Goal: Task Accomplishment & Management: Manage account settings

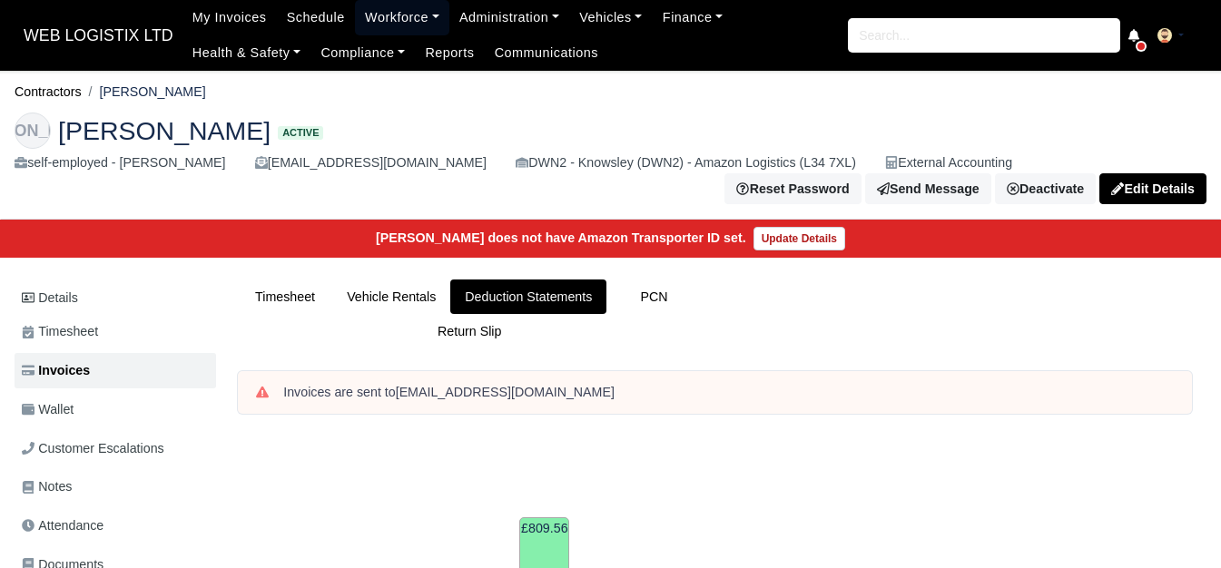
click at [390, 18] on link "Workforce" at bounding box center [402, 17] width 94 height 35
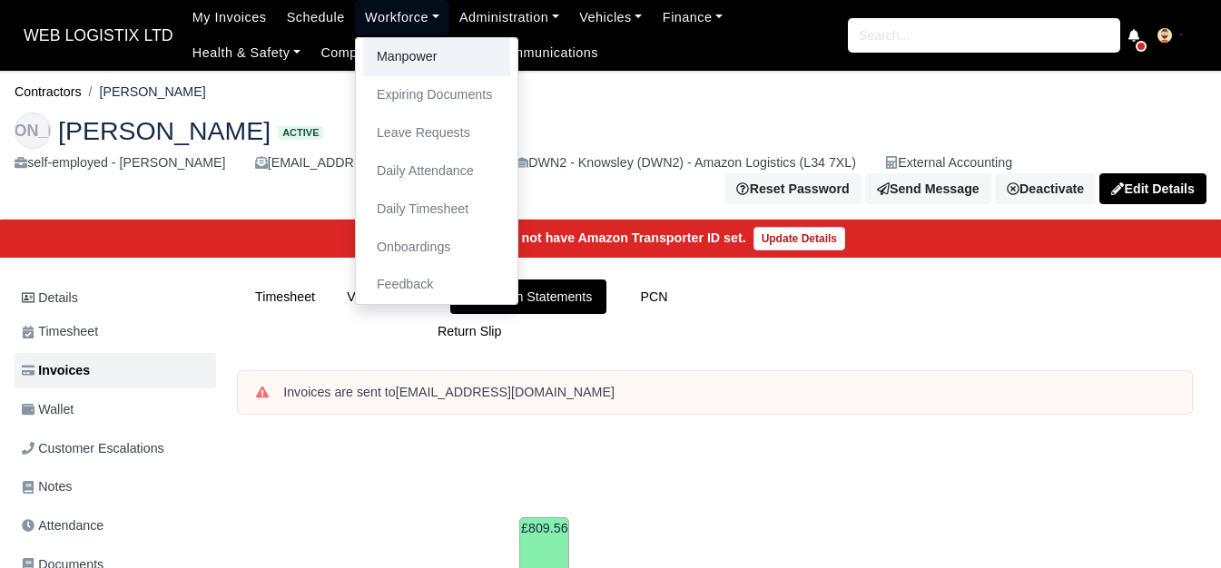
click at [390, 46] on link "Manpower" at bounding box center [436, 57] width 147 height 38
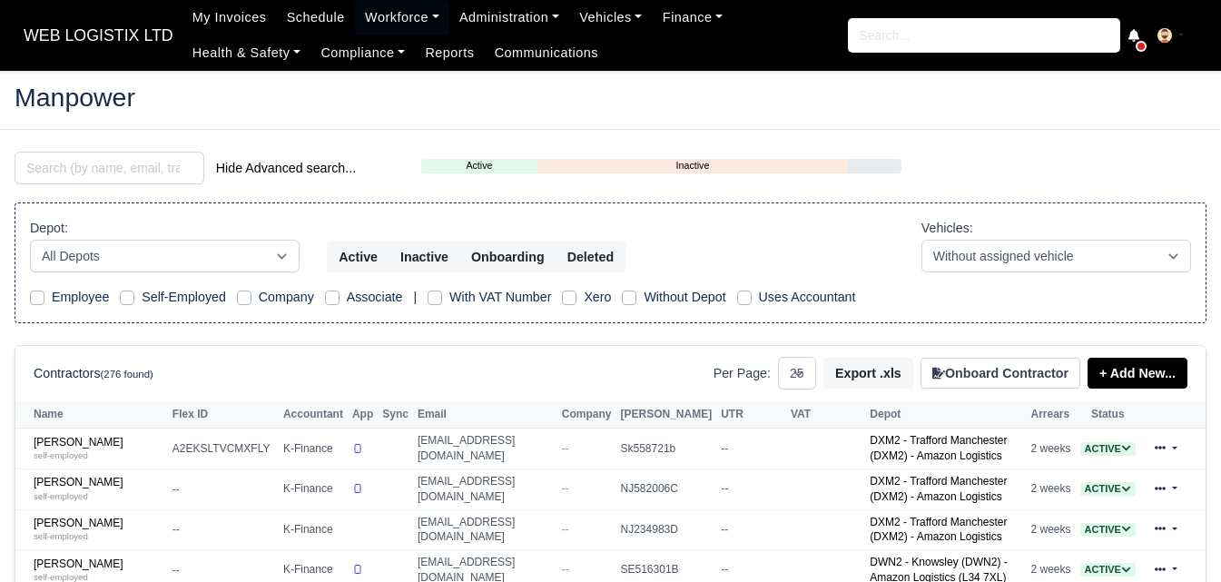
select select "25"
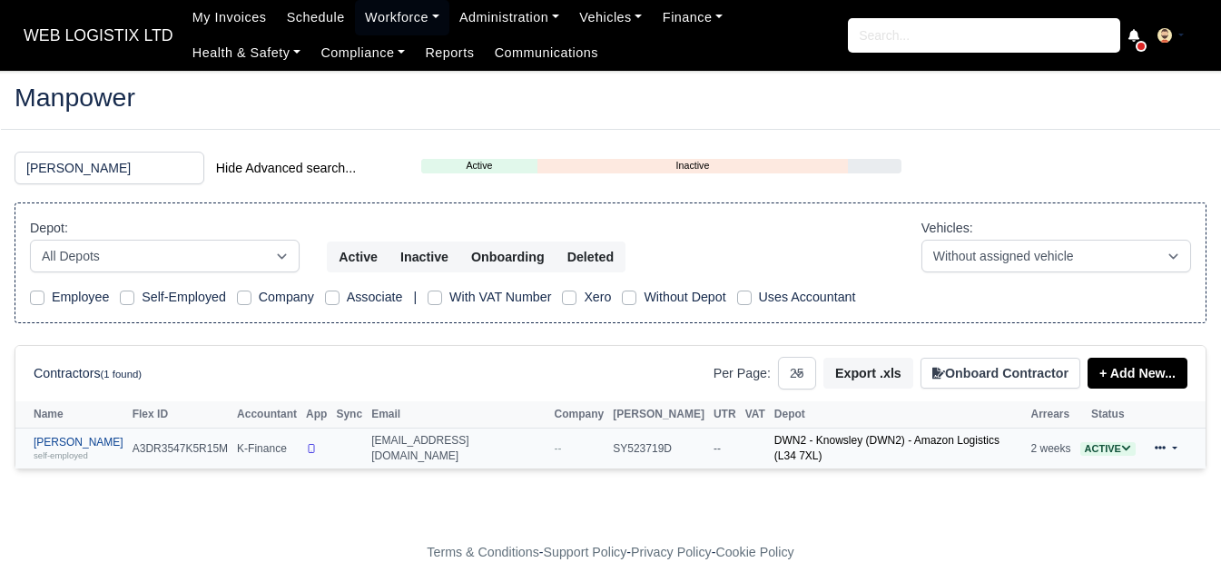
type input "ousmane"
click at [89, 445] on link "Ousmane Ousseynou Soumare self-employed" at bounding box center [79, 449] width 90 height 26
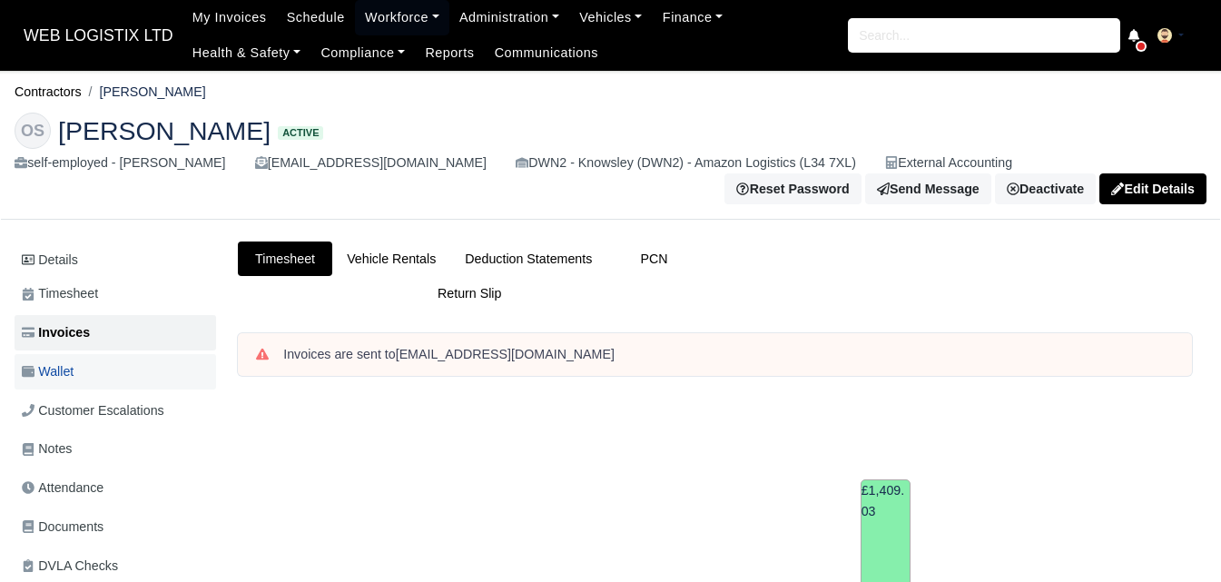
click at [137, 380] on link "Wallet" at bounding box center [116, 371] width 202 height 35
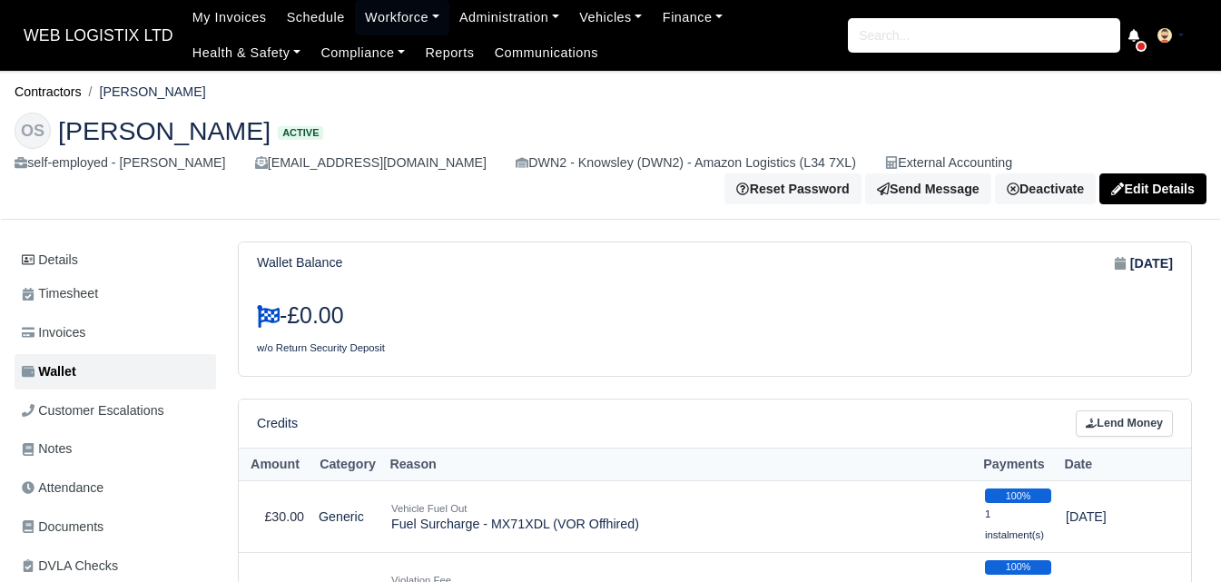
drag, startPoint x: 106, startPoint y: 93, endPoint x: 279, endPoint y: 97, distance: 172.6
click at [206, 97] on li "Ousmane Ousseynou Soumare" at bounding box center [144, 92] width 124 height 21
copy li "Ousmane Ousseynou Soumare"
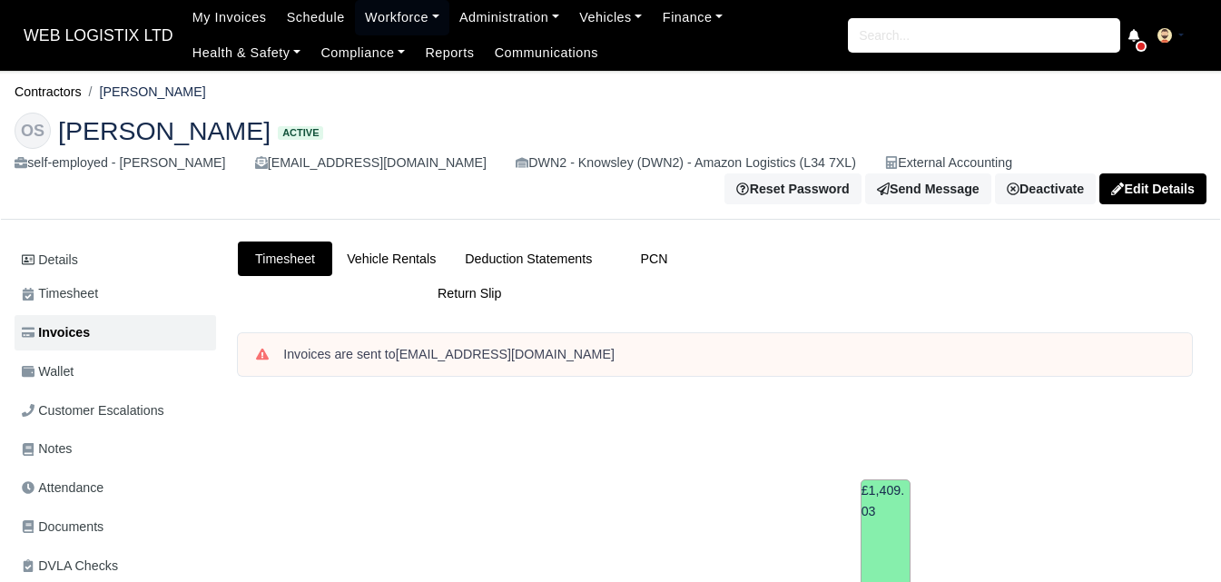
scroll to position [606, 0]
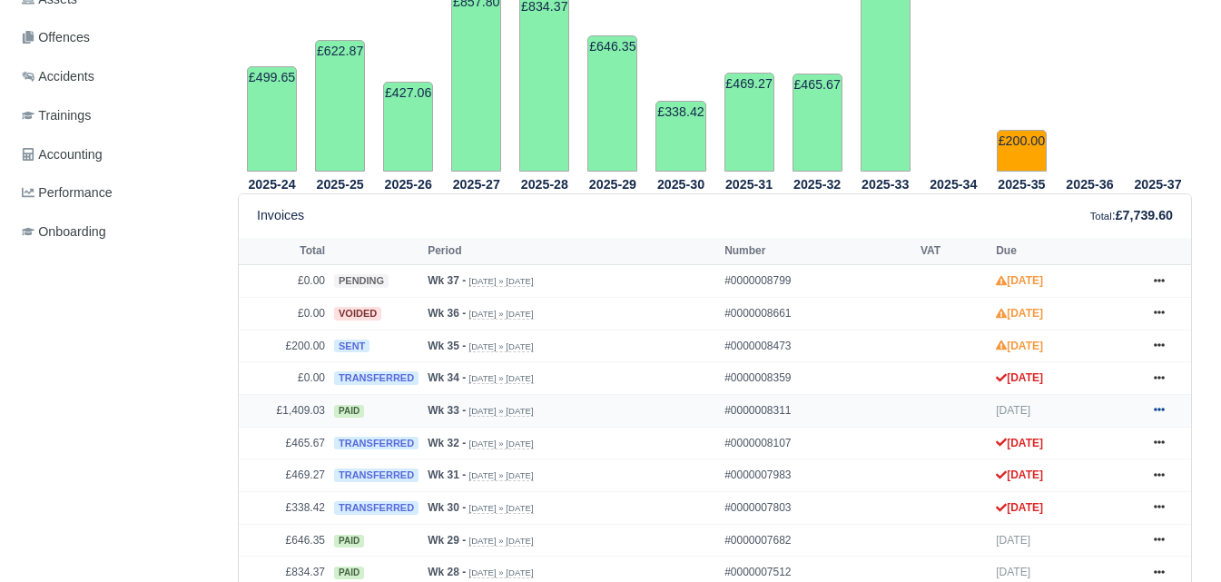
click at [1157, 415] on icon at bounding box center [1159, 409] width 11 height 11
click at [1155, 379] on icon at bounding box center [1159, 378] width 11 height 4
click at [1152, 344] on link at bounding box center [1159, 346] width 27 height 23
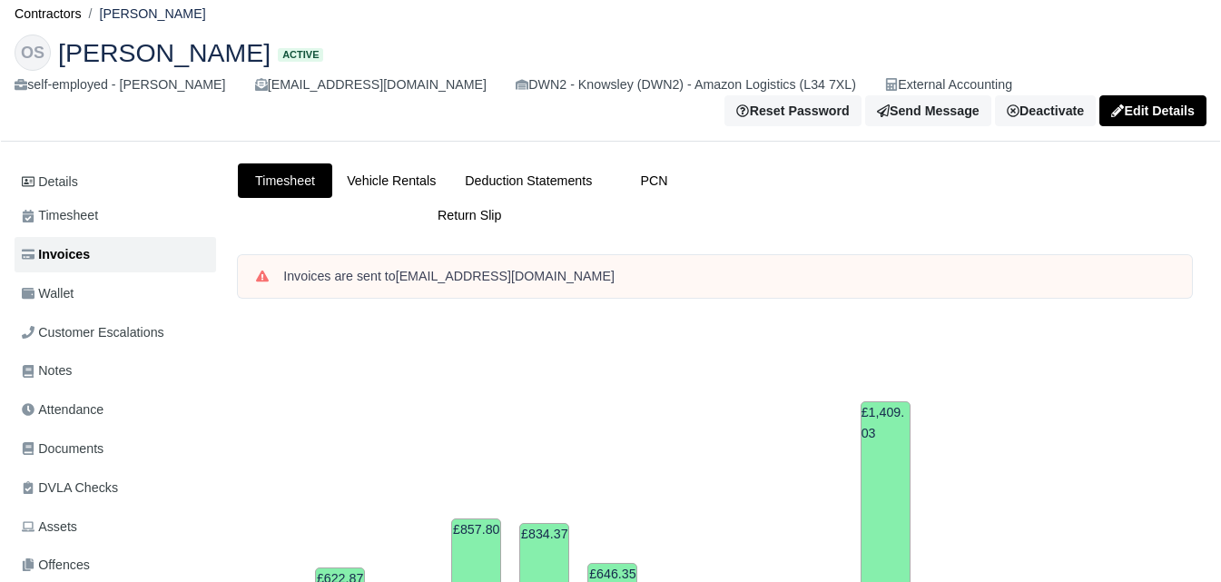
scroll to position [0, 0]
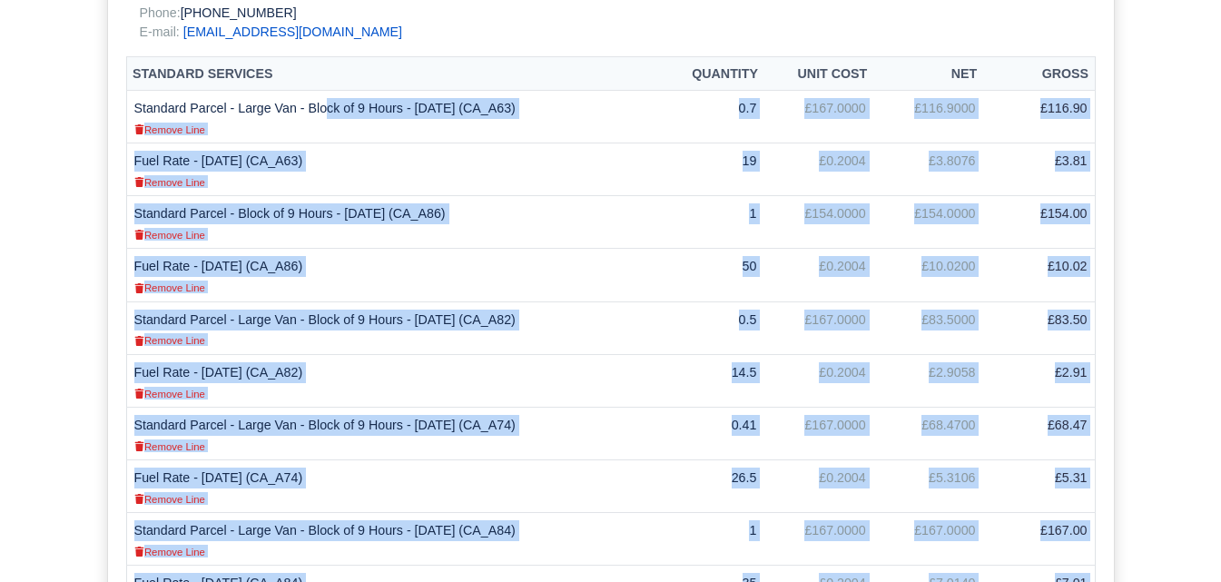
scroll to position [939, 0]
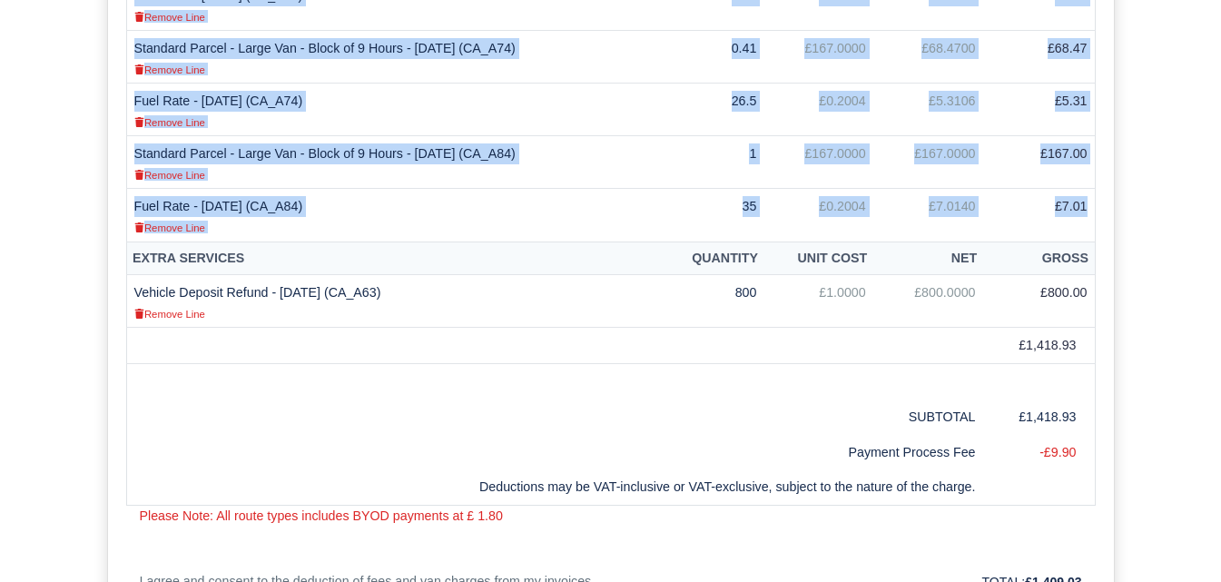
drag, startPoint x: 136, startPoint y: 229, endPoint x: 1092, endPoint y: 222, distance: 956.0
copy tbody "Loremips Dolors - Ametc Adi - Elits do 3 Eiusm - 14/80/4830 (TE_I89) Utlabo Etd…"
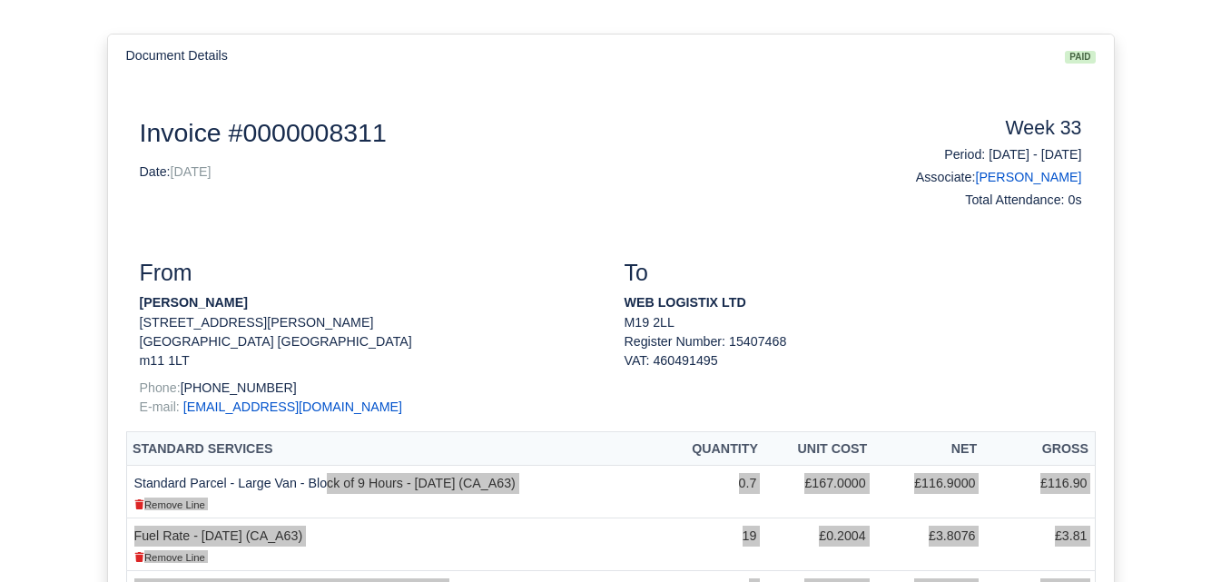
scroll to position [182, 0]
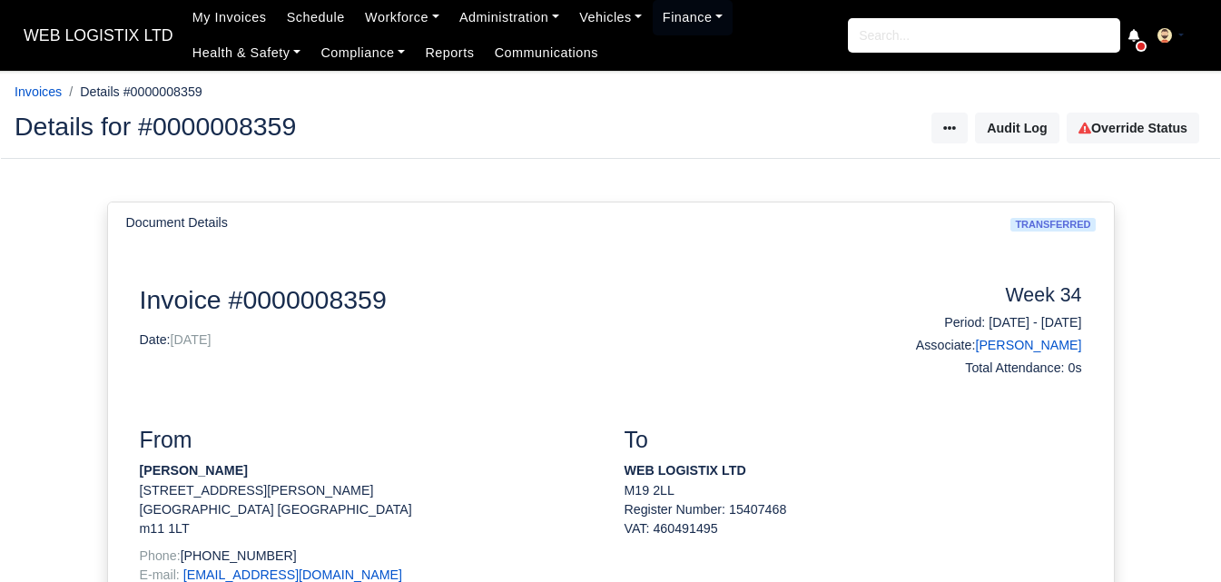
scroll to position [454, 0]
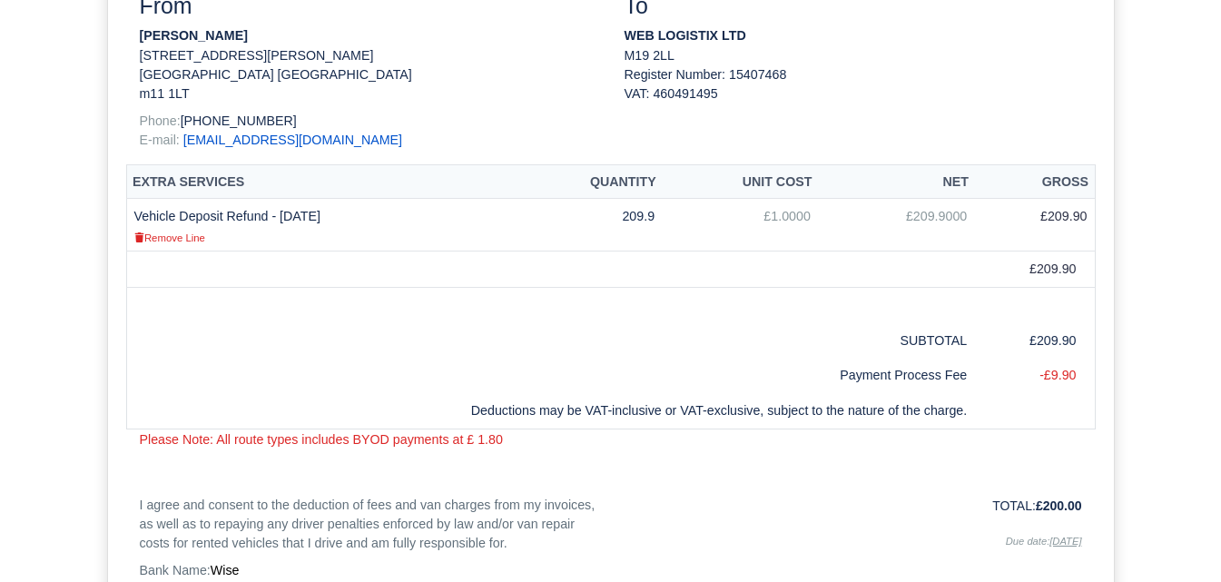
scroll to position [302, 0]
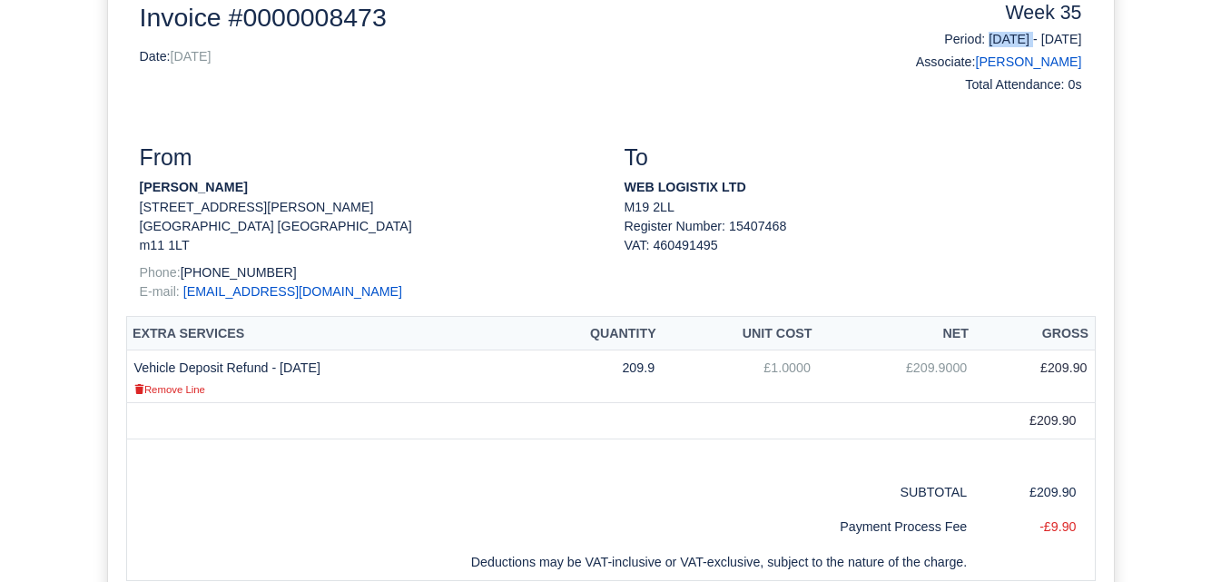
drag, startPoint x: 933, startPoint y: 38, endPoint x: 998, endPoint y: 43, distance: 64.6
click at [998, 43] on h6 "Period: [DATE] - [DATE]" at bounding box center [974, 39] width 215 height 15
copy h6 "[DATE]"
drag, startPoint x: 1013, startPoint y: 36, endPoint x: 1095, endPoint y: 36, distance: 81.7
click at [1095, 36] on div "Week 35 Period: [DATE] - [DATE] Associate: [PERSON_NAME] Total Attendance: 0s" at bounding box center [974, 51] width 242 height 99
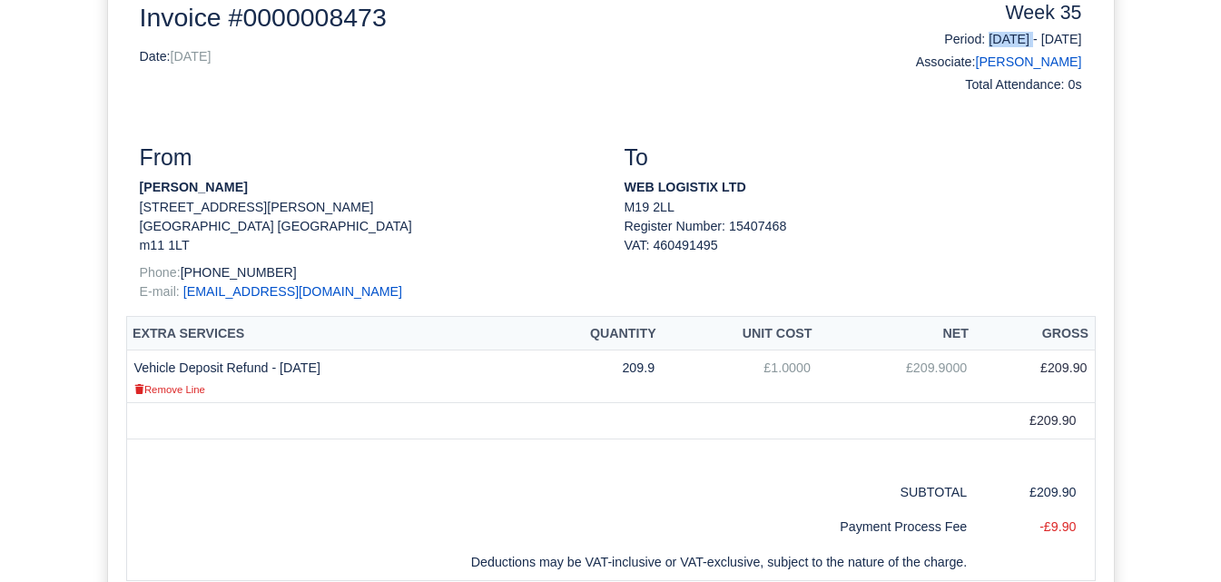
copy h6 "[DATE]"
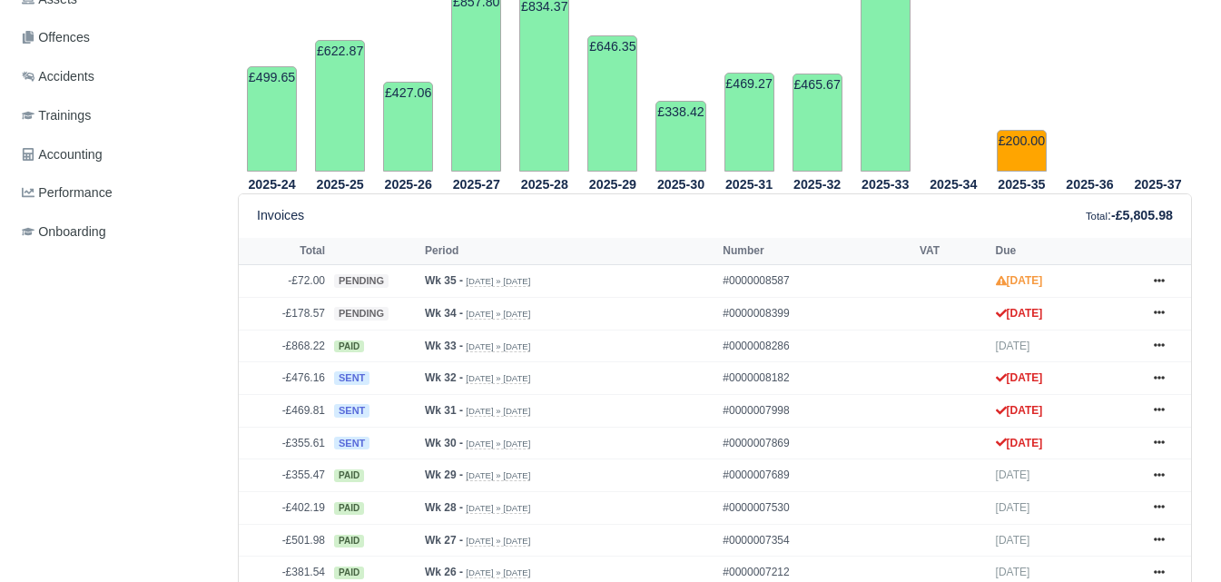
scroll to position [606, 0]
click at [1160, 318] on icon at bounding box center [1159, 312] width 11 height 11
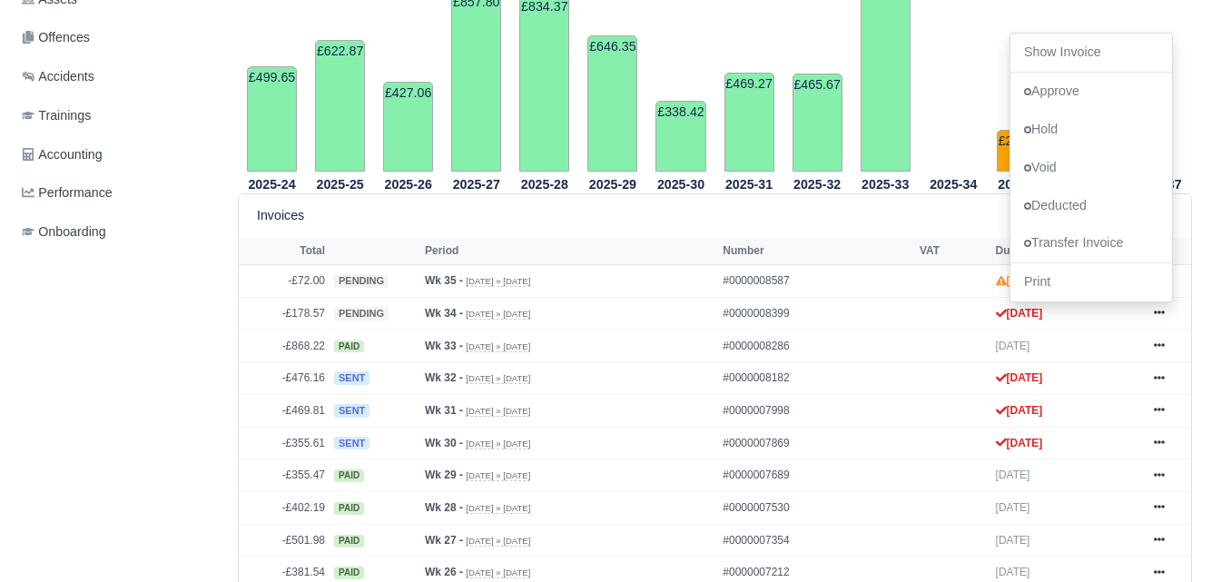
click at [492, 224] on div "Invoices Total : -£5,805.98" at bounding box center [715, 215] width 916 height 21
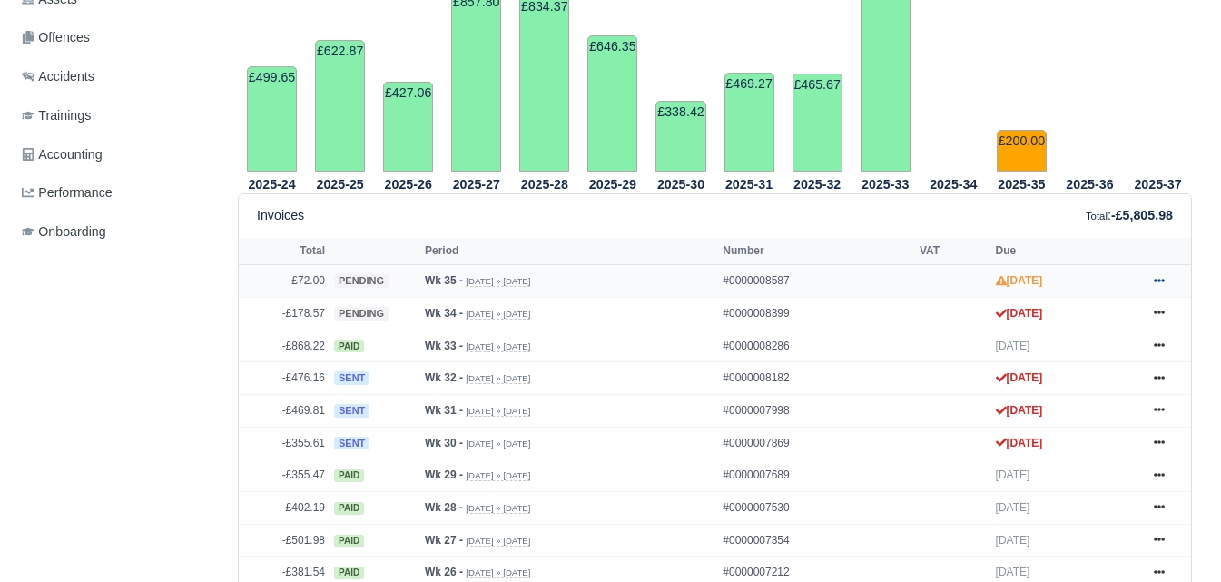
click at [1160, 278] on icon at bounding box center [1159, 280] width 11 height 11
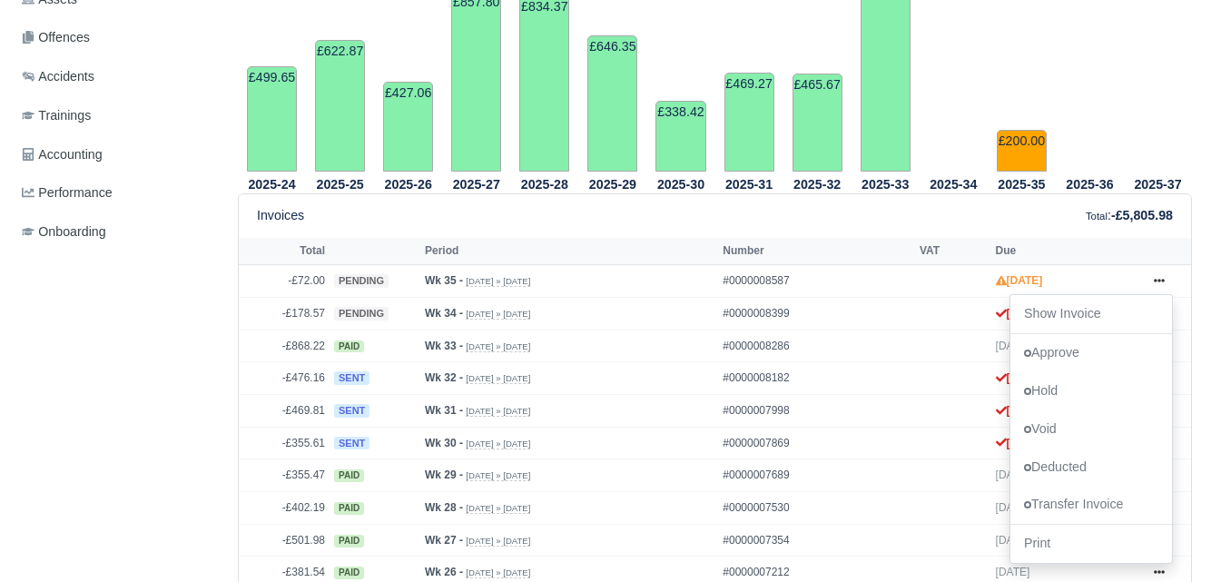
click at [180, 340] on div "Details Timesheet Invoices Wallet Customer Escalations Notes Attendance Documen…" at bounding box center [119, 564] width 209 height 1857
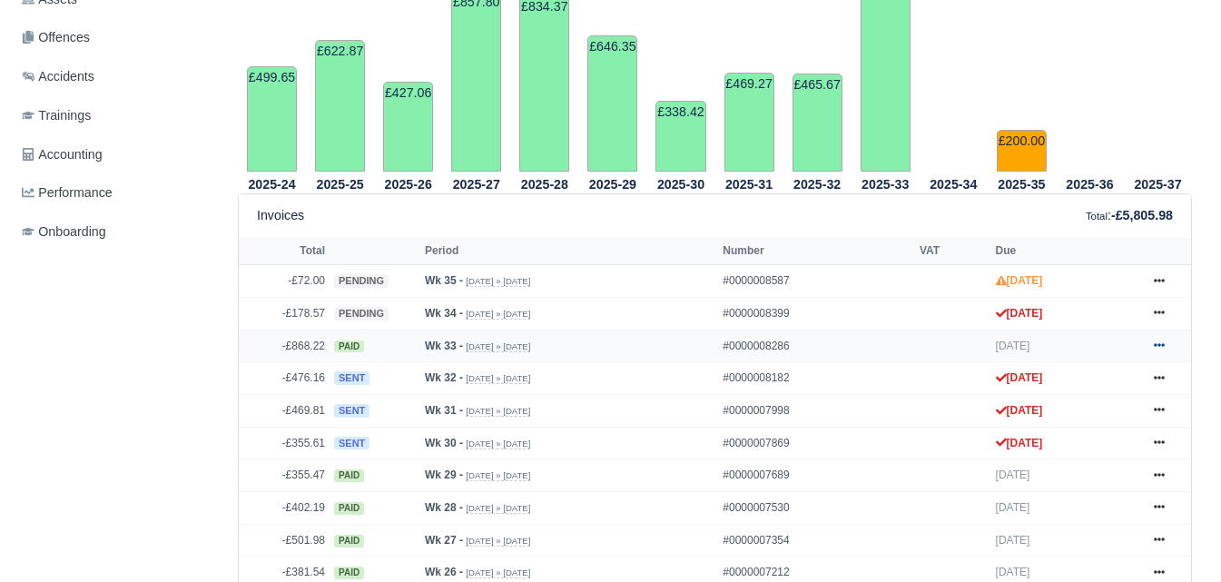
click at [1166, 350] on link at bounding box center [1159, 346] width 27 height 23
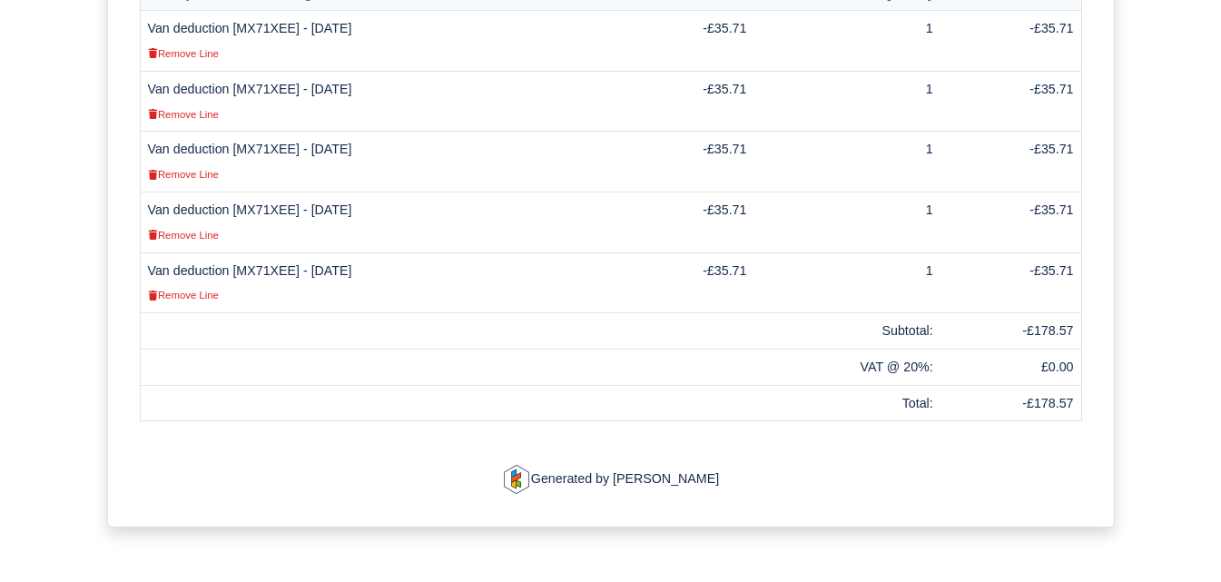
scroll to position [529, 0]
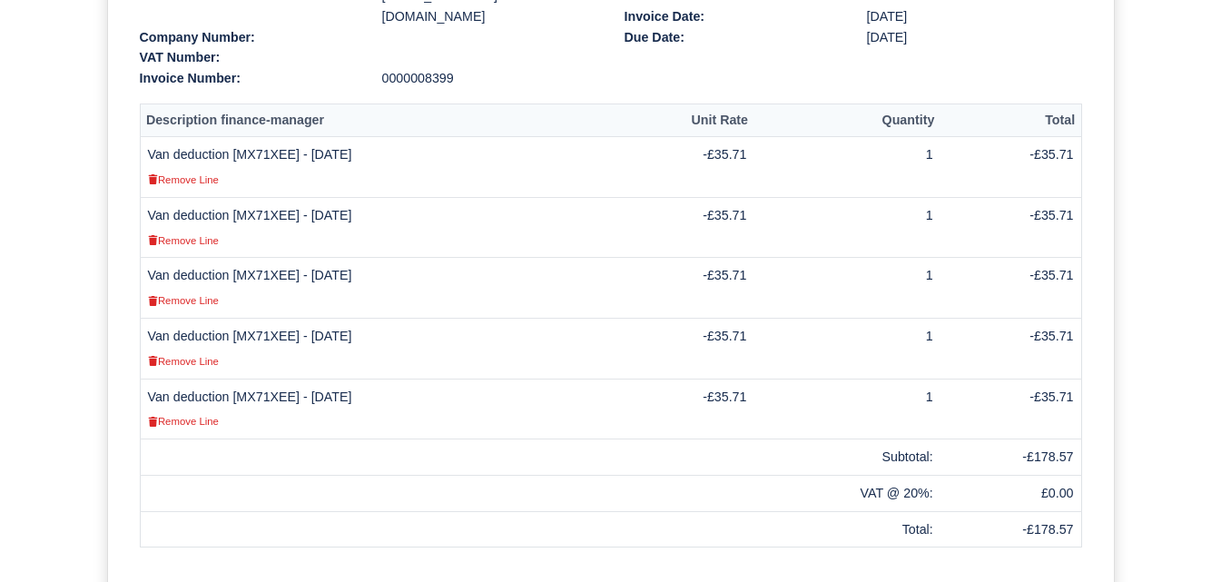
drag, startPoint x: 306, startPoint y: 378, endPoint x: 379, endPoint y: 386, distance: 73.1
click at [379, 386] on td "Van deduction [MX71XEE] - [DATE] Remove Line" at bounding box center [374, 409] width 468 height 61
copy td "[DATE]"
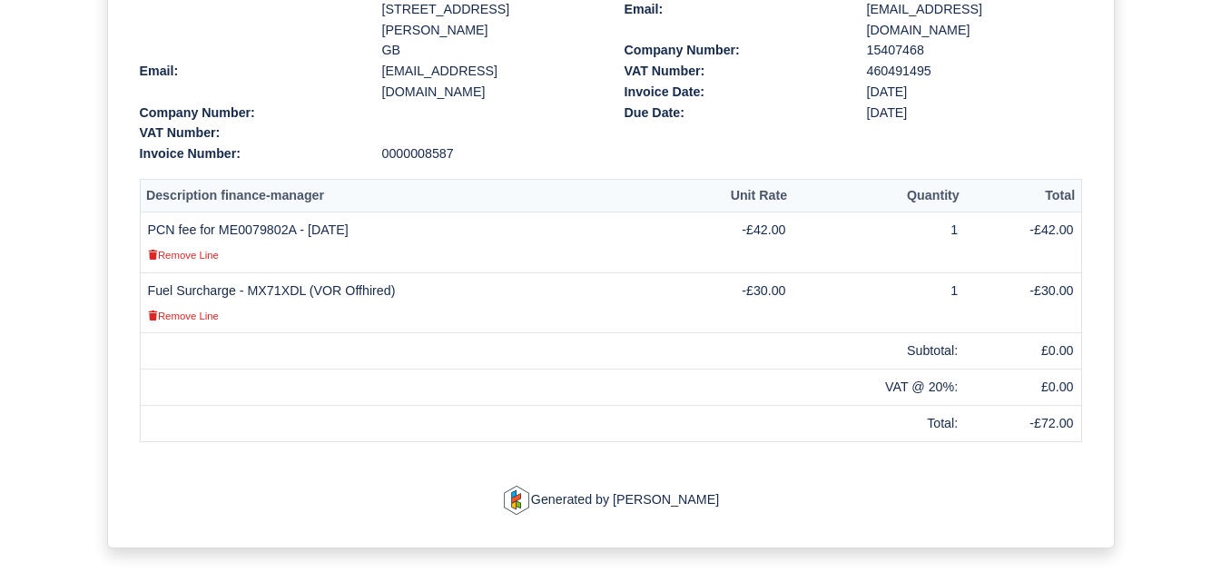
scroll to position [454, 0]
drag, startPoint x: 144, startPoint y: 206, endPoint x: 370, endPoint y: 212, distance: 226.1
click at [370, 212] on td "PCN fee for ME0079802A - [DATE] Remove Line" at bounding box center [399, 242] width 518 height 61
click at [52, 238] on div "Document Details pending Deduction Statement 0000008587 To: [PERSON_NAME] [STRE…" at bounding box center [610, 158] width 1221 height 868
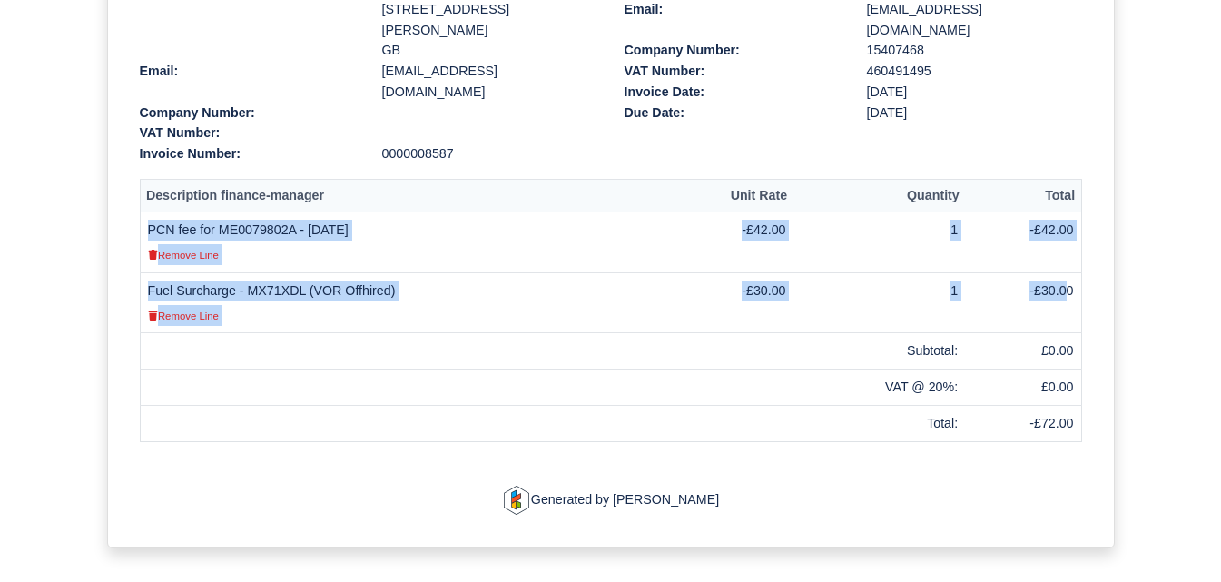
drag, startPoint x: 145, startPoint y: 205, endPoint x: 1069, endPoint y: 271, distance: 925.7
click at [1069, 271] on tbody "PCN fee for ME0079802A - [DATE] Remove Line -£42.00 1 -£42.00 Fuel Surcharge - …" at bounding box center [610, 326] width 941 height 229
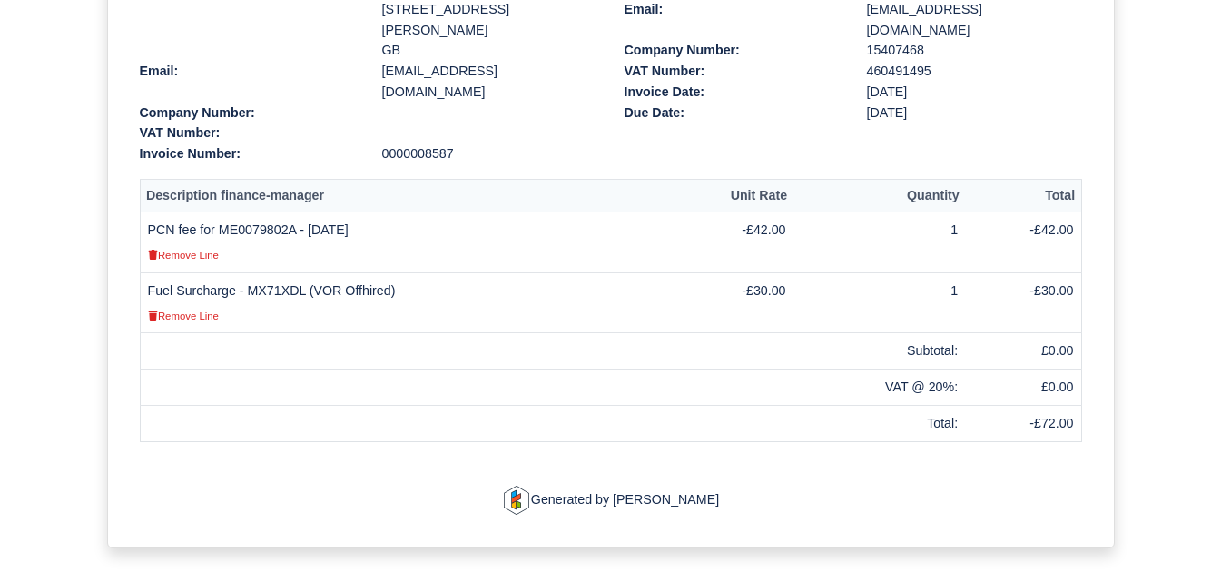
click at [291, 406] on td at bounding box center [399, 424] width 518 height 36
drag, startPoint x: 141, startPoint y: 210, endPoint x: 392, endPoint y: 218, distance: 251.6
click at [392, 218] on td "PCN fee for ME0079802A - [DATE] Remove Line" at bounding box center [399, 242] width 518 height 61
copy td "PCN fee for ME0079802A - [DATE]"
drag, startPoint x: 142, startPoint y: 265, endPoint x: 394, endPoint y: 272, distance: 252.5
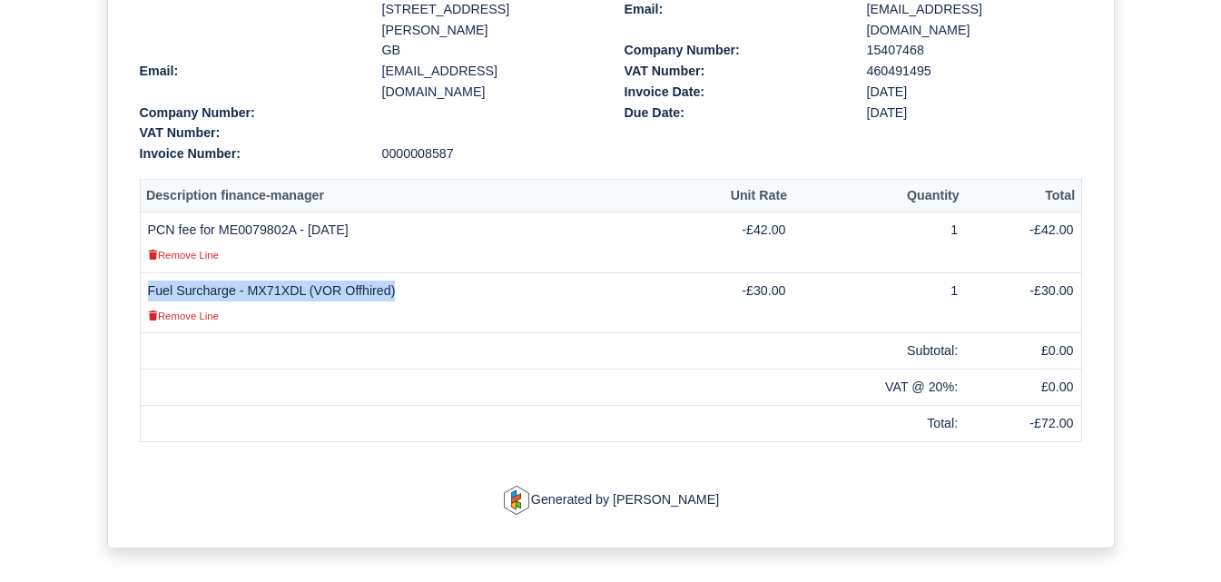
click at [394, 272] on td "Fuel Surcharge - MX71XDL (VOR Offhired) Remove Line" at bounding box center [399, 302] width 518 height 61
copy td "Fuel Surcharge - MX71XDL (VOR Offhired)"
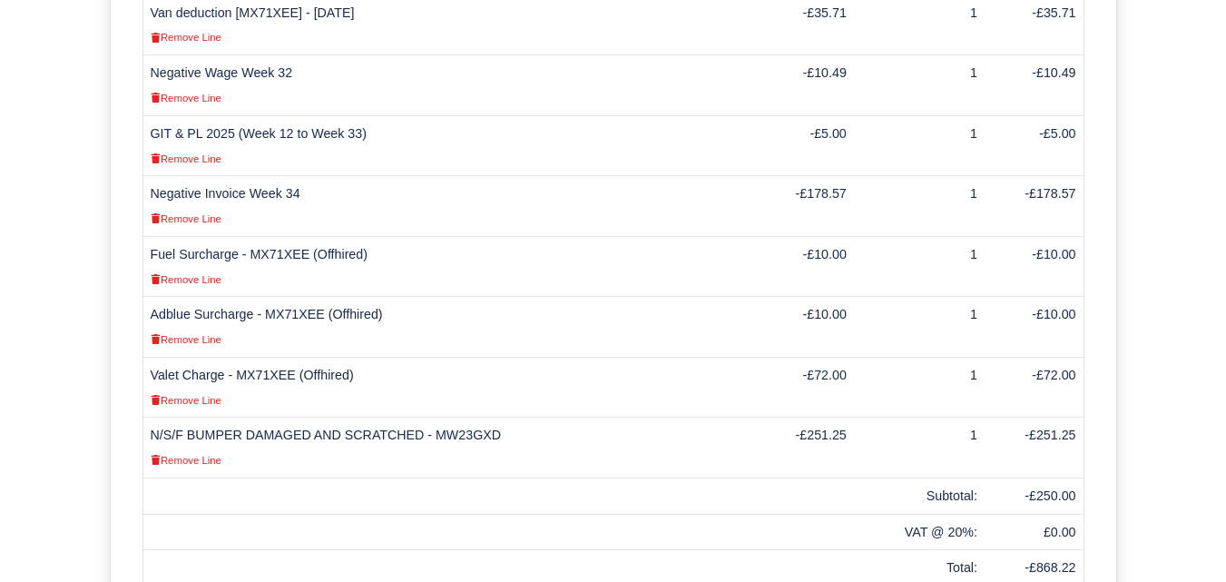
scroll to position [1194, 0]
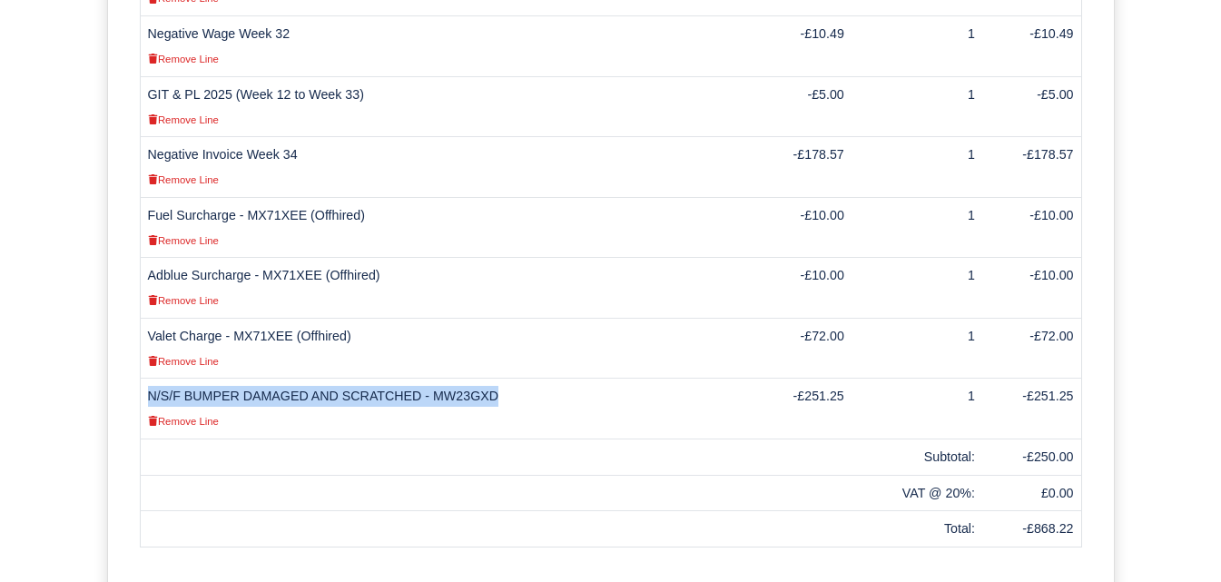
drag, startPoint x: 151, startPoint y: 375, endPoint x: 484, endPoint y: 383, distance: 333.3
click at [484, 383] on td "N/S/F BUMPER DAMAGED AND SCRATCHED - MW23GXD Remove Line" at bounding box center [444, 409] width 609 height 61
copy td "N/S/F BUMPER DAMAGED AND SCRATCHED - MW23GXD"
click at [278, 200] on td "Fuel Surcharge - MX71XEE (Offhired) Remove Line" at bounding box center [444, 227] width 609 height 61
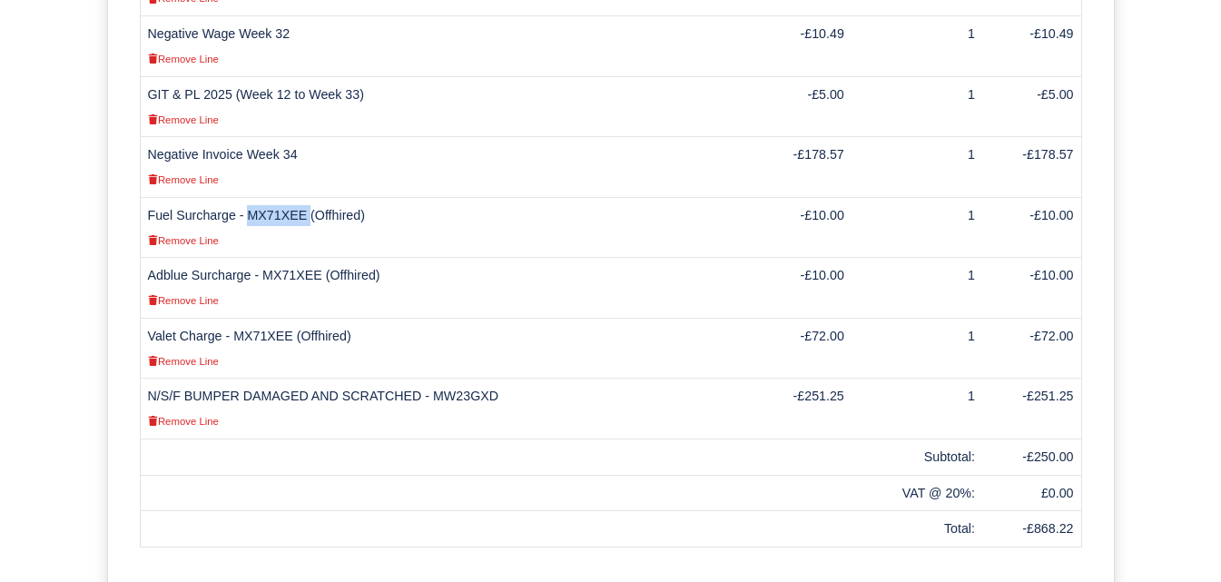
click at [277, 200] on td "Fuel Surcharge - MX71XEE (Offhired) Remove Line" at bounding box center [444, 227] width 609 height 61
copy td "MX71XEE"
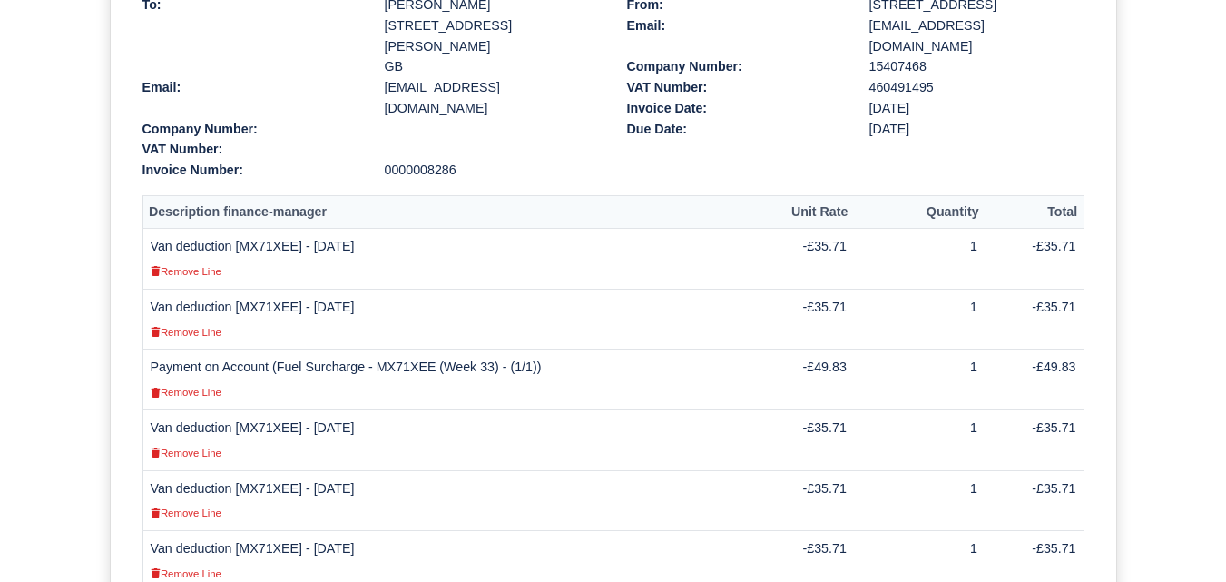
scroll to position [0, 0]
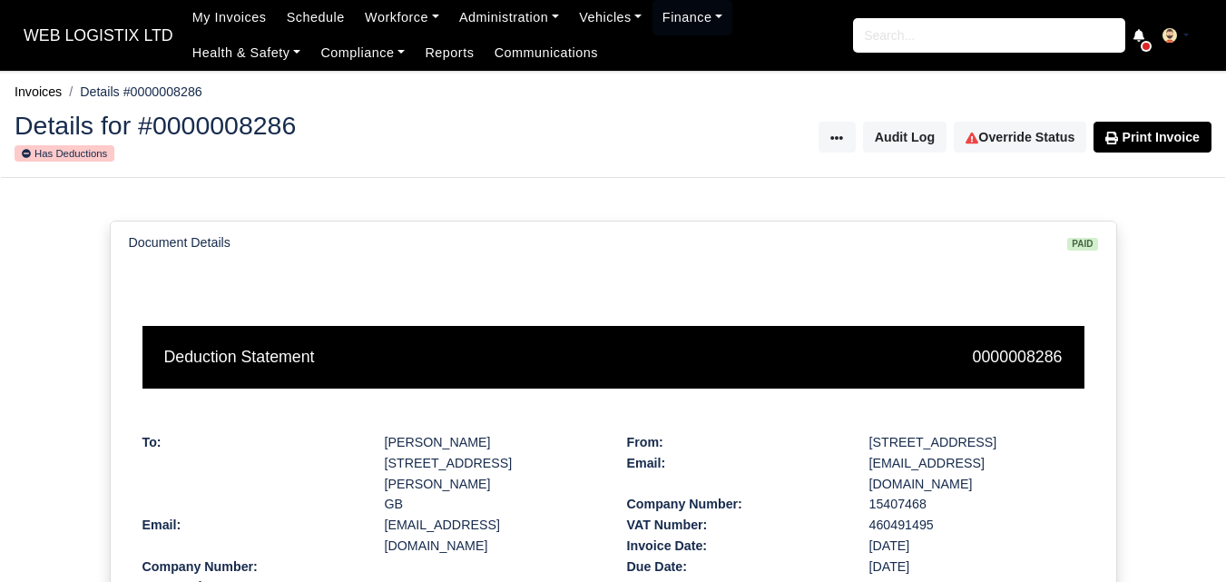
drag, startPoint x: 388, startPoint y: 444, endPoint x: 559, endPoint y: 448, distance: 171.6
click at [559, 448] on div "Ousmane Ousseynou Soumare" at bounding box center [492, 442] width 215 height 21
copy div "Ousmane Ousseynou Soumare"
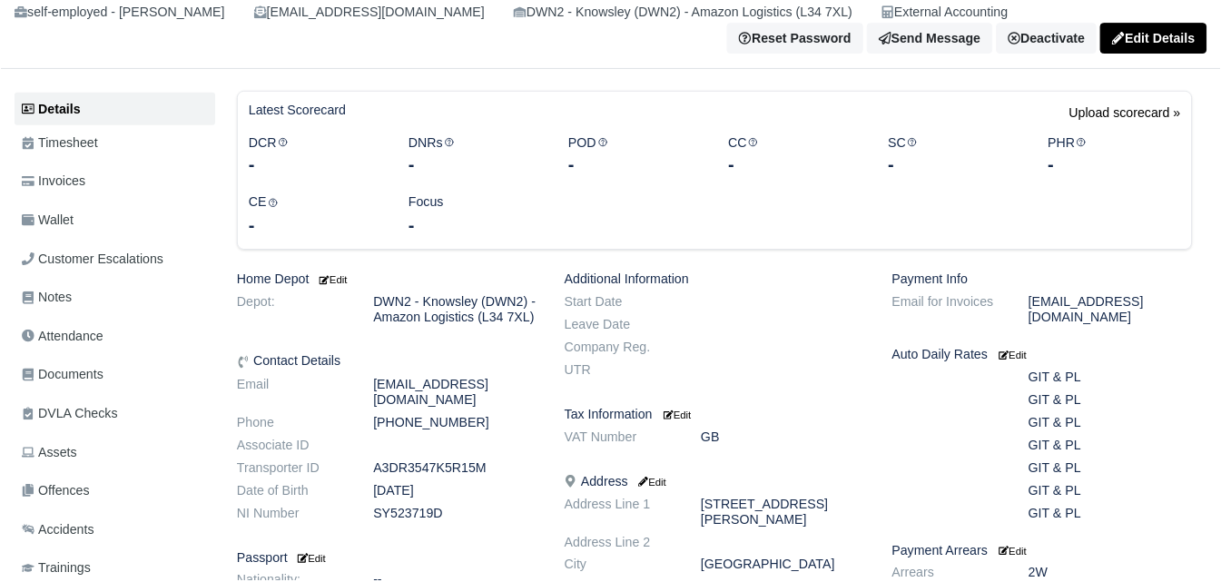
scroll to position [152, 0]
drag, startPoint x: 377, startPoint y: 405, endPoint x: 527, endPoint y: 403, distance: 149.8
click at [527, 403] on dd "osoumare417@gmail.com" at bounding box center [457, 393] width 192 height 31
copy dd "osoumare417@gmail.com"
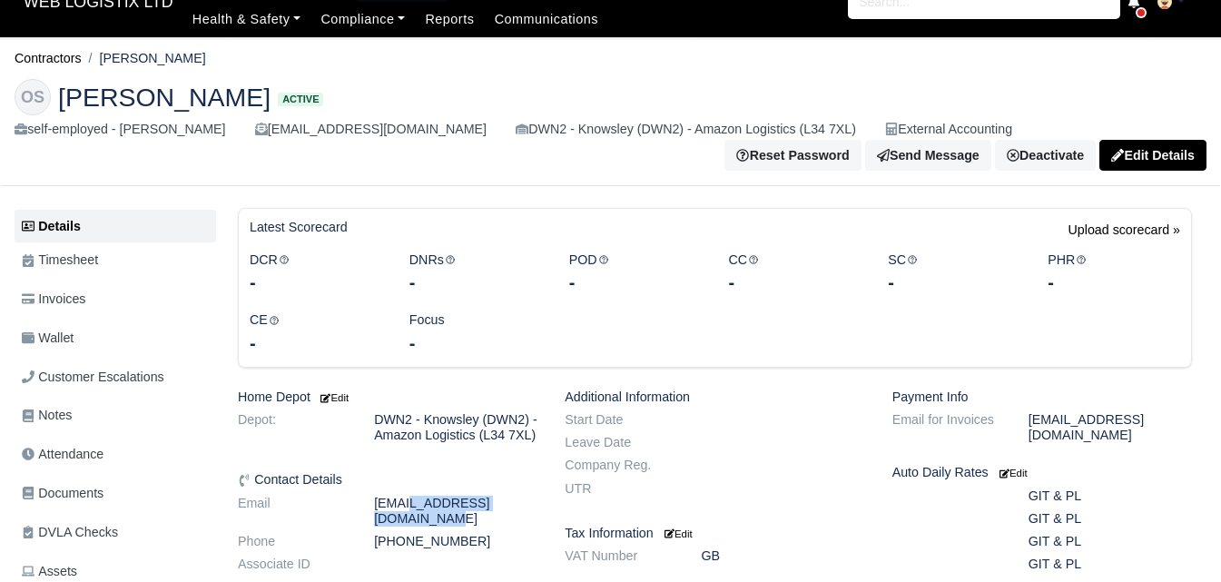
scroll to position [0, 0]
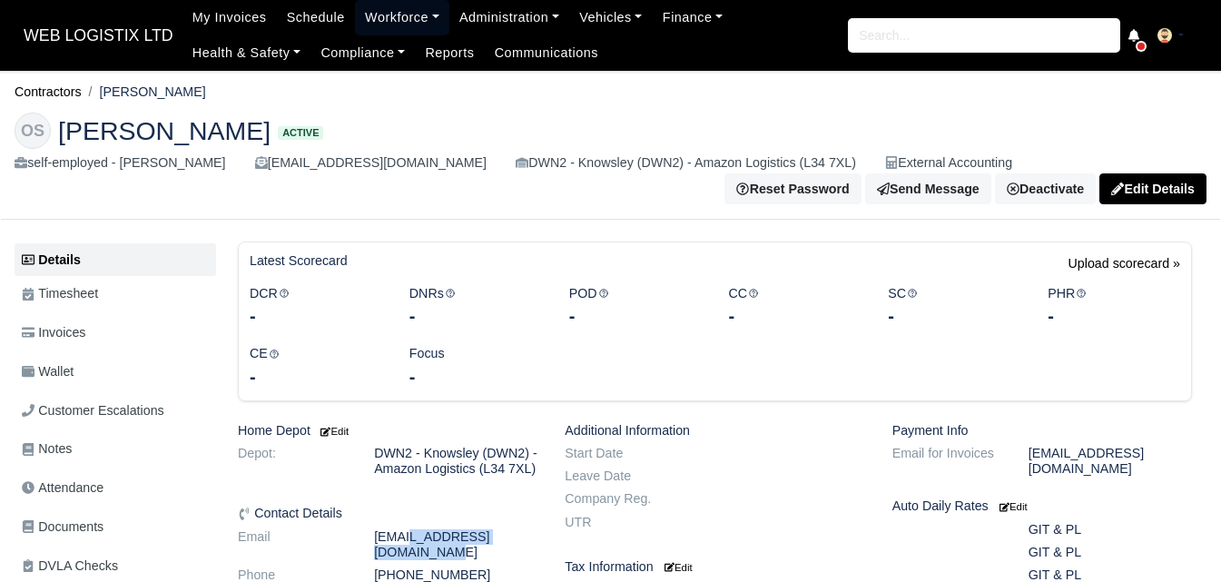
click at [366, 23] on link "Workforce" at bounding box center [402, 17] width 94 height 35
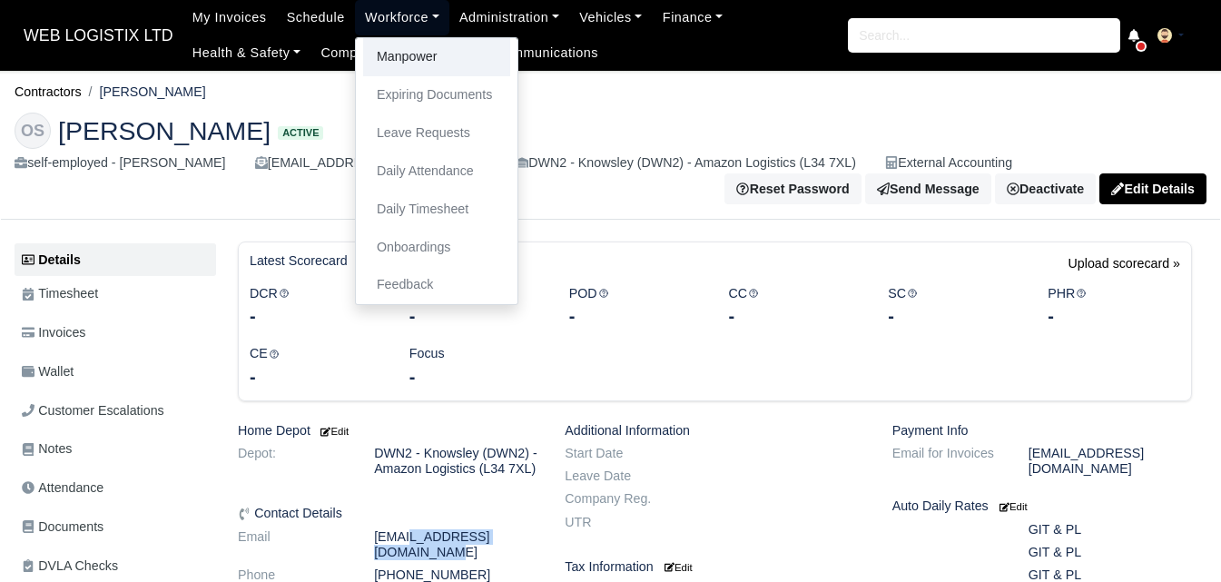
click at [367, 51] on link "Manpower" at bounding box center [436, 57] width 147 height 38
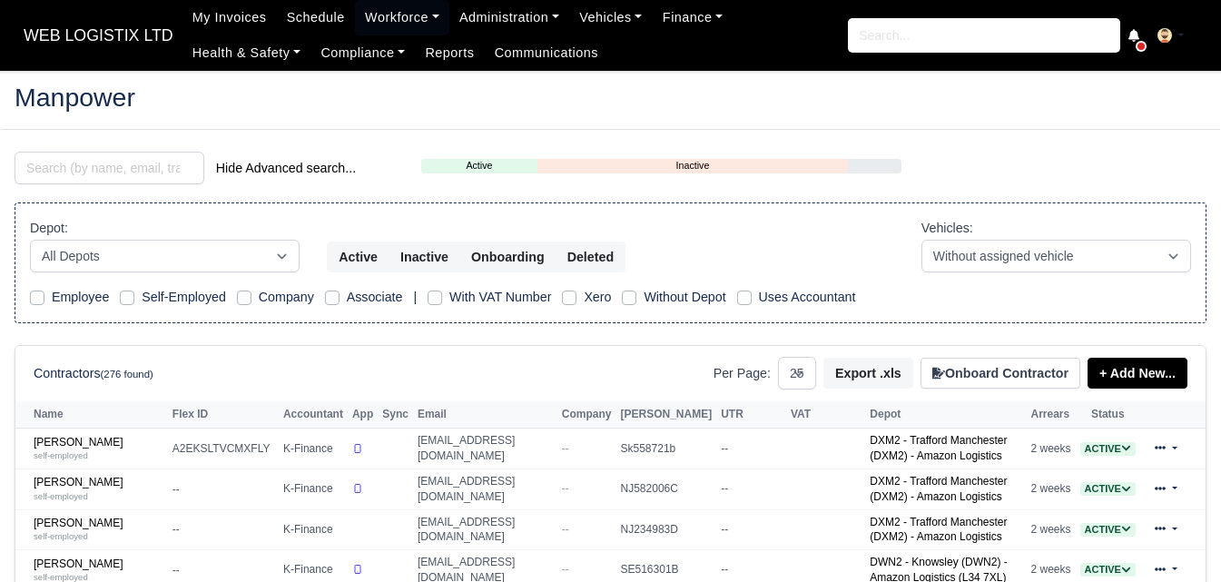
select select "25"
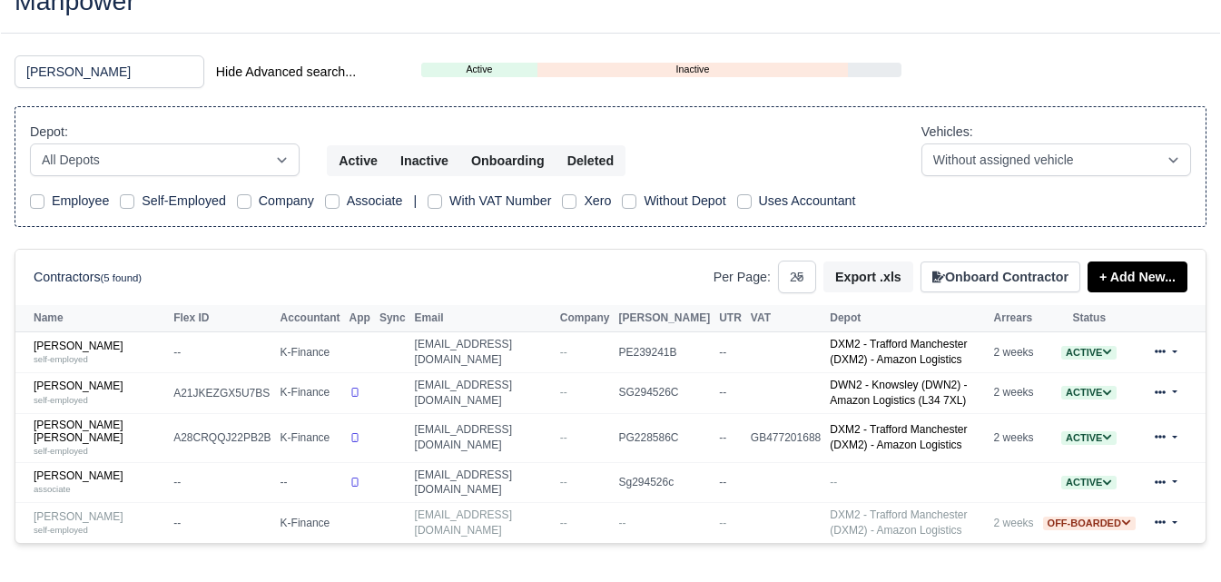
scroll to position [152, 0]
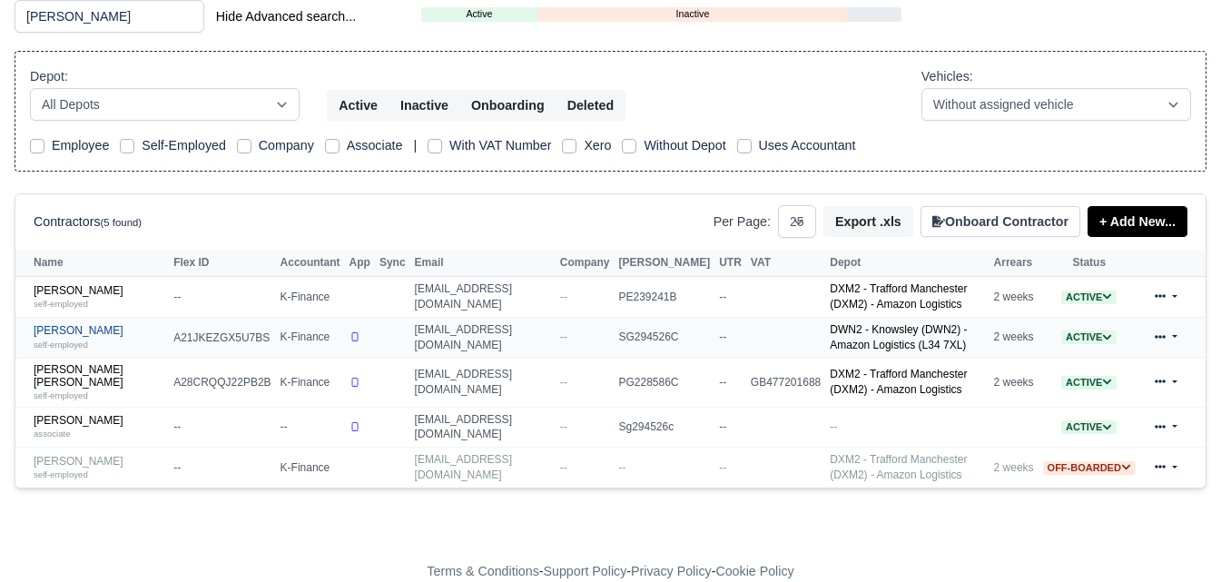
type input "[PERSON_NAME]"
click at [118, 347] on div "self-employed" at bounding box center [99, 344] width 131 height 13
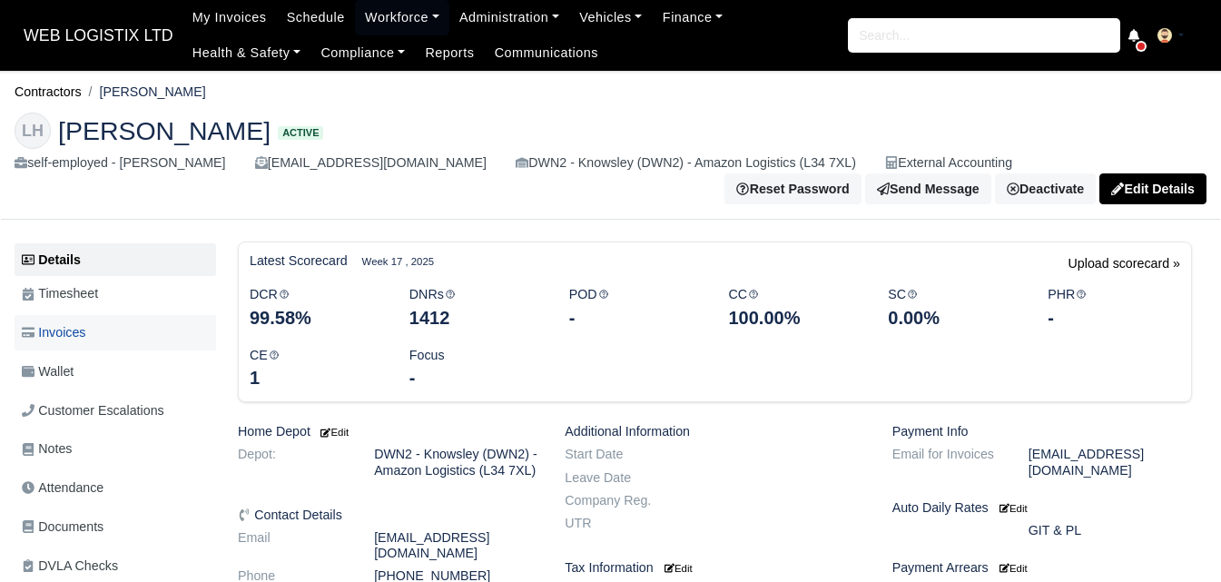
click at [102, 344] on link "Invoices" at bounding box center [116, 332] width 202 height 35
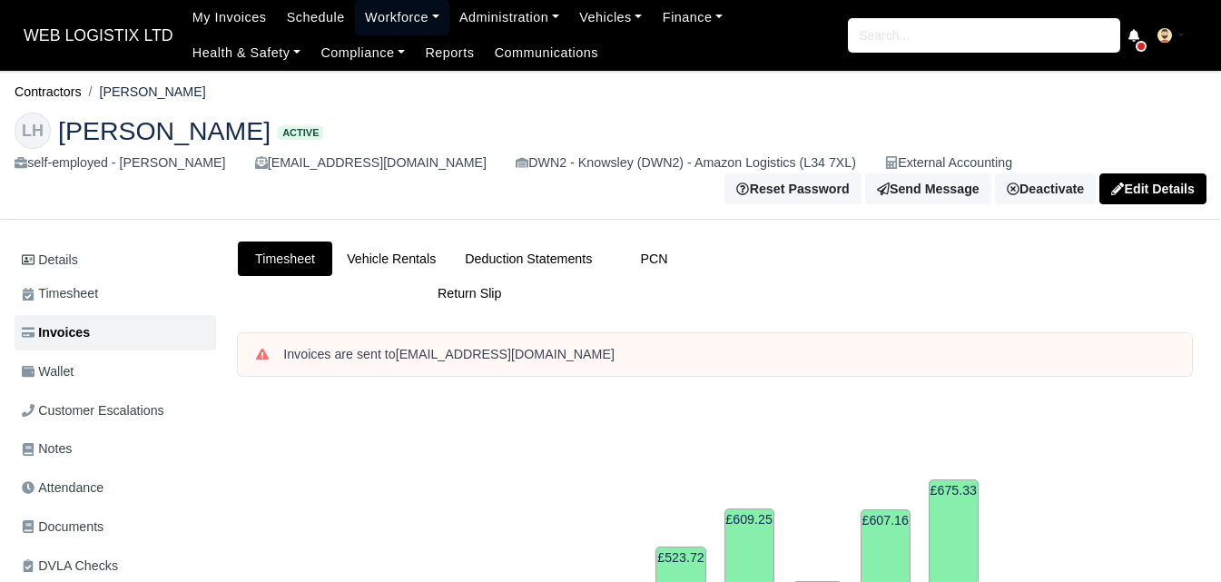
click at [383, 13] on link "Workforce" at bounding box center [402, 17] width 94 height 35
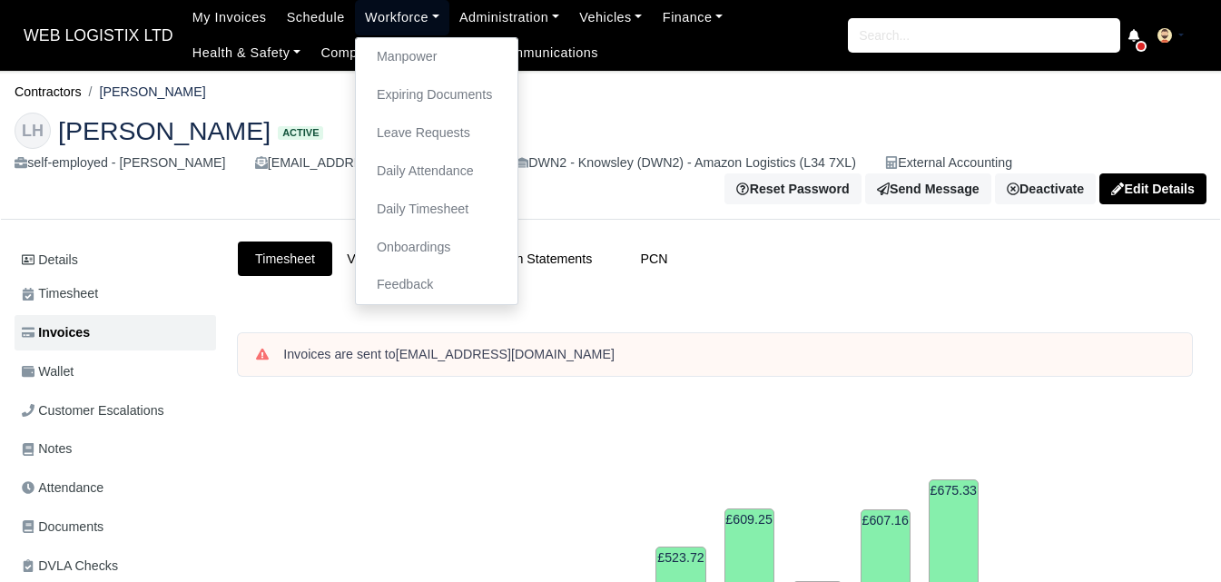
click at [382, 28] on link "Workforce" at bounding box center [402, 17] width 94 height 35
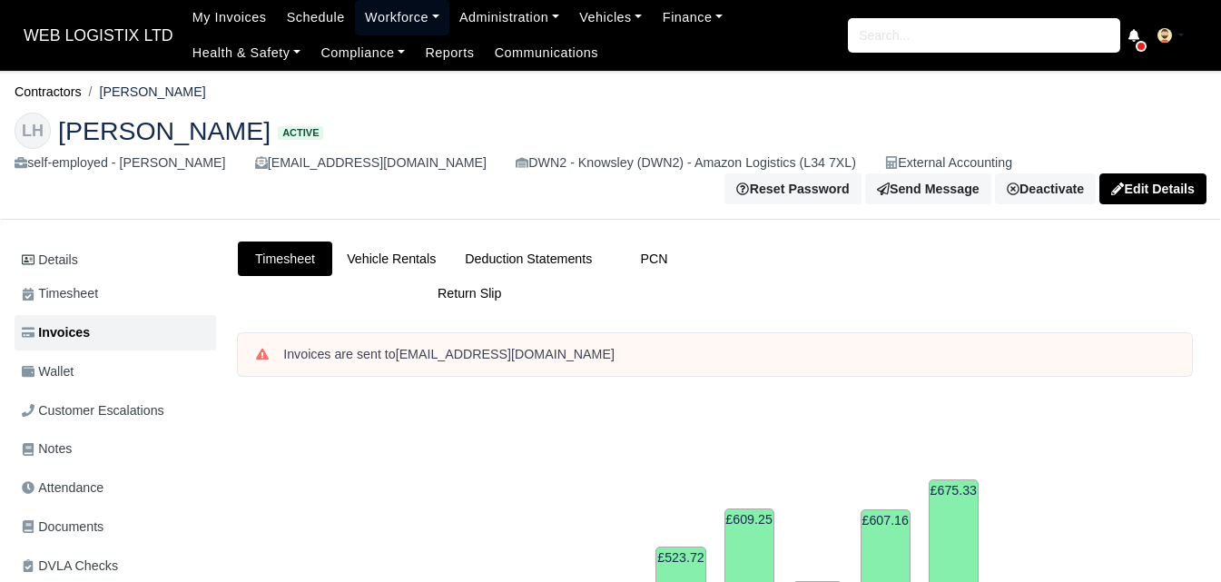
click at [382, 27] on link "Workforce" at bounding box center [402, 17] width 94 height 35
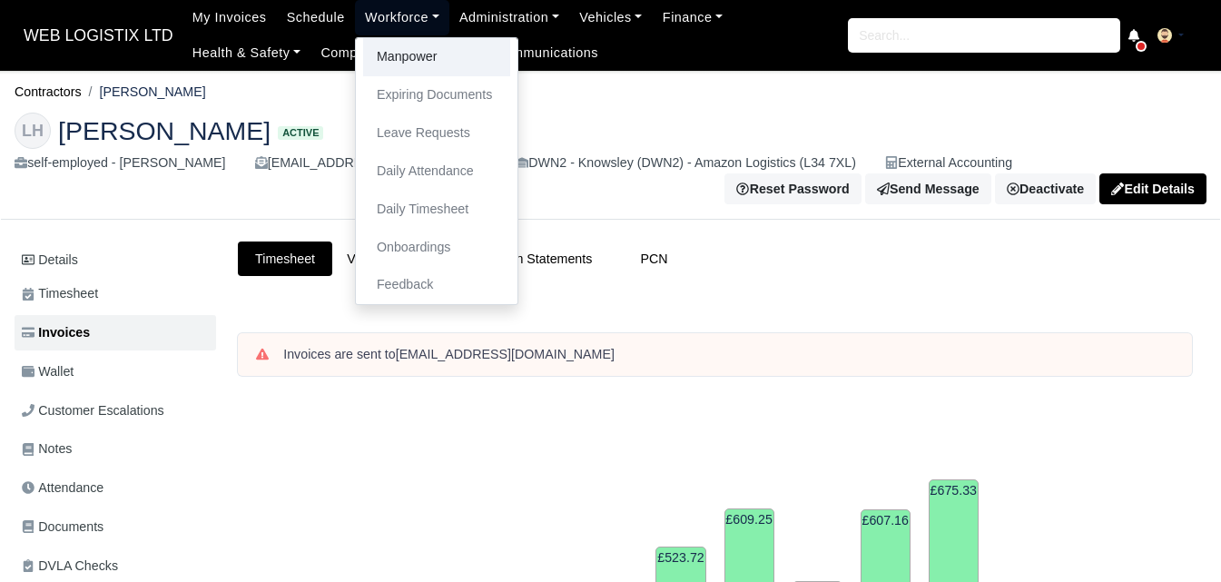
click at [399, 63] on link "Manpower" at bounding box center [436, 57] width 147 height 38
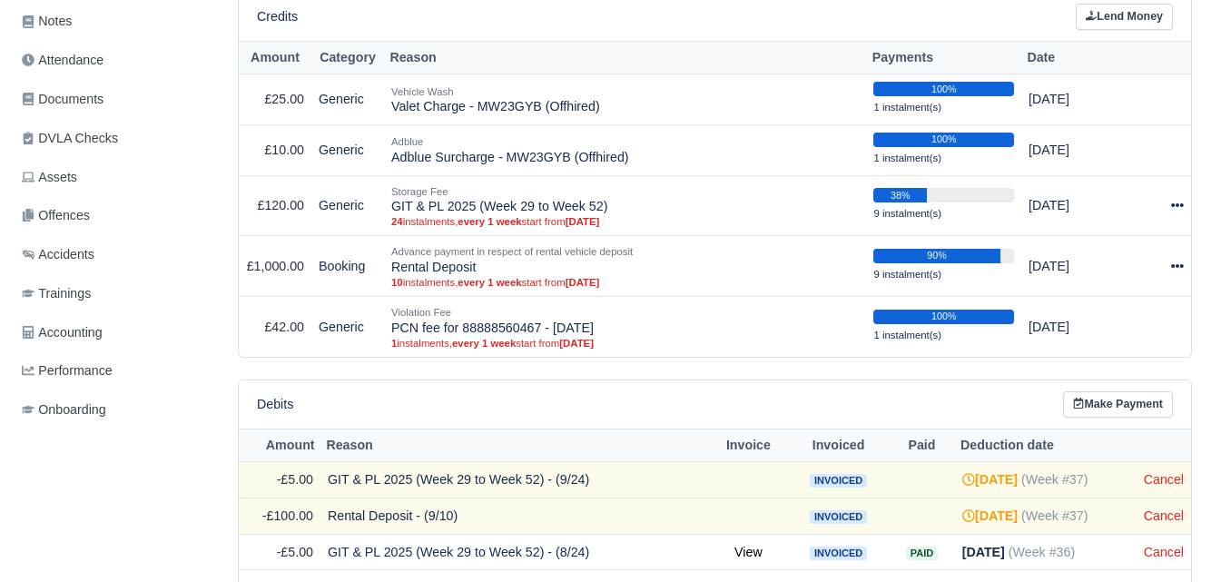
scroll to position [618, 0]
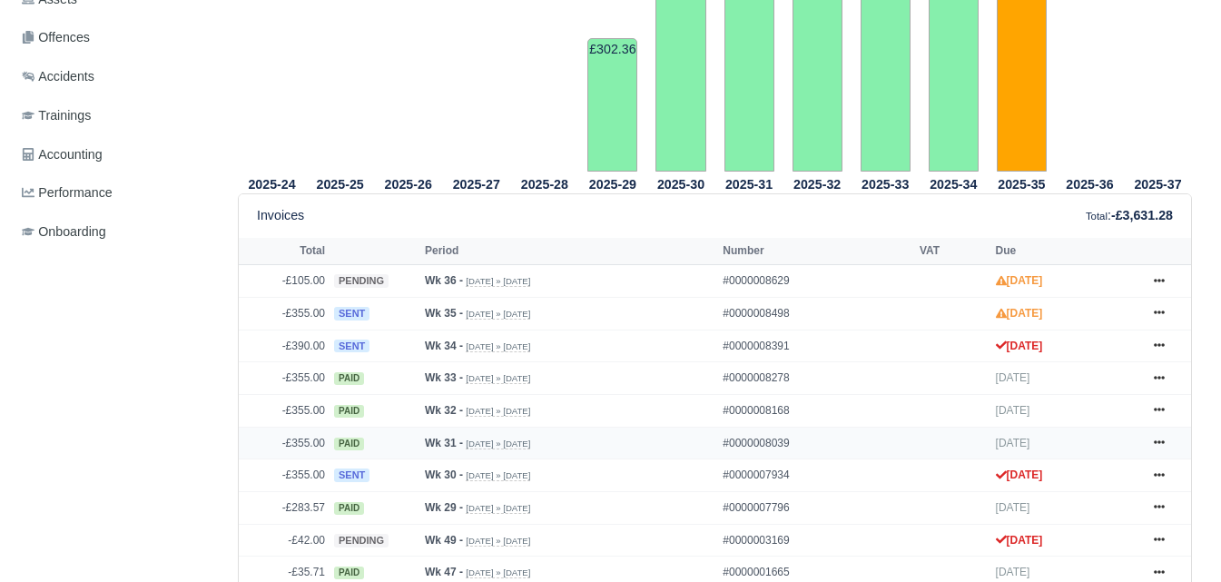
scroll to position [606, 0]
click at [1157, 318] on icon at bounding box center [1159, 312] width 11 height 11
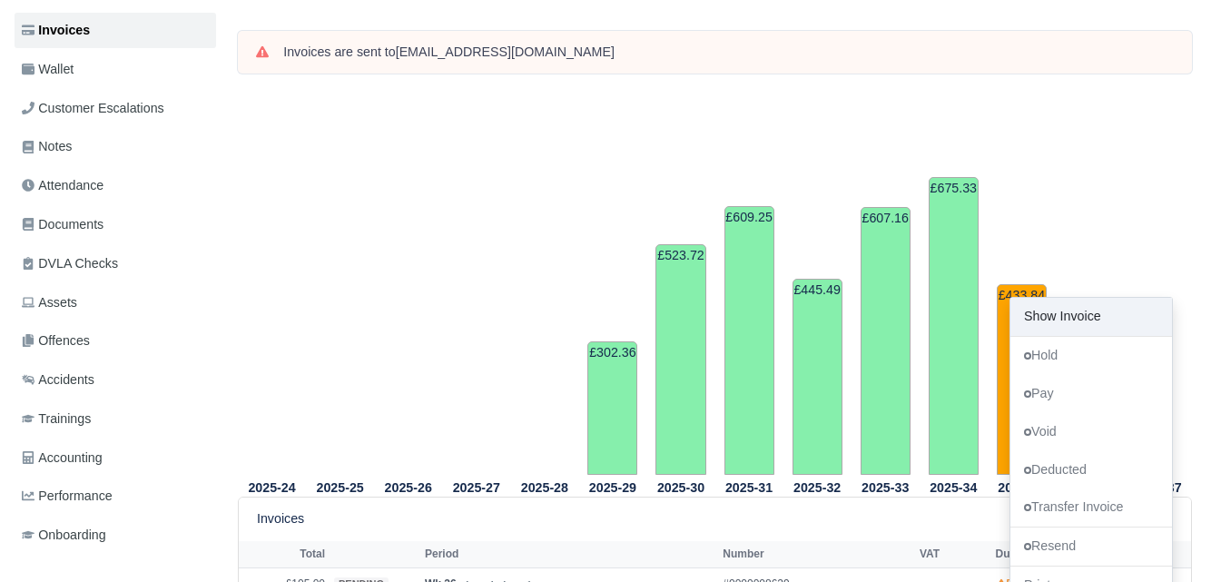
scroll to position [0, 0]
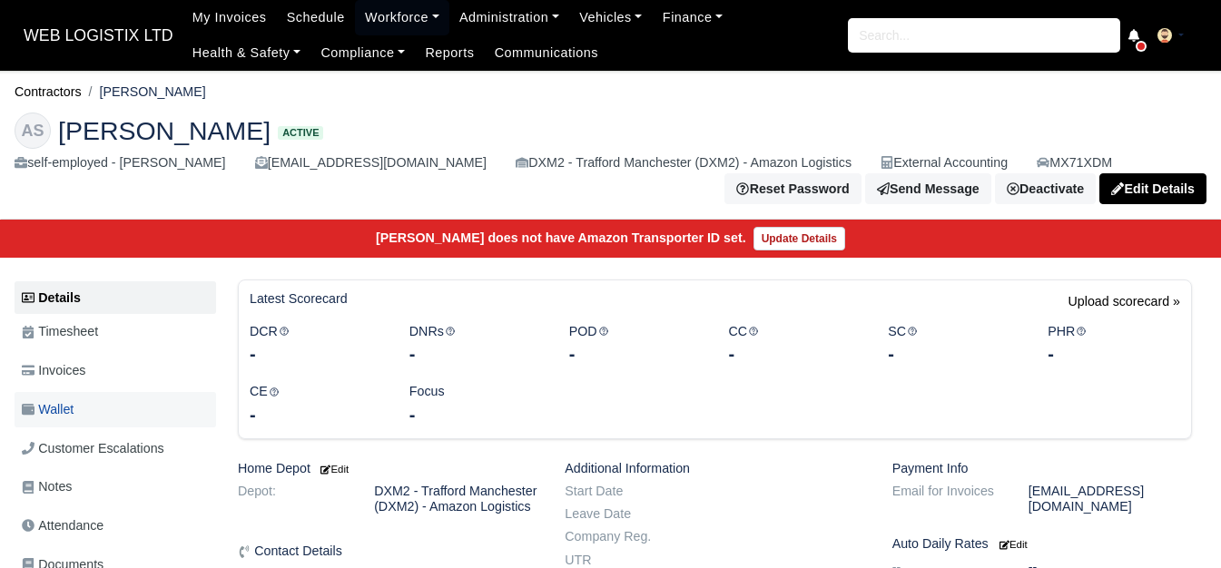
click at [115, 399] on link "Wallet" at bounding box center [116, 409] width 202 height 35
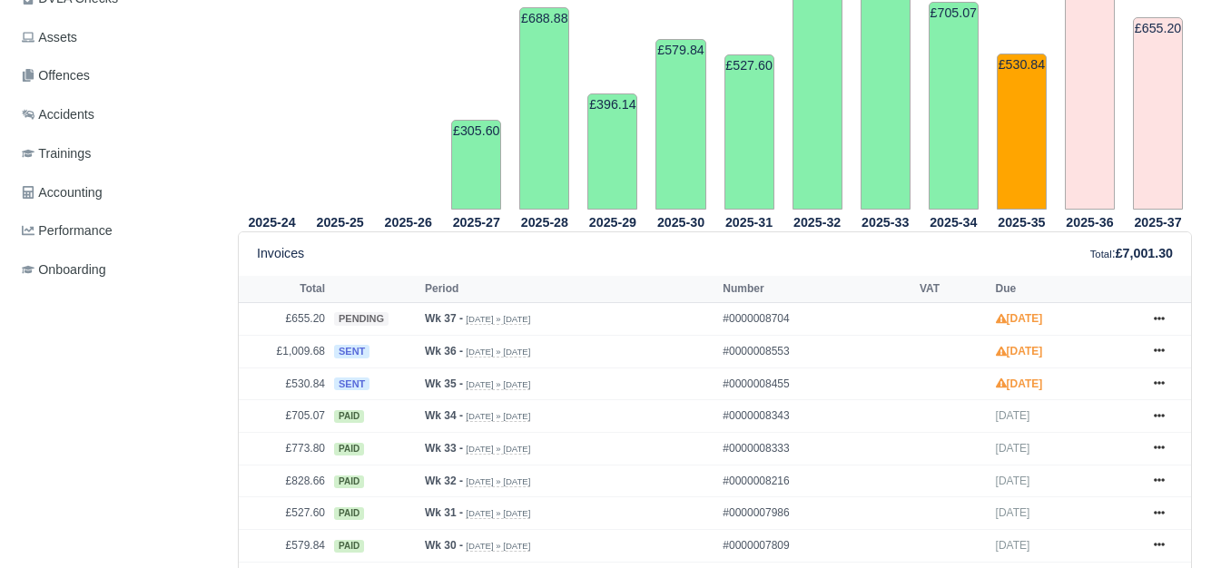
scroll to position [606, 0]
drag, startPoint x: 292, startPoint y: 388, endPoint x: 330, endPoint y: 389, distance: 37.3
click at [330, 389] on tr "£530.84 sent Wk 35 - Aug 24, 2025 » Aug 30, 2025 #0000008455 Sep 13, 2025 Show …" at bounding box center [715, 384] width 952 height 33
copy tr "530.84"
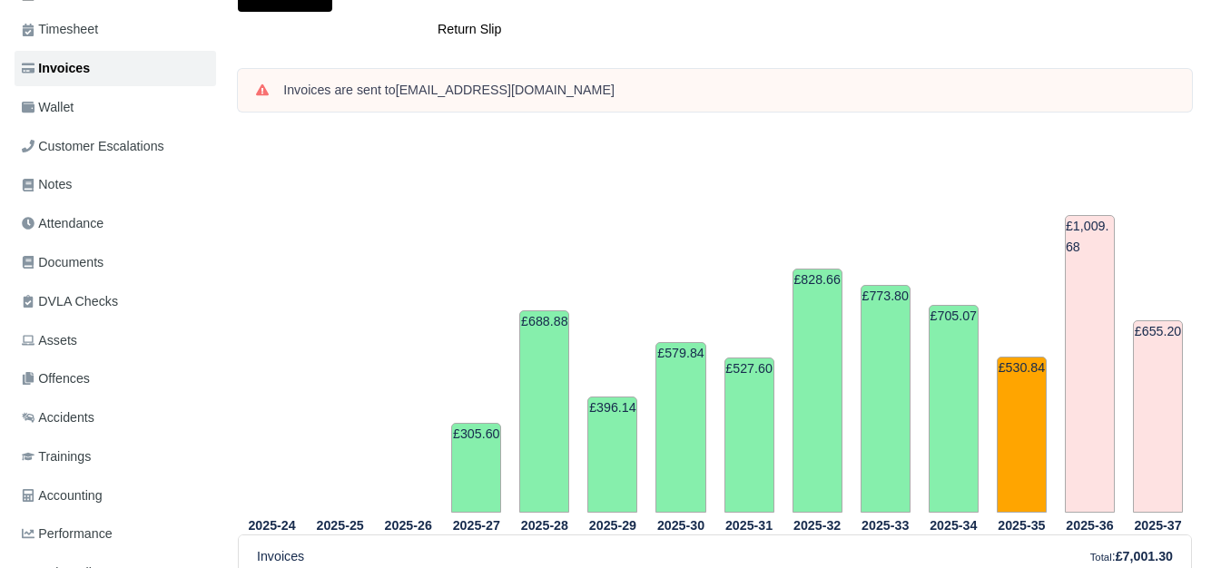
scroll to position [0, 0]
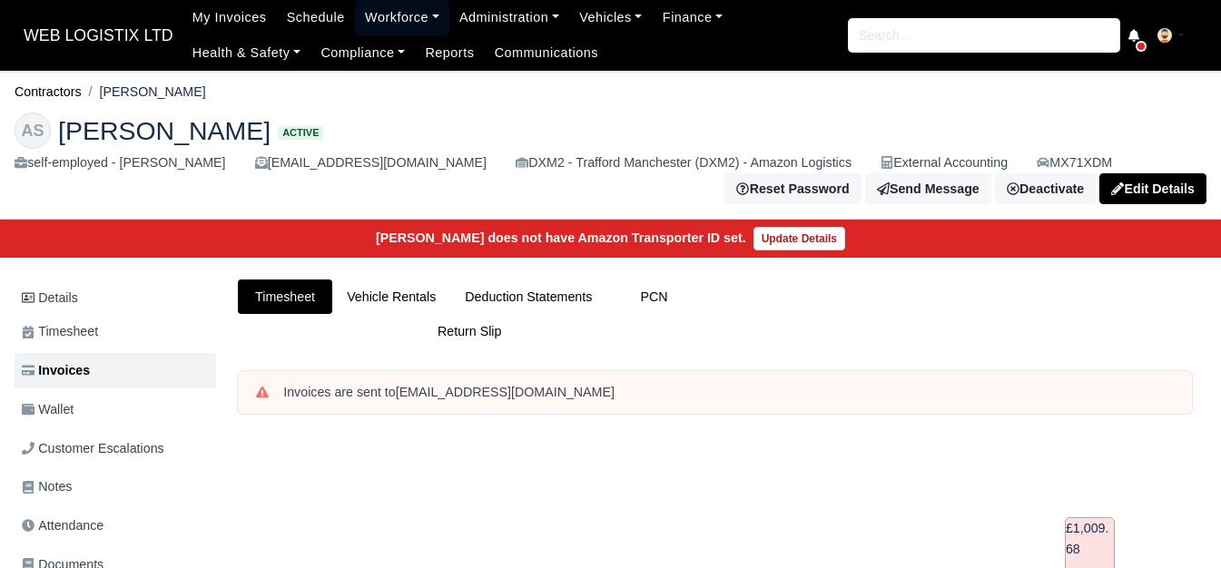
click at [370, 24] on link "Workforce" at bounding box center [402, 17] width 94 height 35
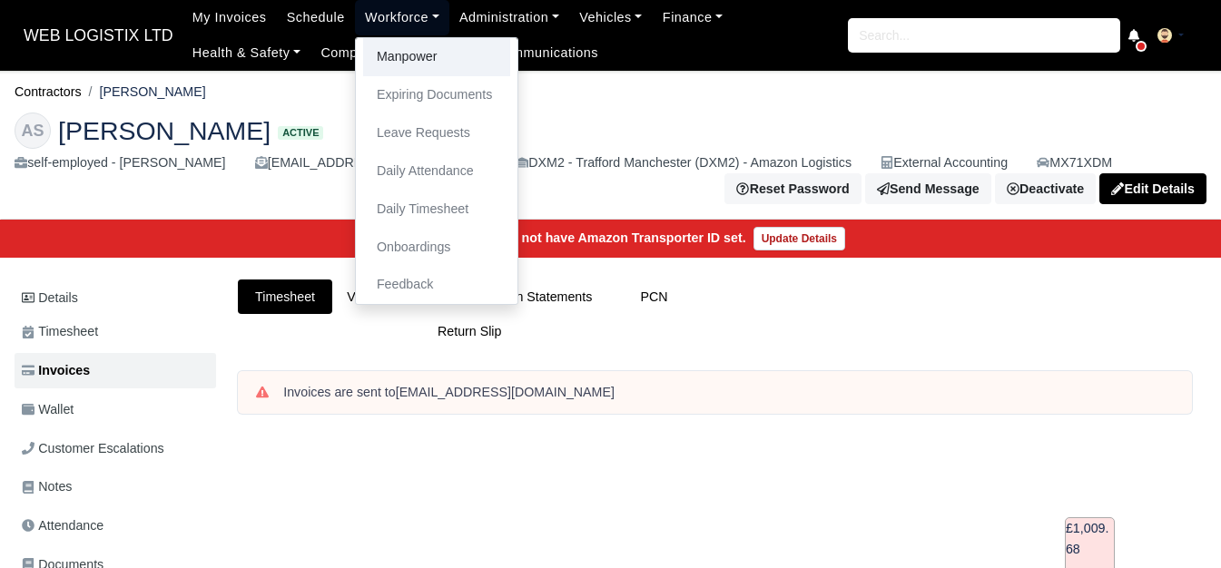
click at [371, 52] on link "Manpower" at bounding box center [436, 57] width 147 height 38
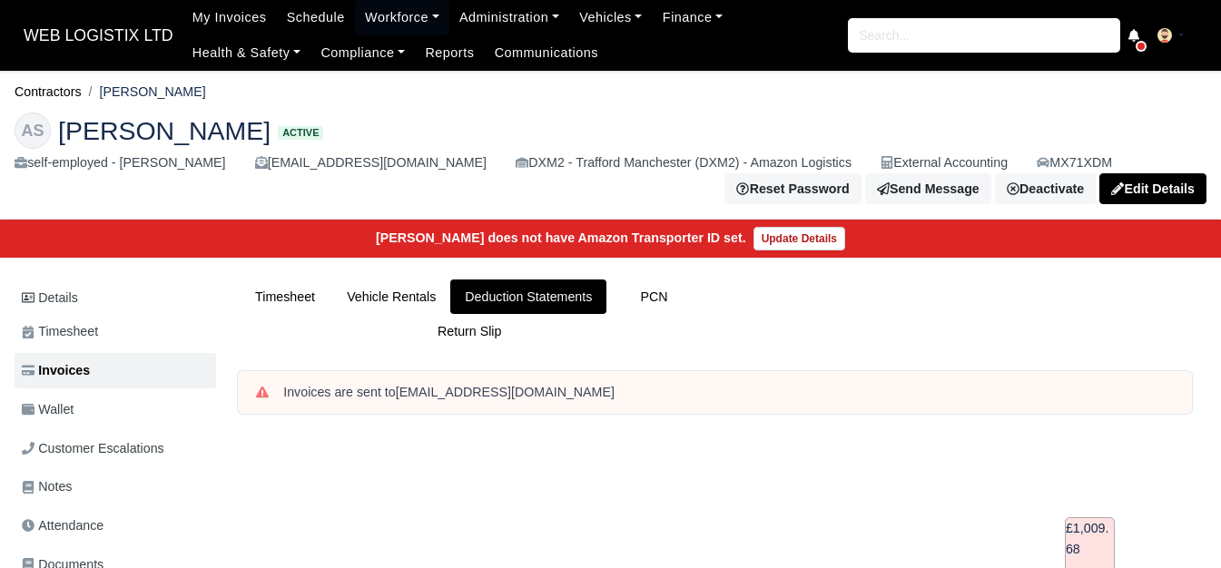
scroll to position [606, 0]
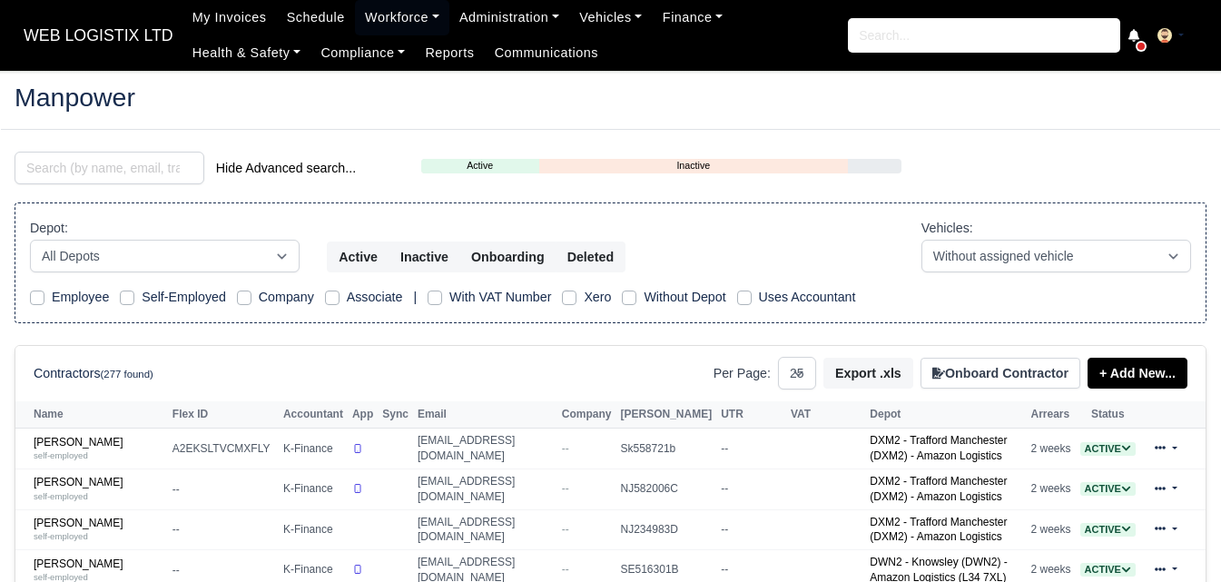
select select "25"
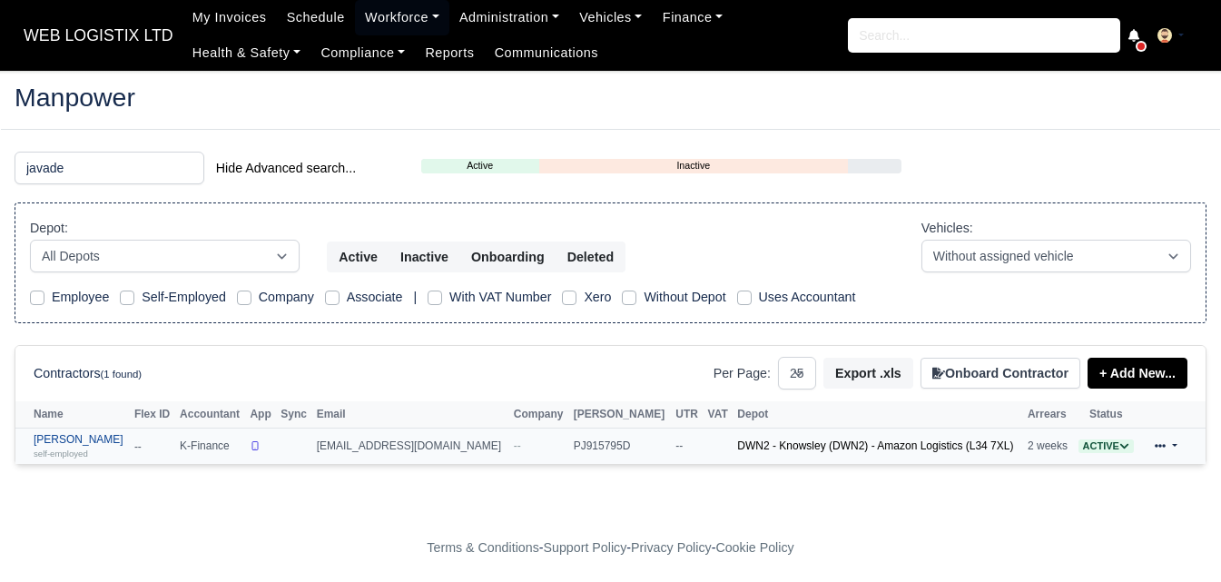
type input "javade"
click at [37, 443] on link "[PERSON_NAME] self-employed" at bounding box center [80, 446] width 92 height 26
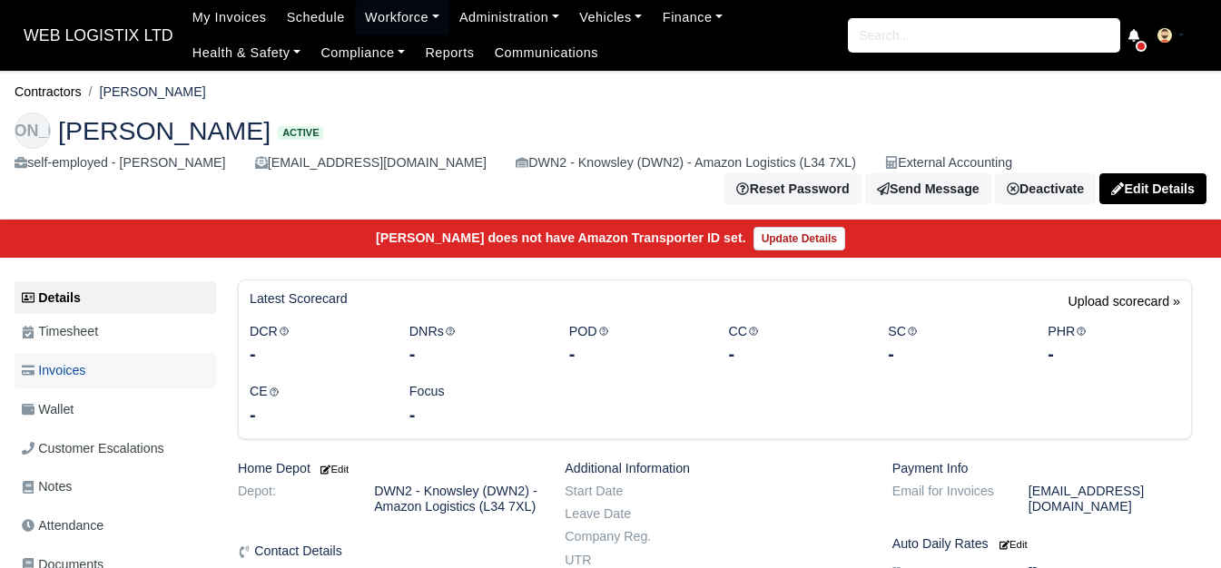
click at [166, 372] on link "Invoices" at bounding box center [116, 370] width 202 height 35
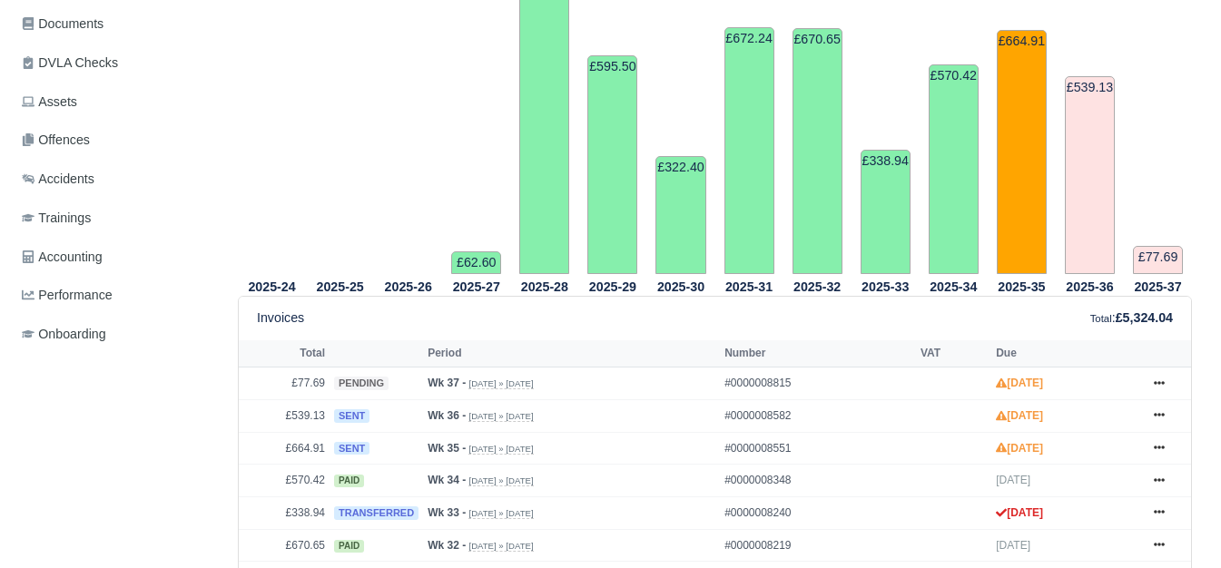
scroll to position [606, 0]
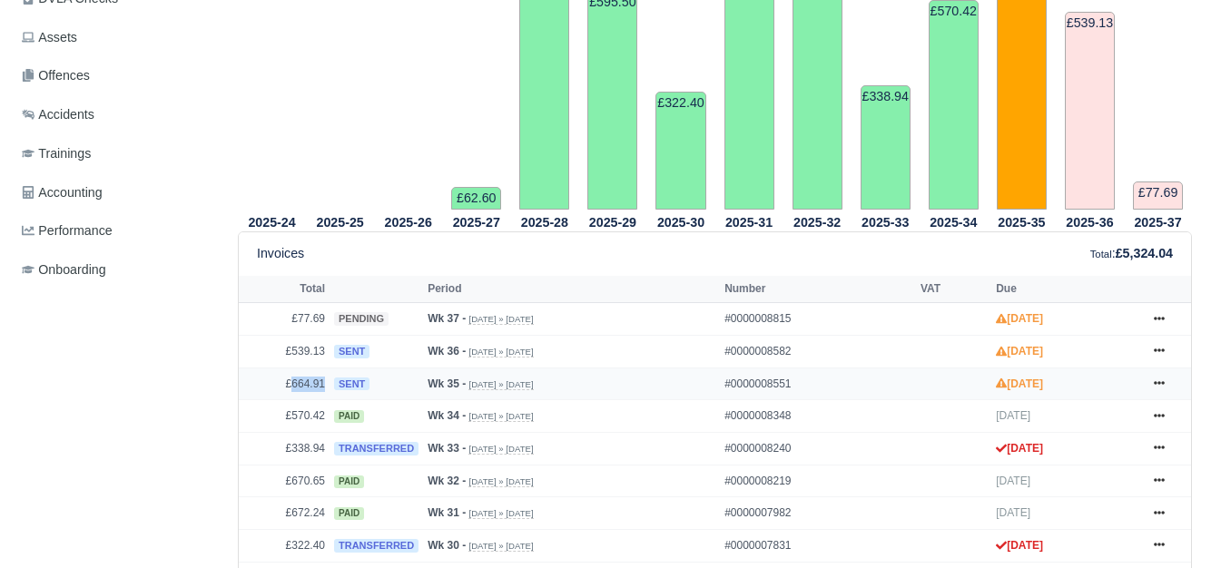
drag, startPoint x: 291, startPoint y: 372, endPoint x: 327, endPoint y: 382, distance: 37.7
click at [327, 382] on td "£664.91" at bounding box center [284, 384] width 91 height 33
copy td "664.91"
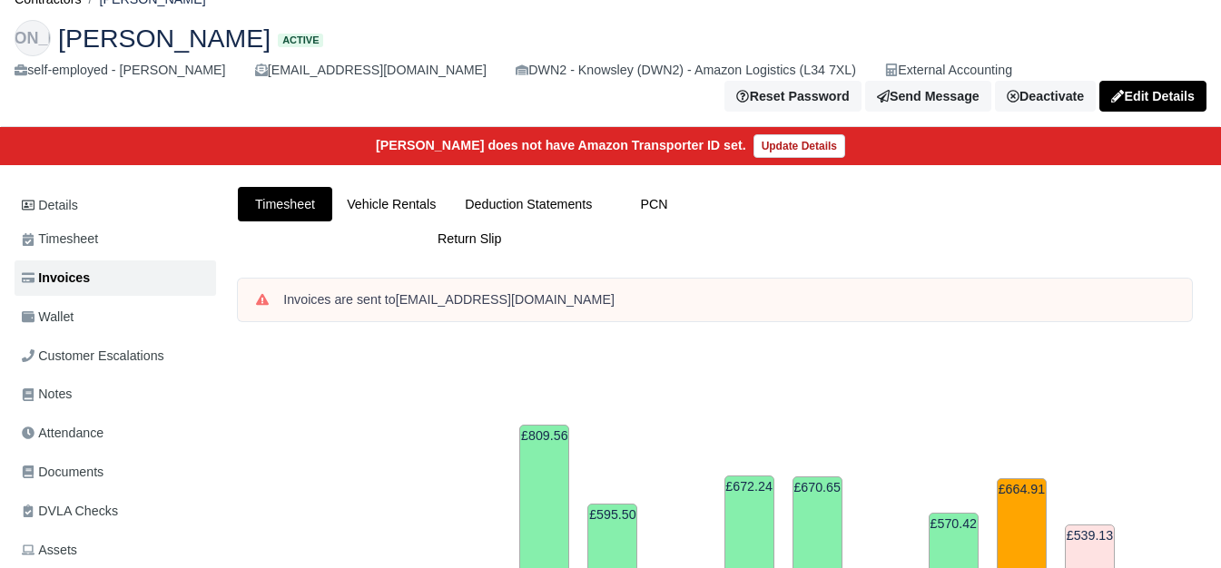
scroll to position [0, 0]
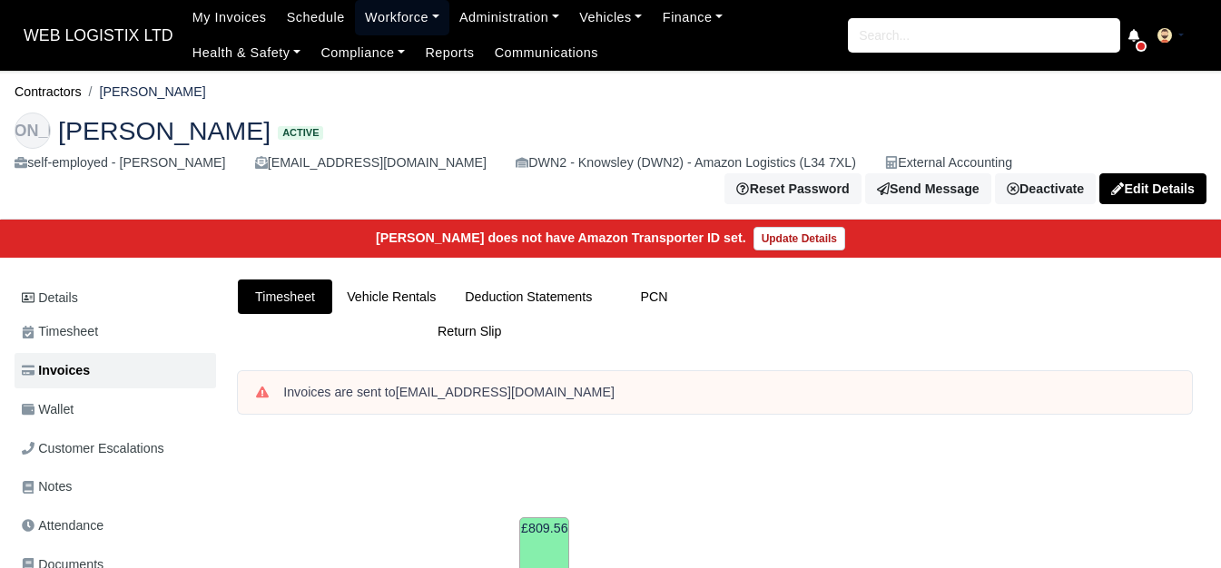
click at [420, 14] on link "Workforce" at bounding box center [402, 17] width 94 height 35
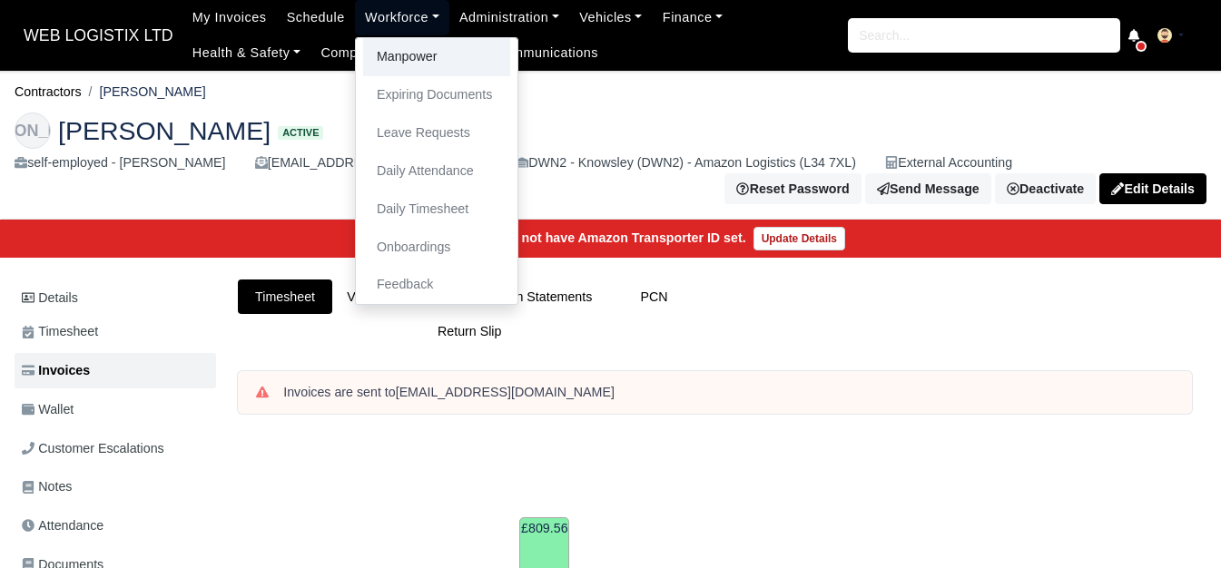
click at [372, 62] on link "Manpower" at bounding box center [436, 57] width 147 height 38
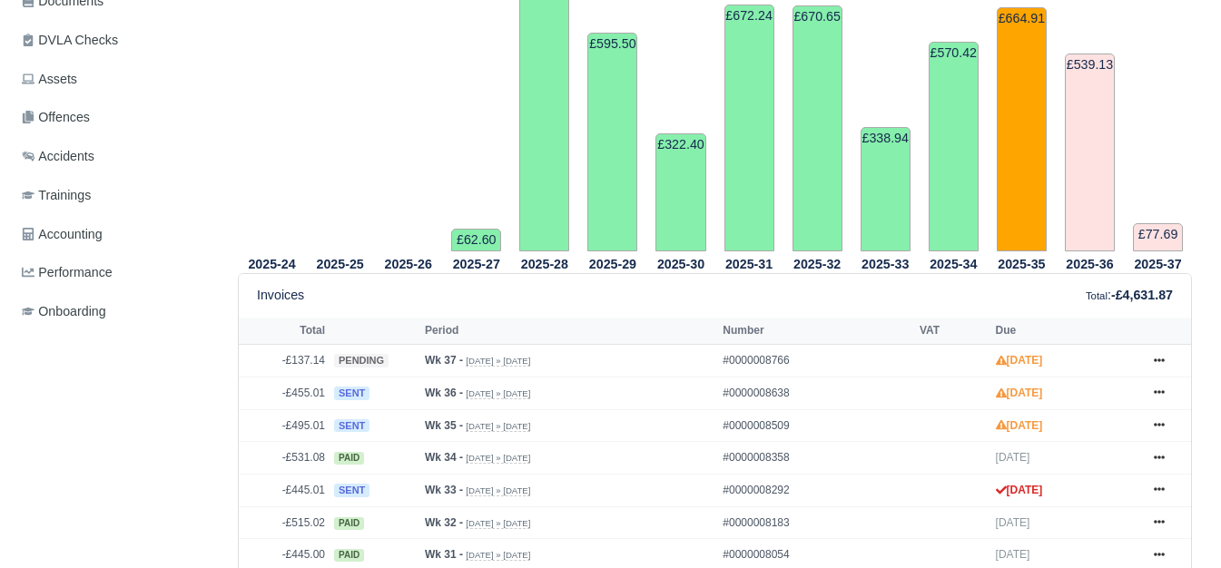
scroll to position [606, 0]
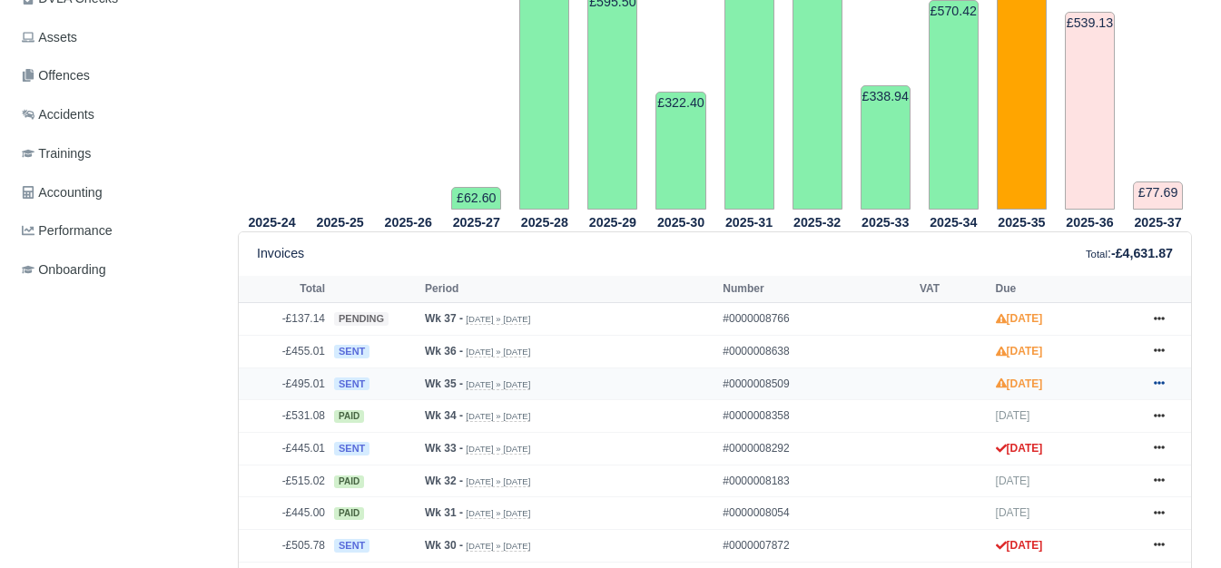
click at [1164, 382] on icon at bounding box center [1159, 384] width 11 height 4
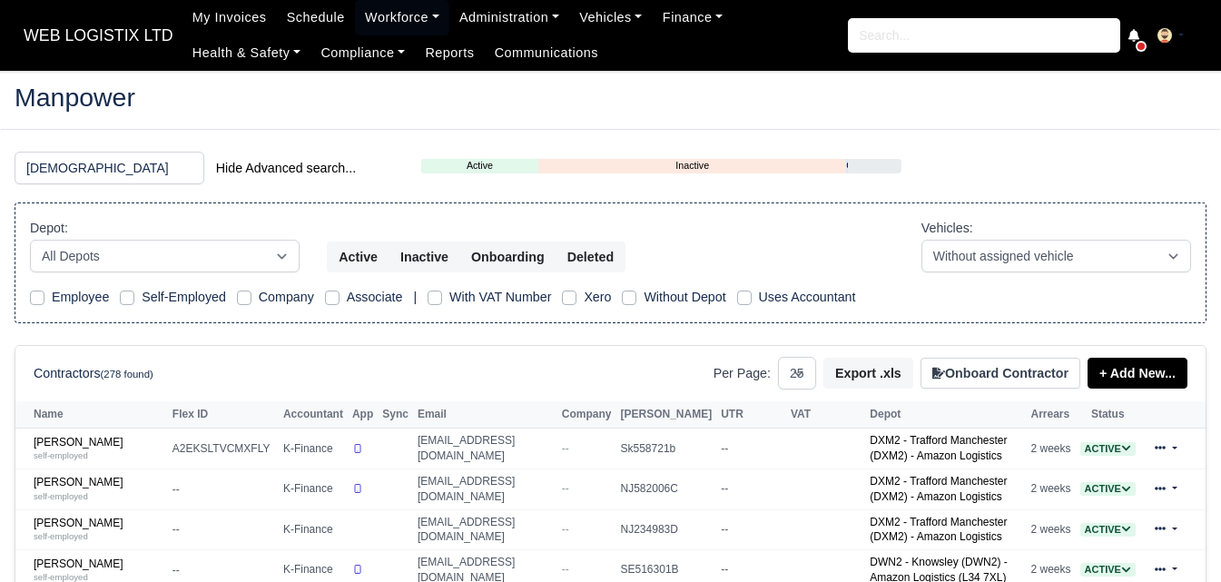
select select "25"
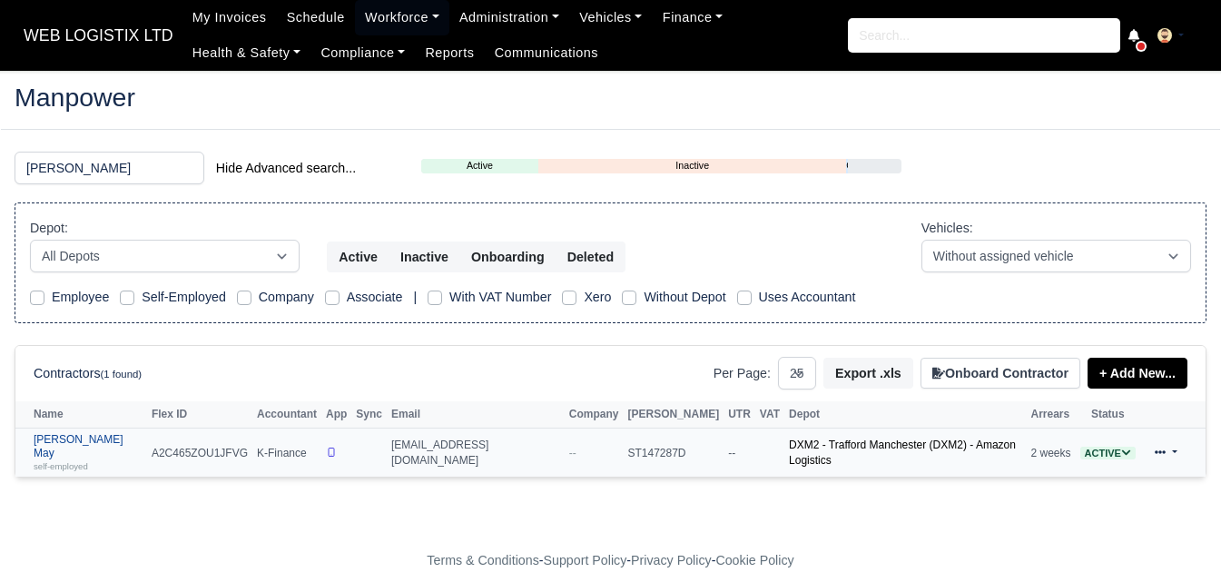
type input "godwin"
click at [109, 459] on div "self-employed" at bounding box center [88, 465] width 109 height 13
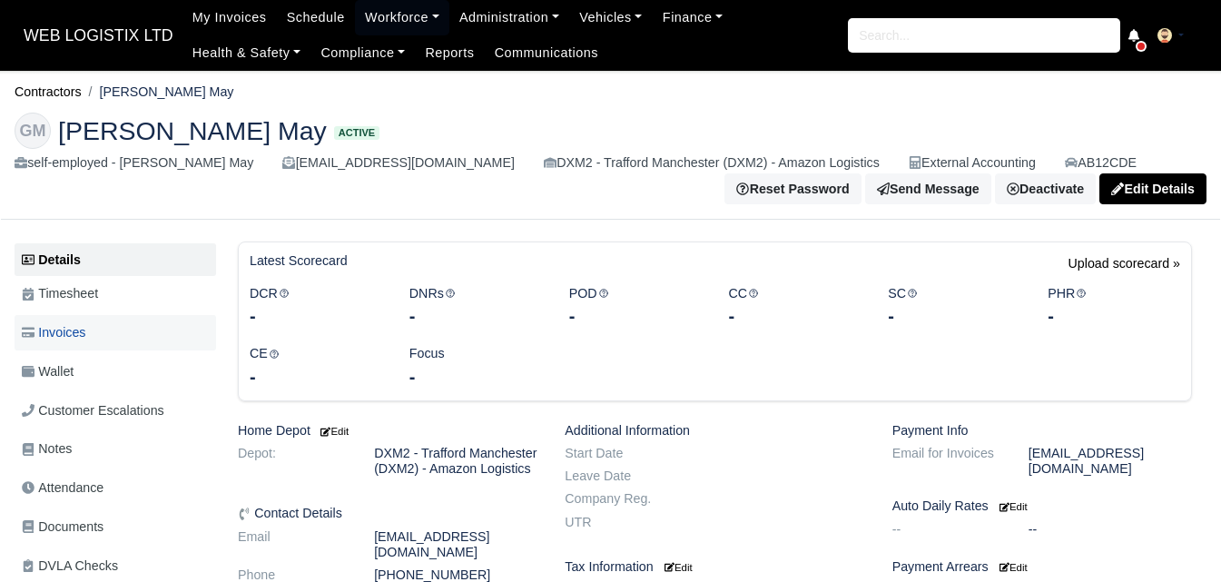
click at [114, 344] on link "Invoices" at bounding box center [116, 332] width 202 height 35
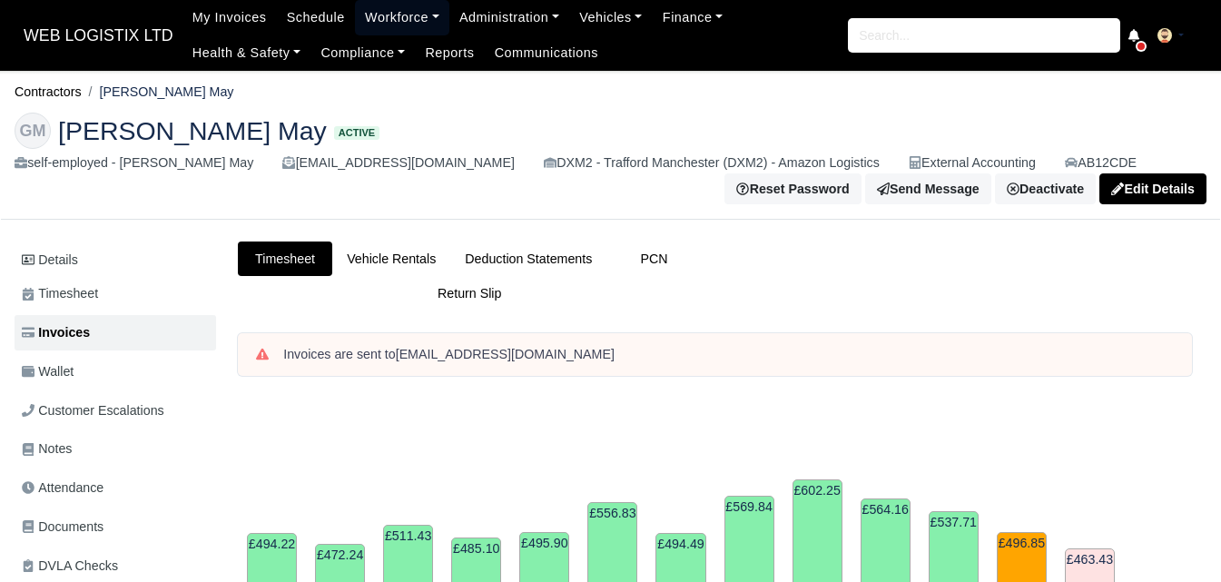
click at [398, 19] on link "Workforce" at bounding box center [402, 17] width 94 height 35
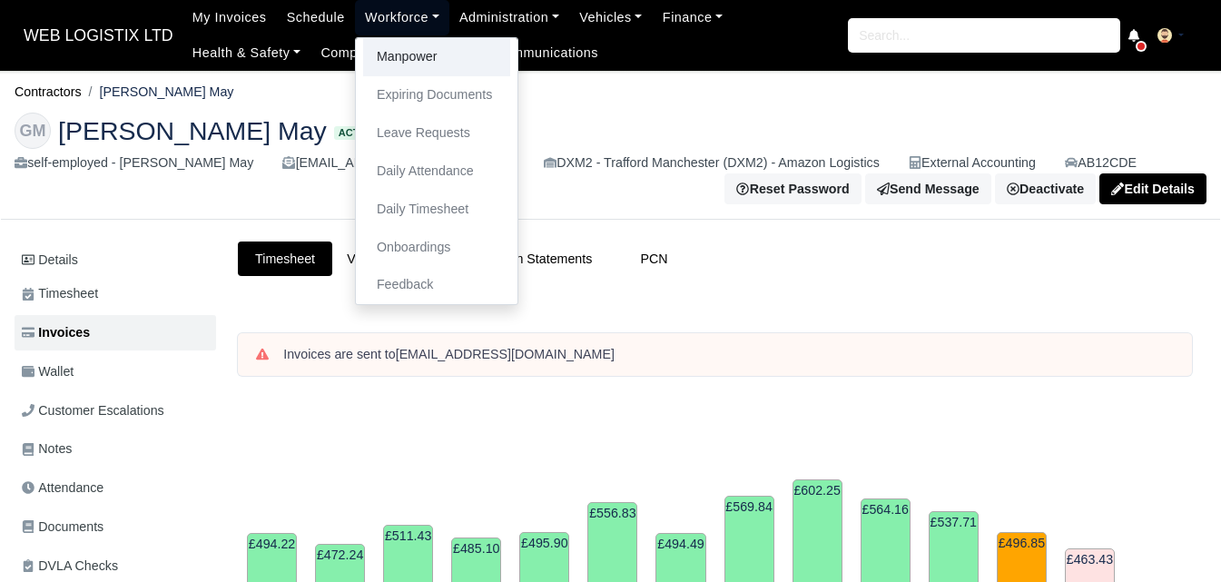
click at [395, 61] on link "Manpower" at bounding box center [436, 57] width 147 height 38
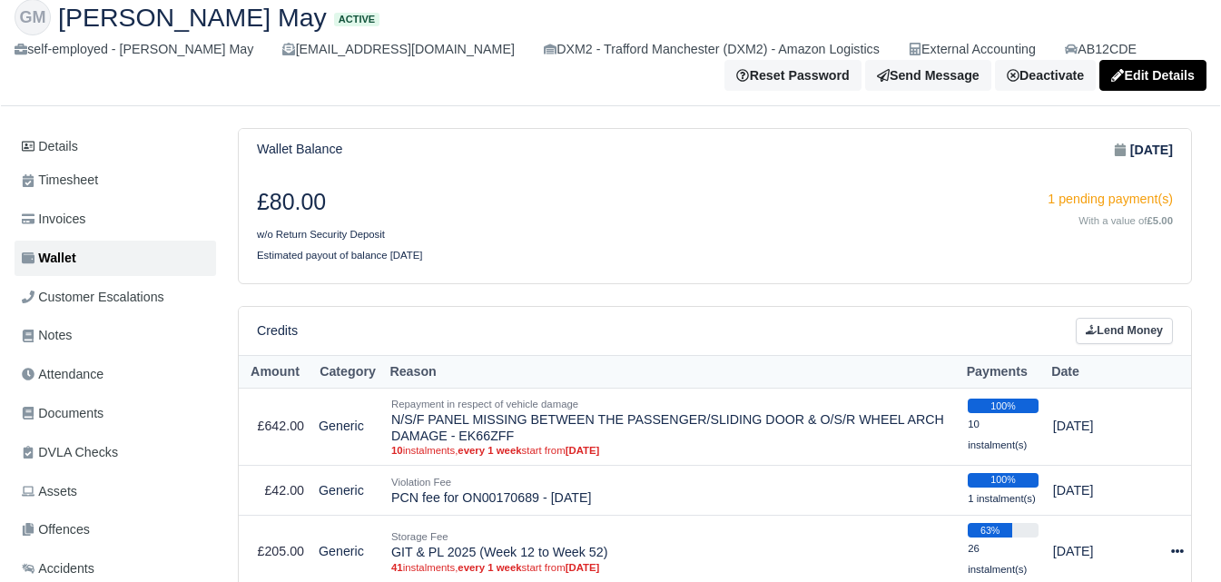
scroll to position [152, 0]
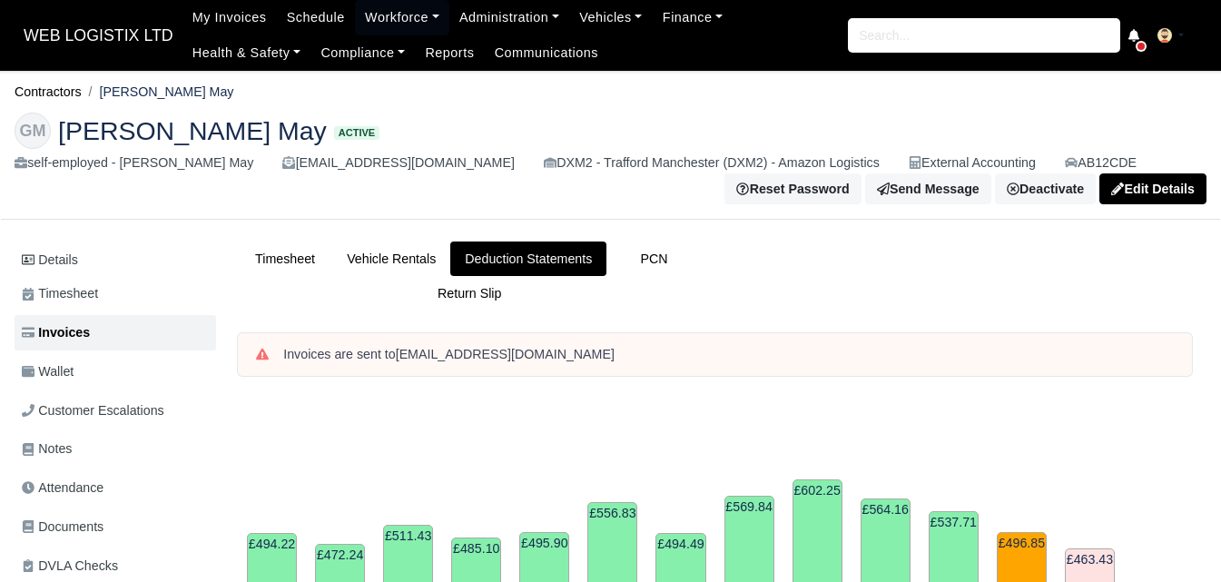
click at [109, 24] on span "WEB LOGISTIX LTD" at bounding box center [99, 35] width 168 height 36
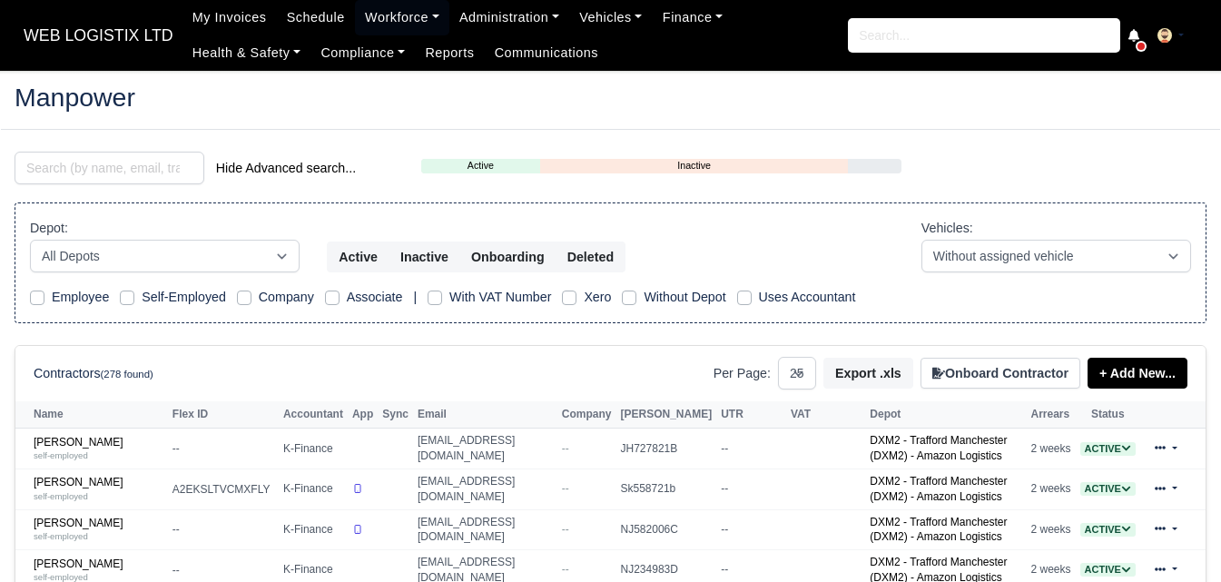
select select "25"
click at [44, 168] on input "pave" at bounding box center [110, 168] width 190 height 33
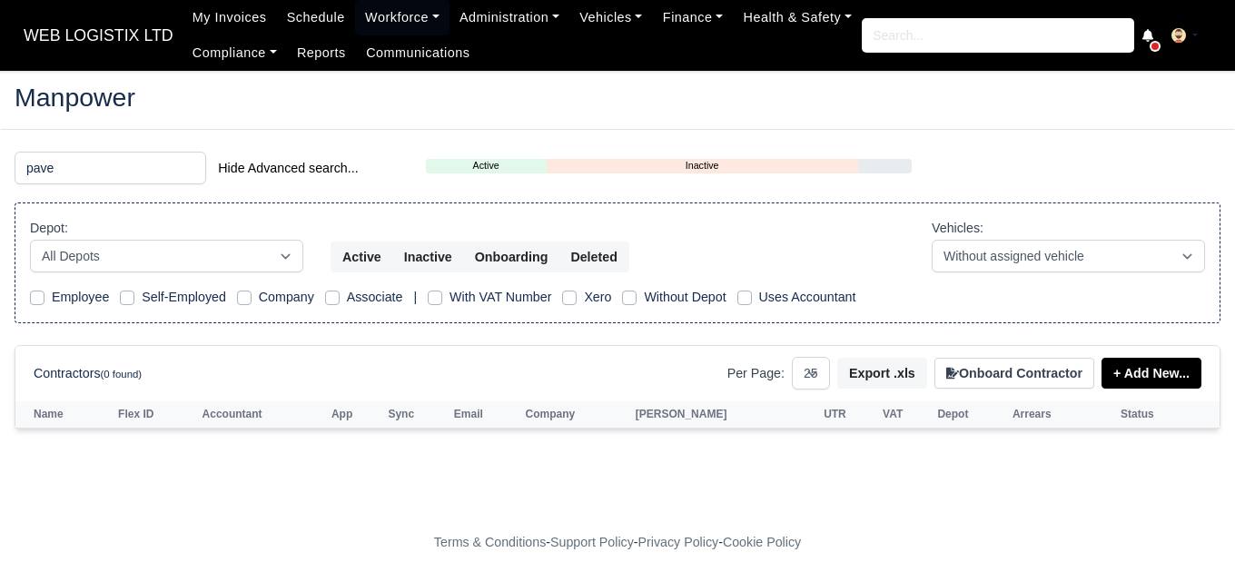
click at [43, 168] on input "pave" at bounding box center [111, 168] width 192 height 33
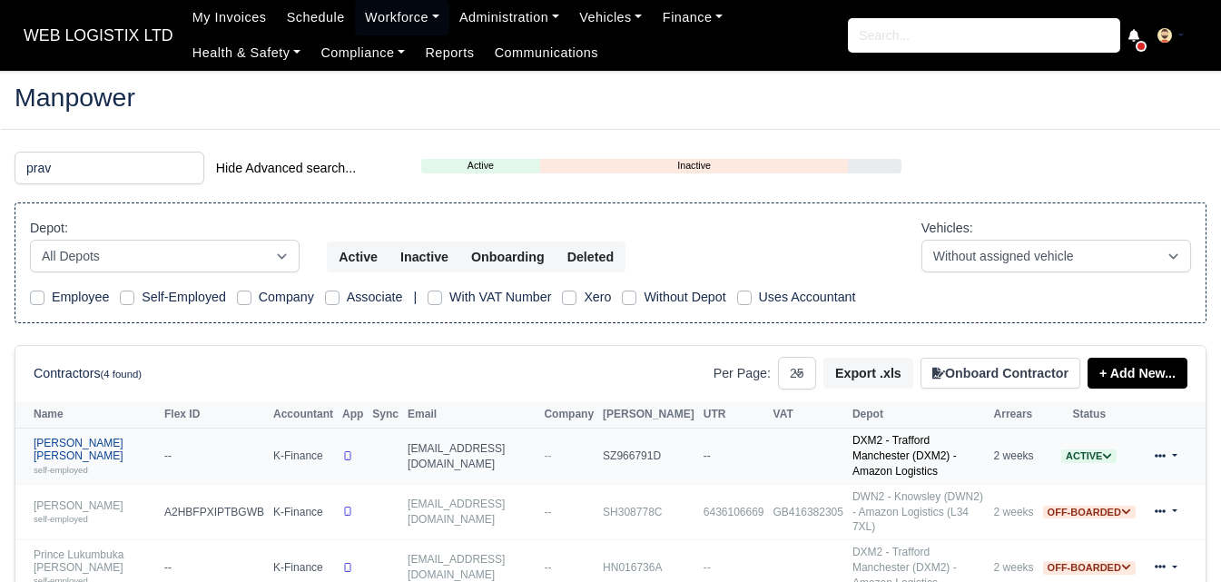
type input "prav"
click at [84, 444] on link "Praveen Kumar Nagula self-employed" at bounding box center [95, 456] width 122 height 39
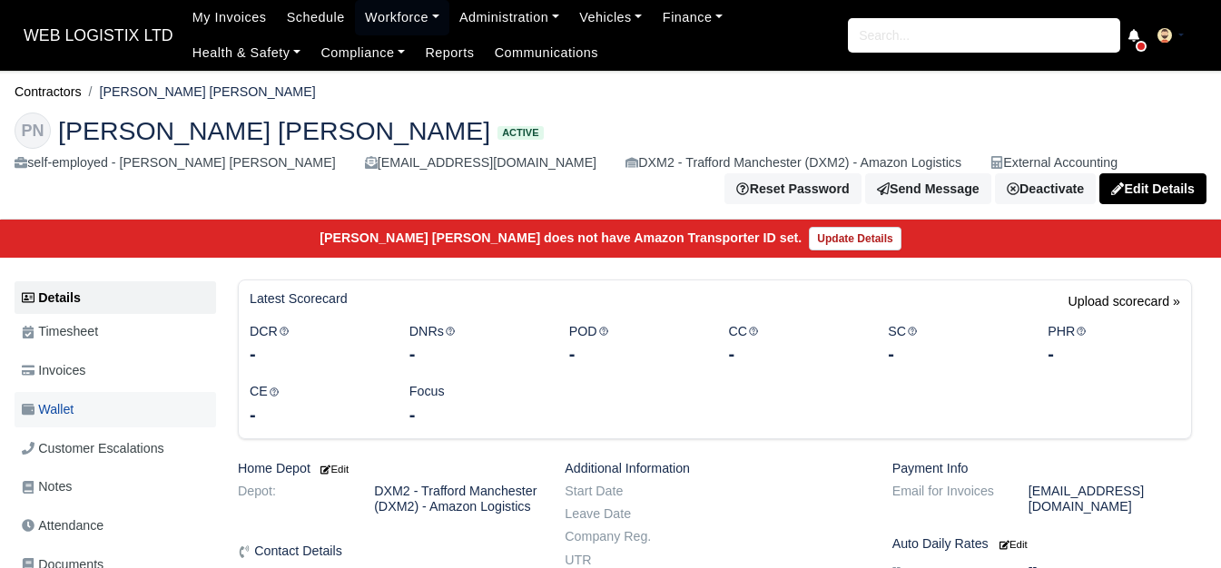
click at [98, 420] on link "Wallet" at bounding box center [116, 409] width 202 height 35
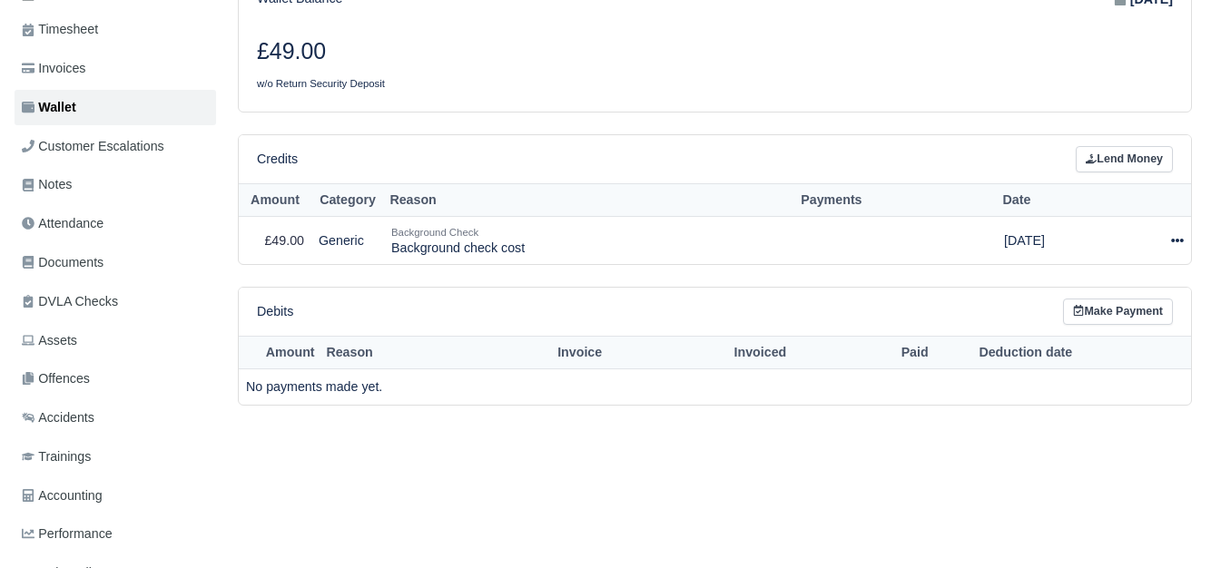
scroll to position [302, 0]
click at [1167, 248] on div at bounding box center [1153, 241] width 62 height 21
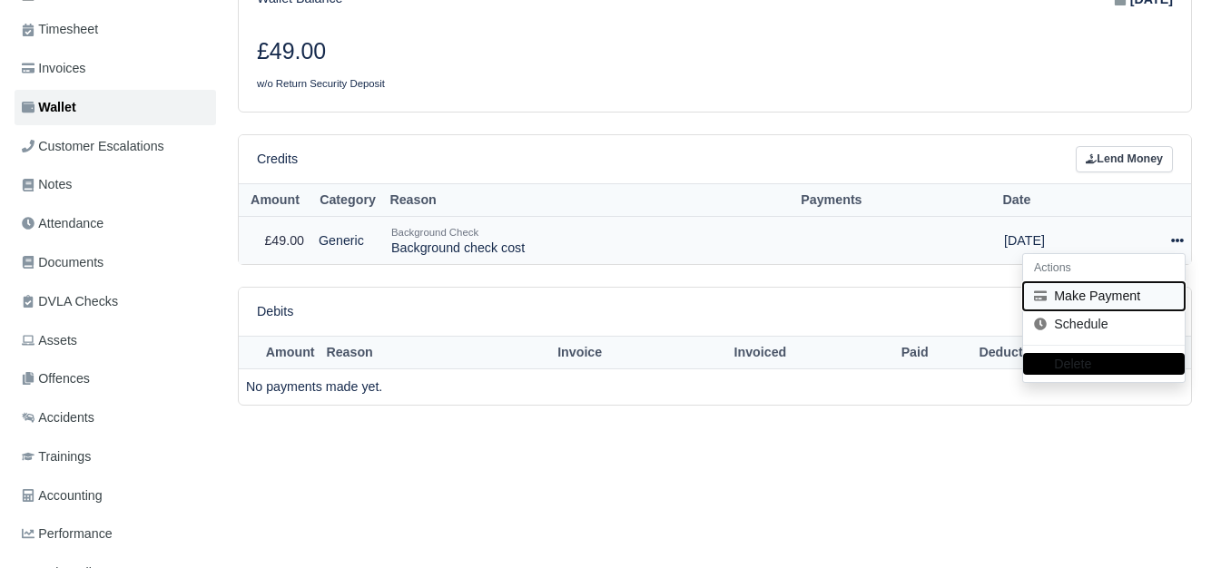
click at [1089, 294] on button "Make Payment" at bounding box center [1104, 296] width 162 height 28
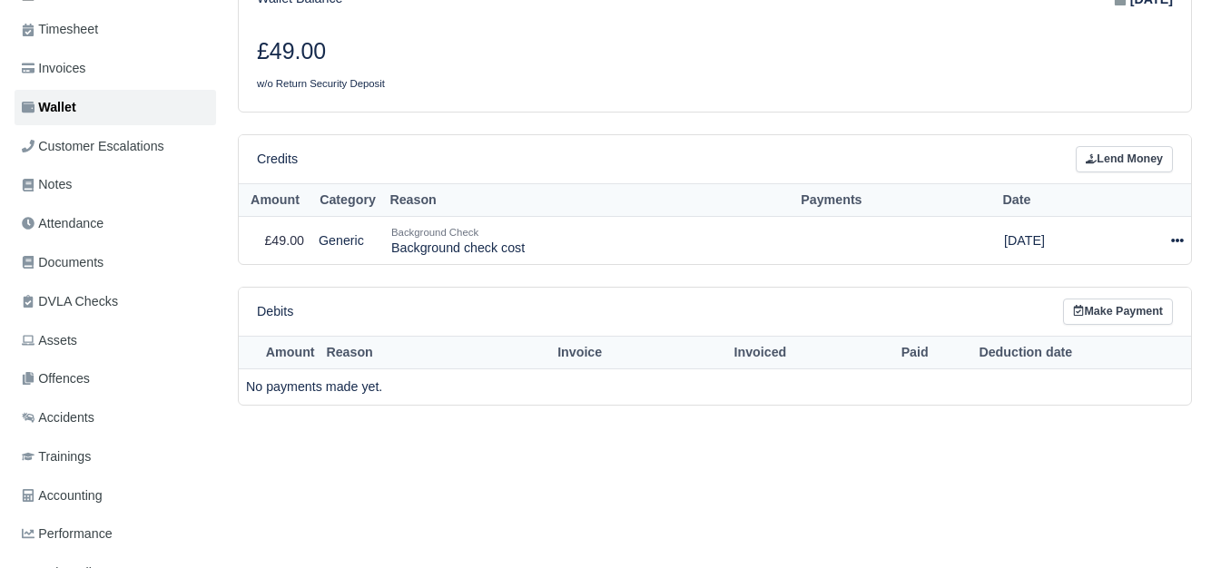
select select "6758"
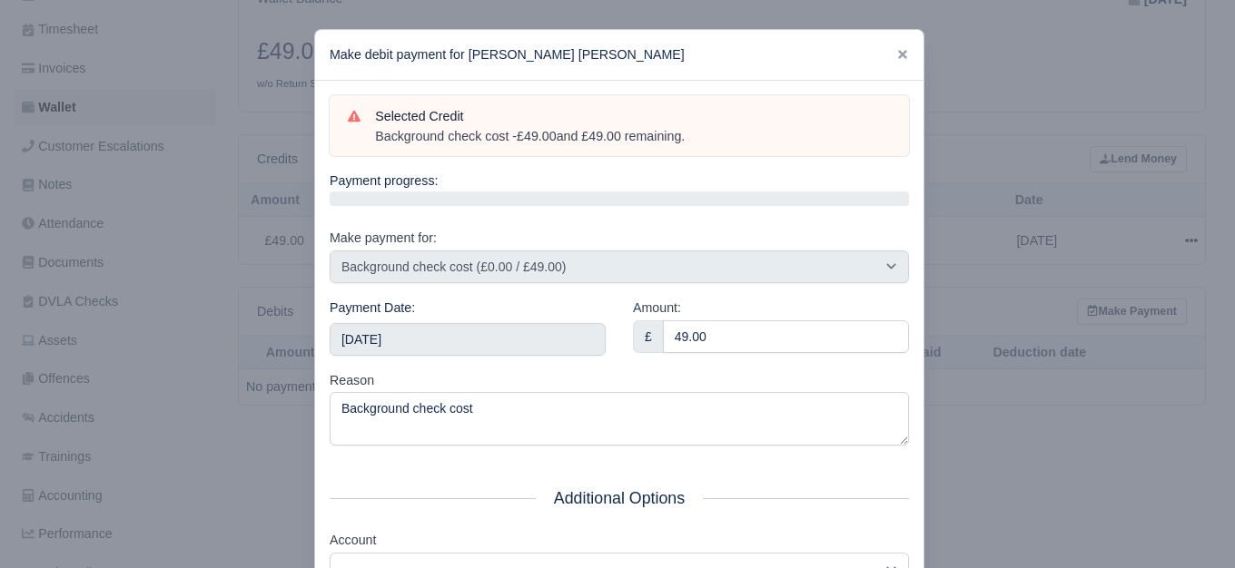
click at [900, 63] on div at bounding box center [902, 54] width 13 height 21
click at [896, 52] on icon at bounding box center [902, 54] width 13 height 13
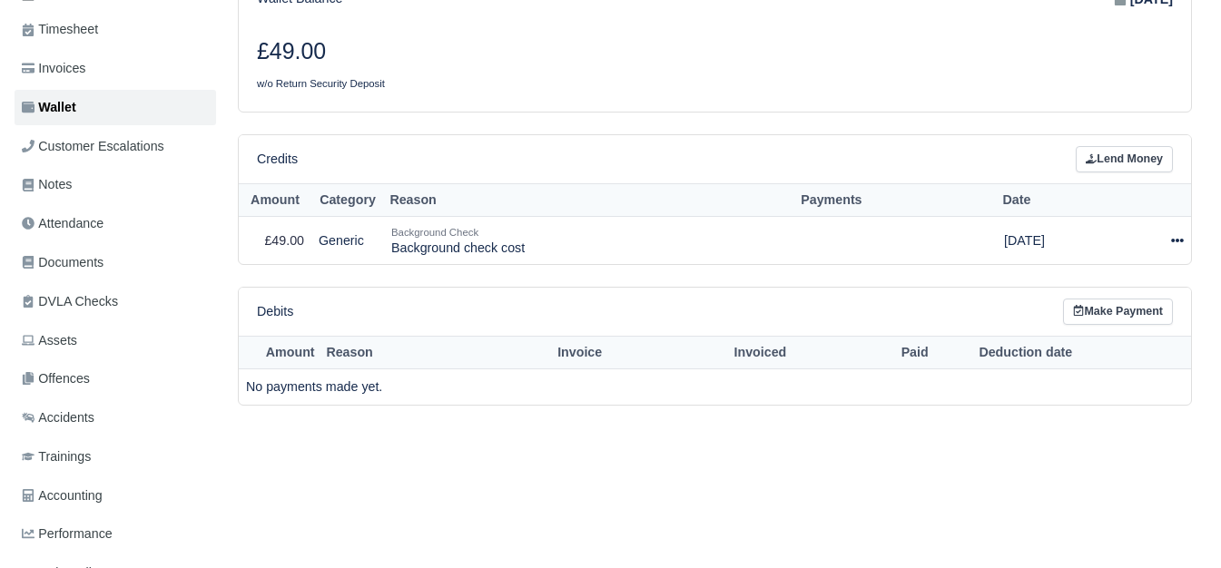
scroll to position [0, 0]
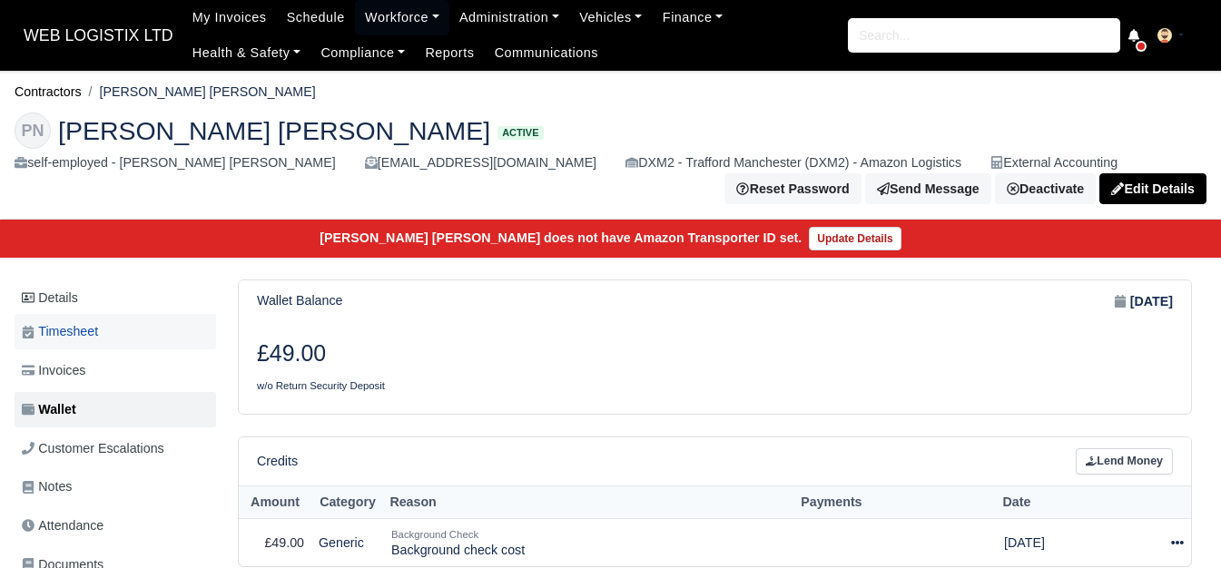
click at [85, 342] on span "Timesheet" at bounding box center [60, 331] width 76 height 21
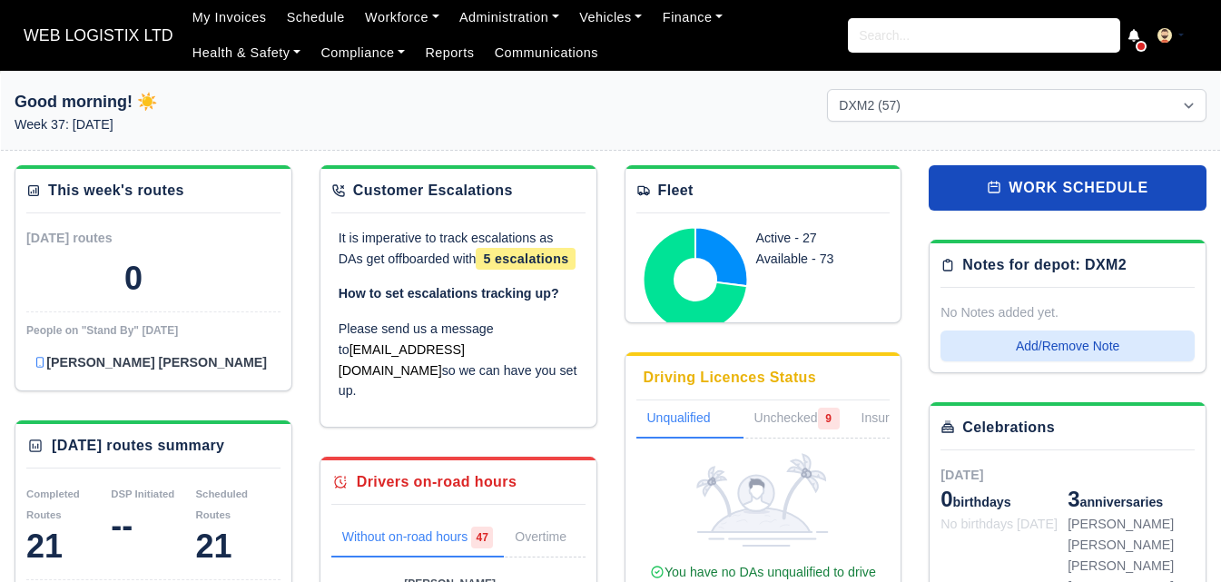
select select "1"
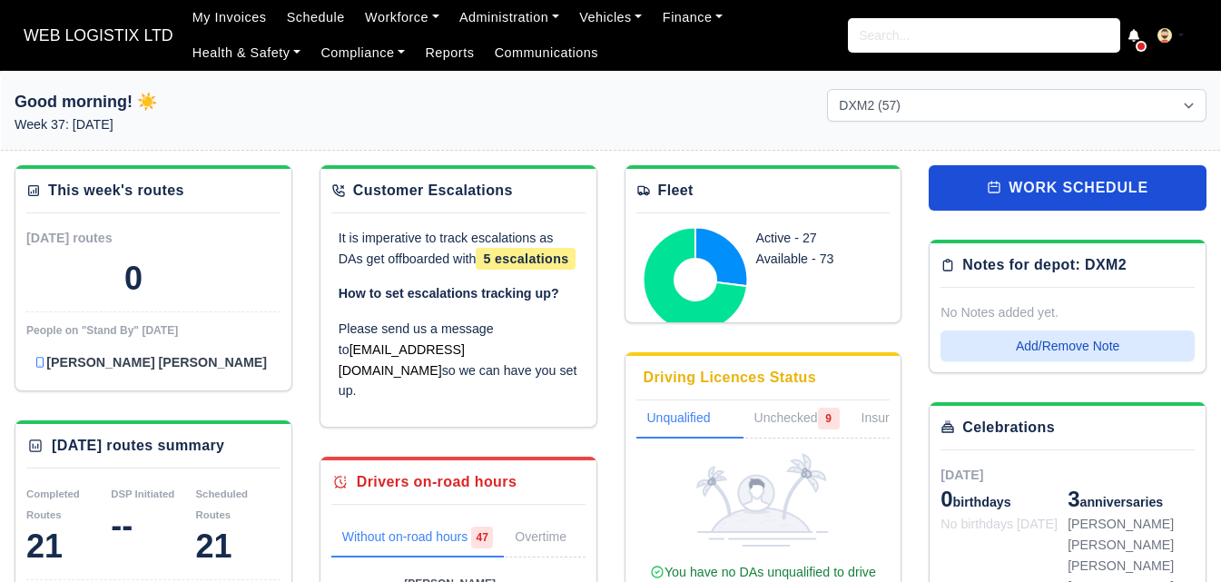
drag, startPoint x: 0, startPoint y: 0, endPoint x: 1028, endPoint y: 205, distance: 1048.0
click at [1028, 101] on select "DCE1 (1) DWN2 (40) DXM2 (57)" at bounding box center [1016, 105] width 379 height 33
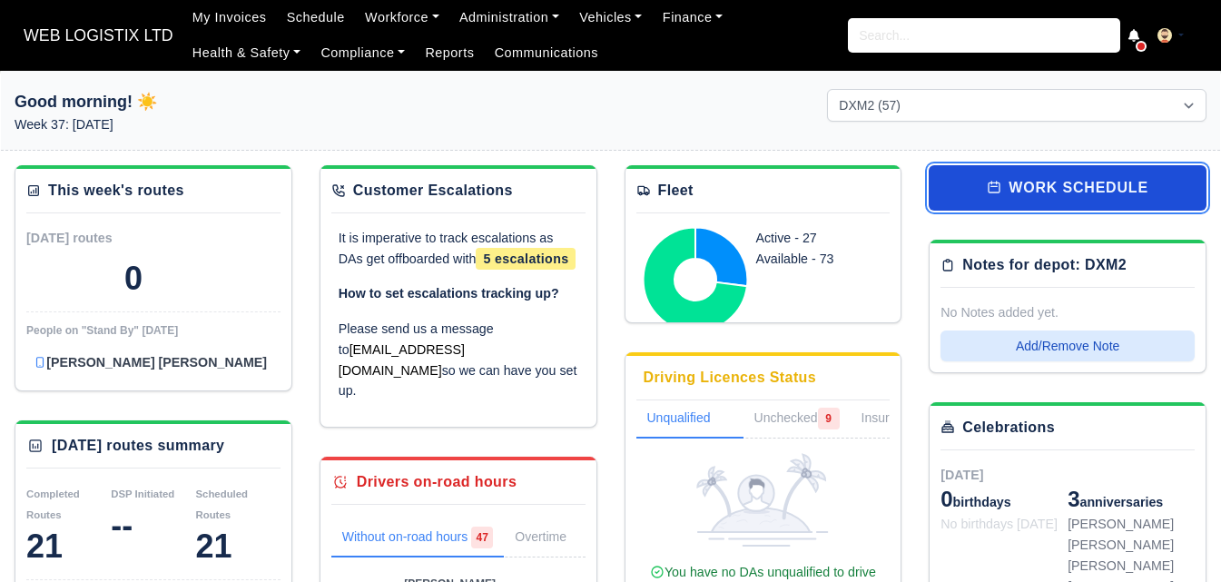
click at [1028, 205] on link "work schedule" at bounding box center [1068, 187] width 278 height 45
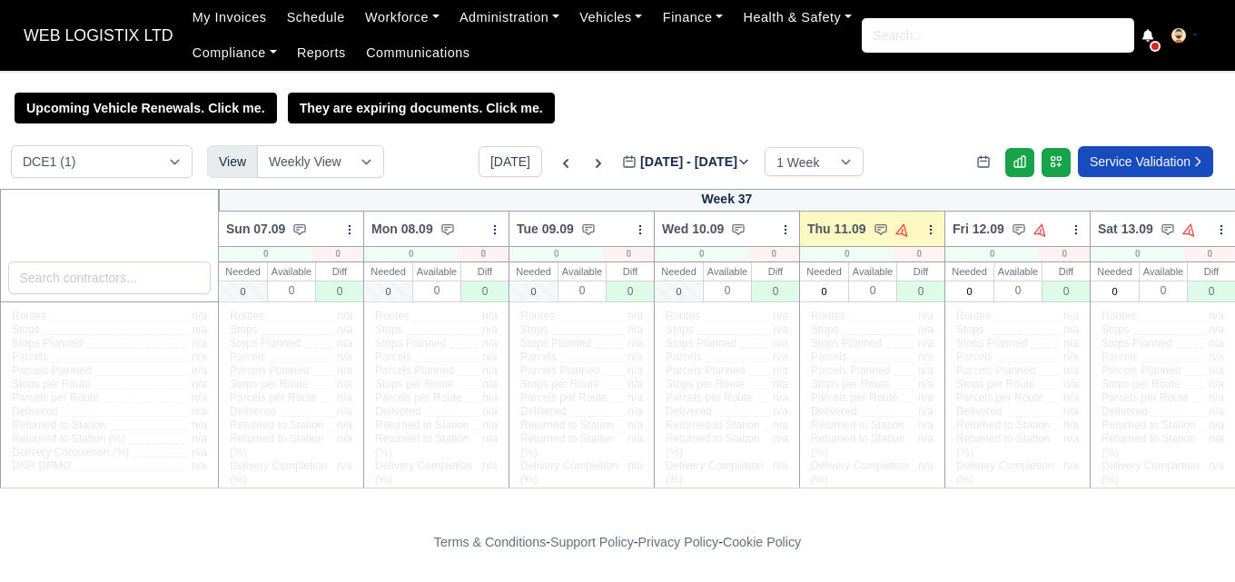
select select "1"
click at [11, 148] on select "DCE1 (1) DWN2 (40) DXM2 (57)" at bounding box center [102, 161] width 182 height 33
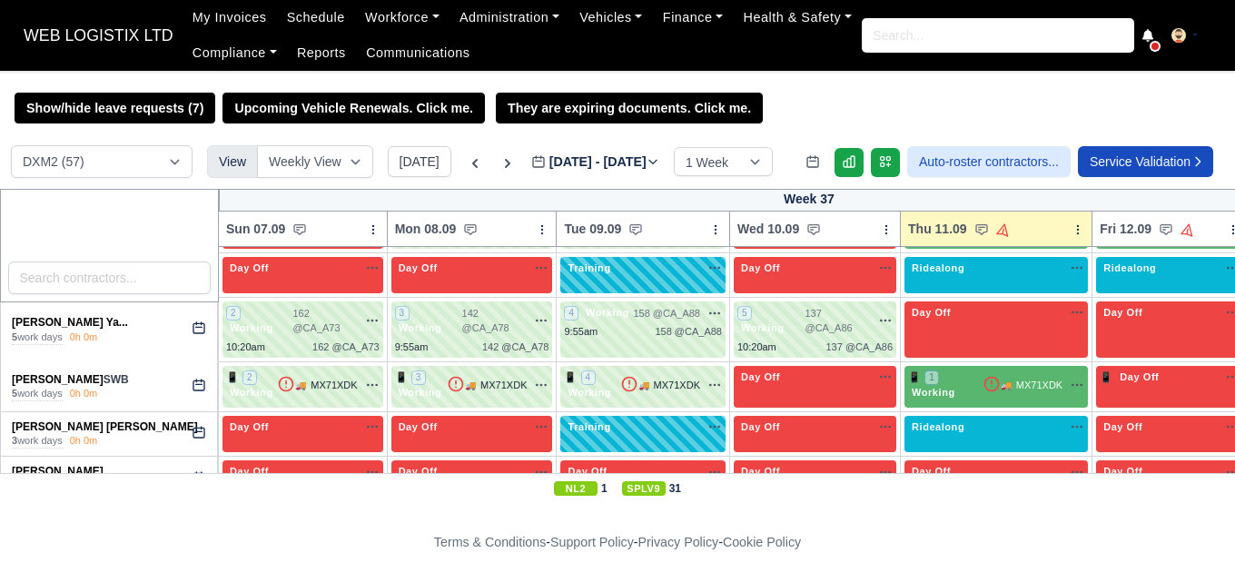
scroll to position [2572, 0]
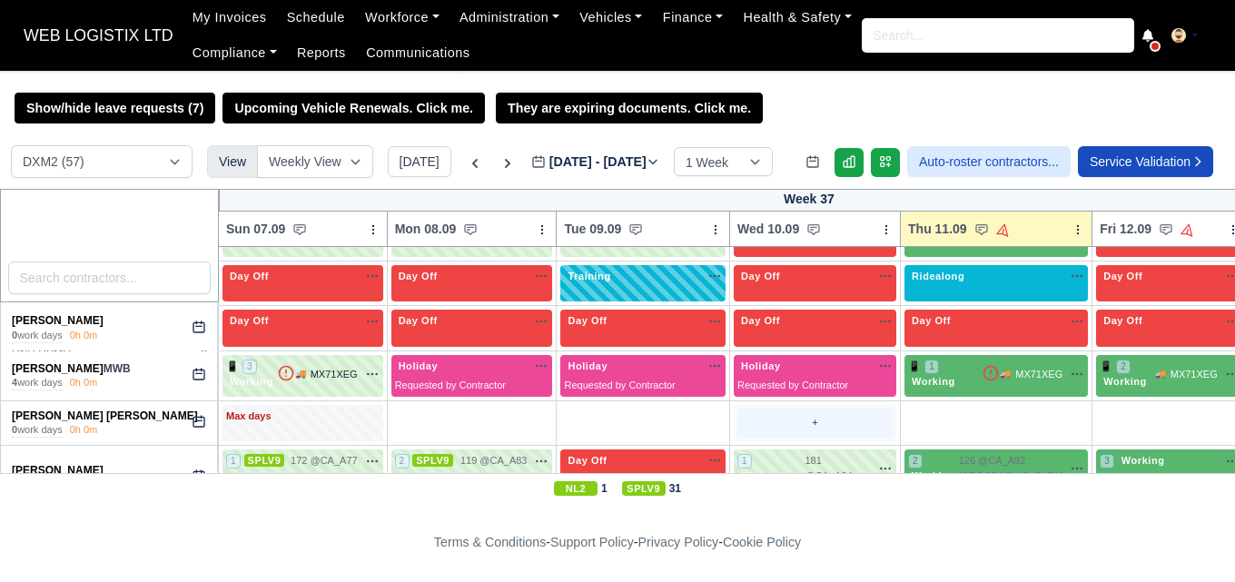
click at [776, 409] on div "+" at bounding box center [814, 424] width 155 height 30
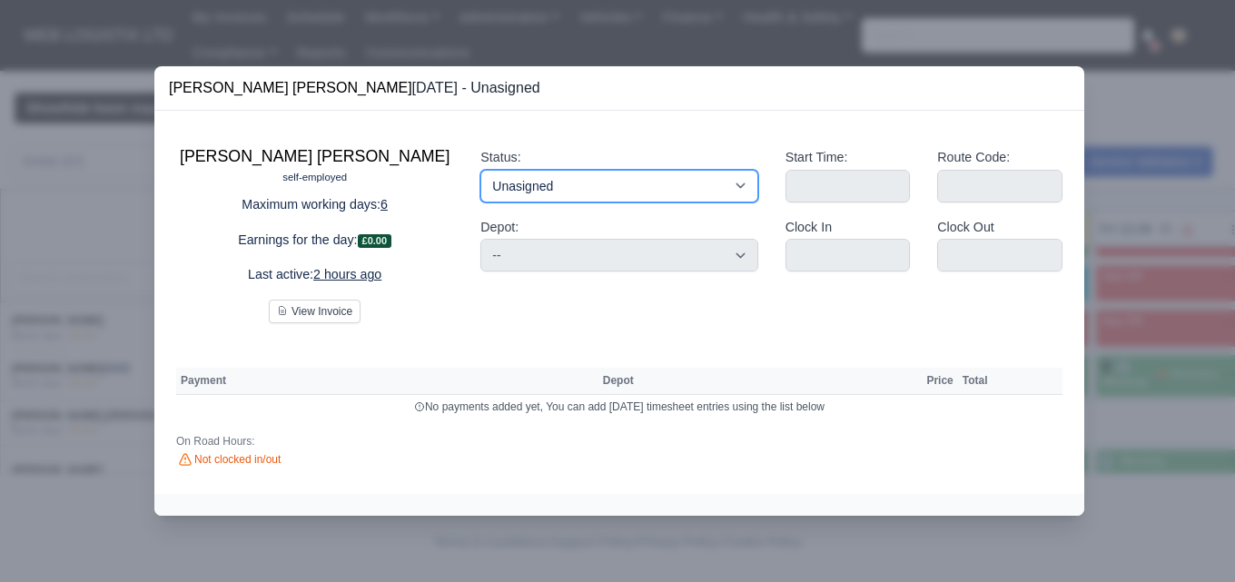
click at [686, 193] on select "Working Day Off Stand By Holiday Other Depot In Office OSM Ridealong Nursery 1 …" at bounding box center [618, 186] width 277 height 33
select select "Training"
click at [480, 170] on select "Working Day Off Stand By Holiday Other Depot In Office OSM Ridealong Nursery 1 …" at bounding box center [618, 186] width 277 height 33
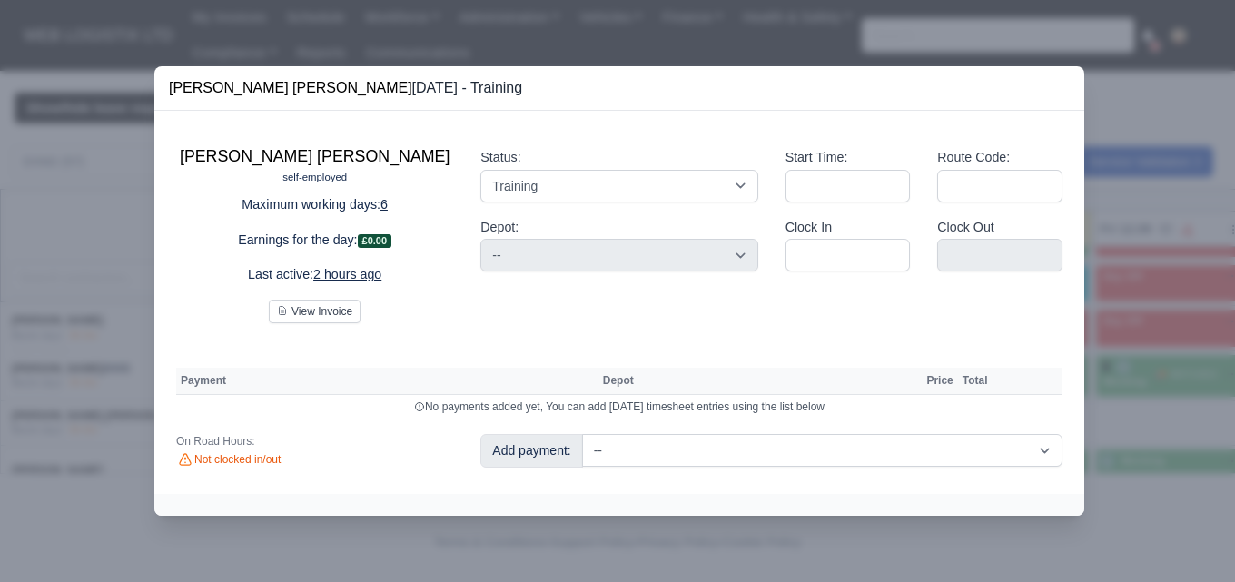
click at [1111, 247] on div at bounding box center [617, 291] width 1235 height 582
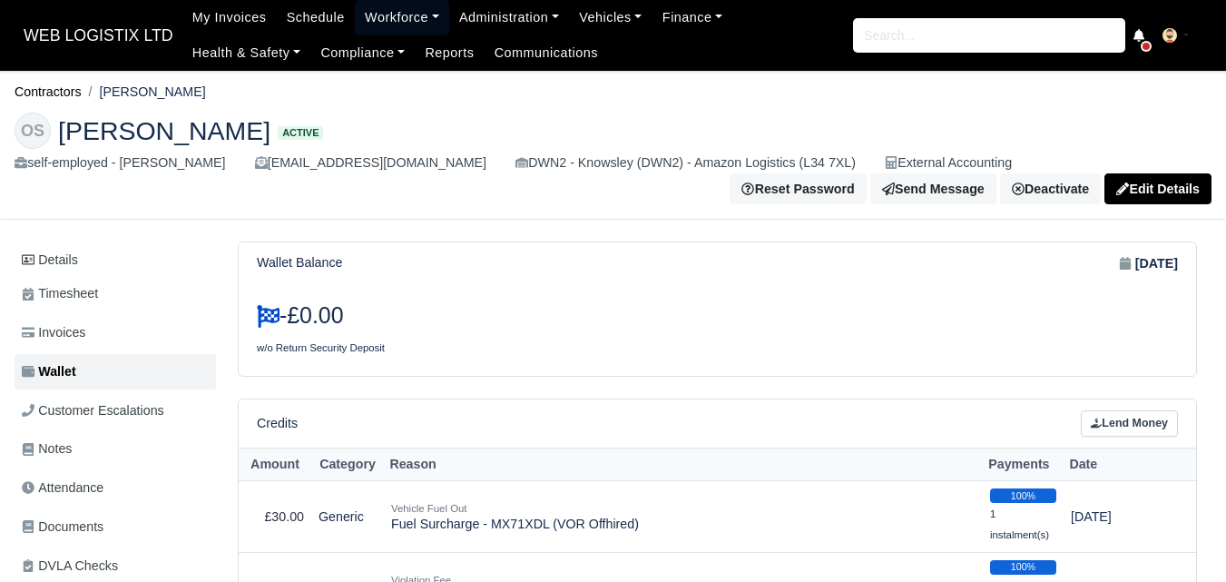
click at [381, 7] on link "Workforce" at bounding box center [402, 17] width 94 height 35
click at [381, 26] on link "Workforce" at bounding box center [402, 17] width 94 height 35
click at [387, 25] on link "Workforce" at bounding box center [402, 17] width 94 height 35
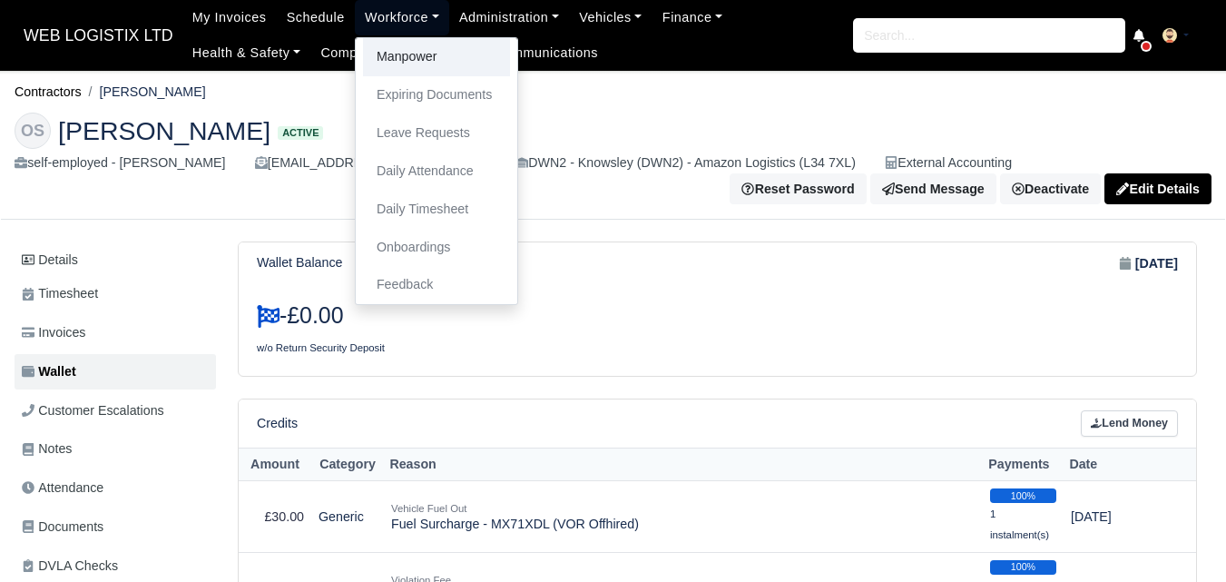
click at [402, 44] on link "Manpower" at bounding box center [436, 57] width 147 height 38
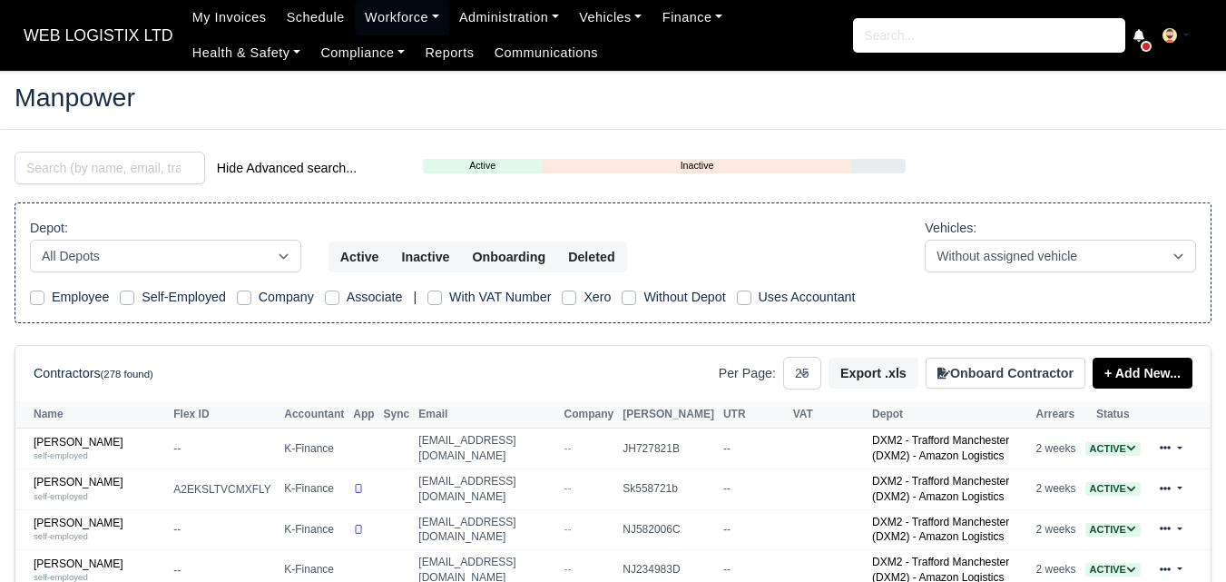
select select "25"
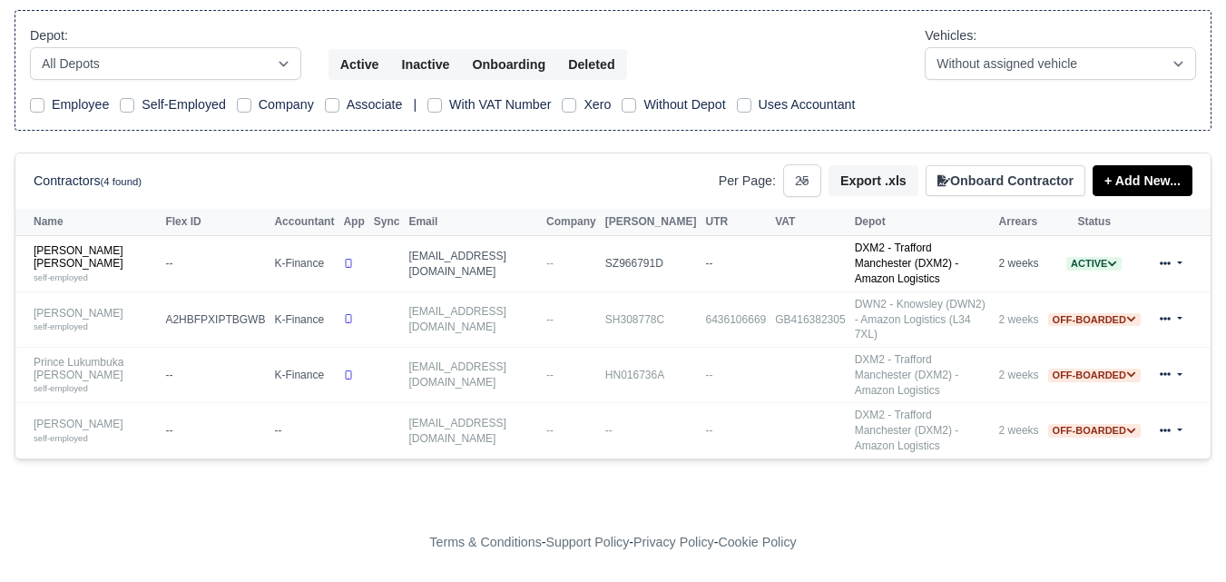
scroll to position [150, 0]
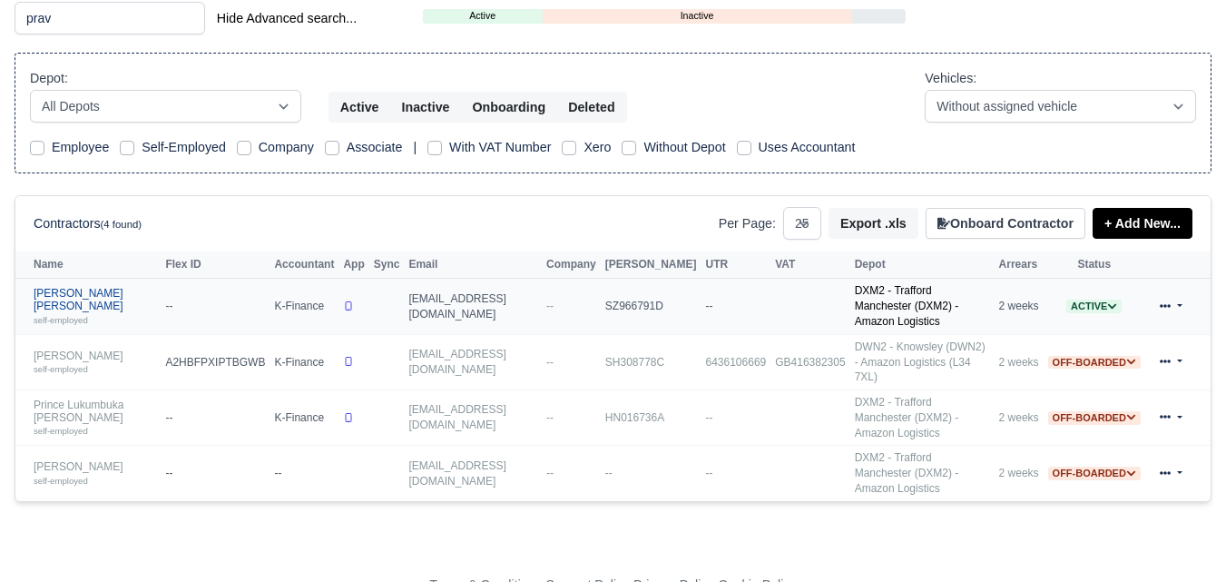
type input "prav"
click at [74, 287] on link "Praveen Kumar Nagula self-employed" at bounding box center [95, 306] width 123 height 39
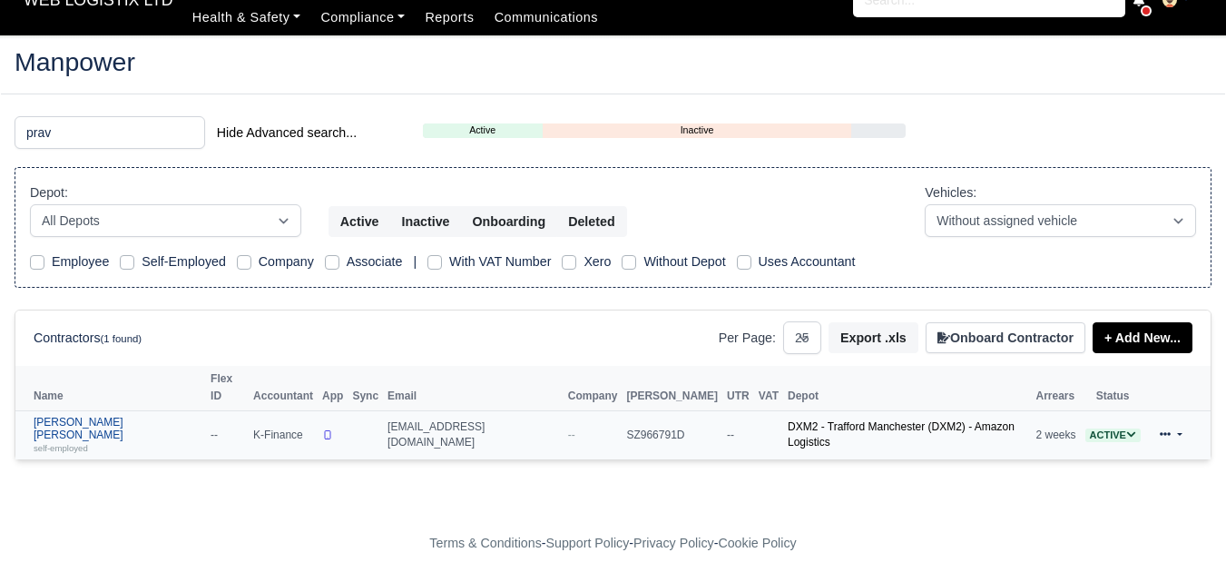
scroll to position [6, 0]
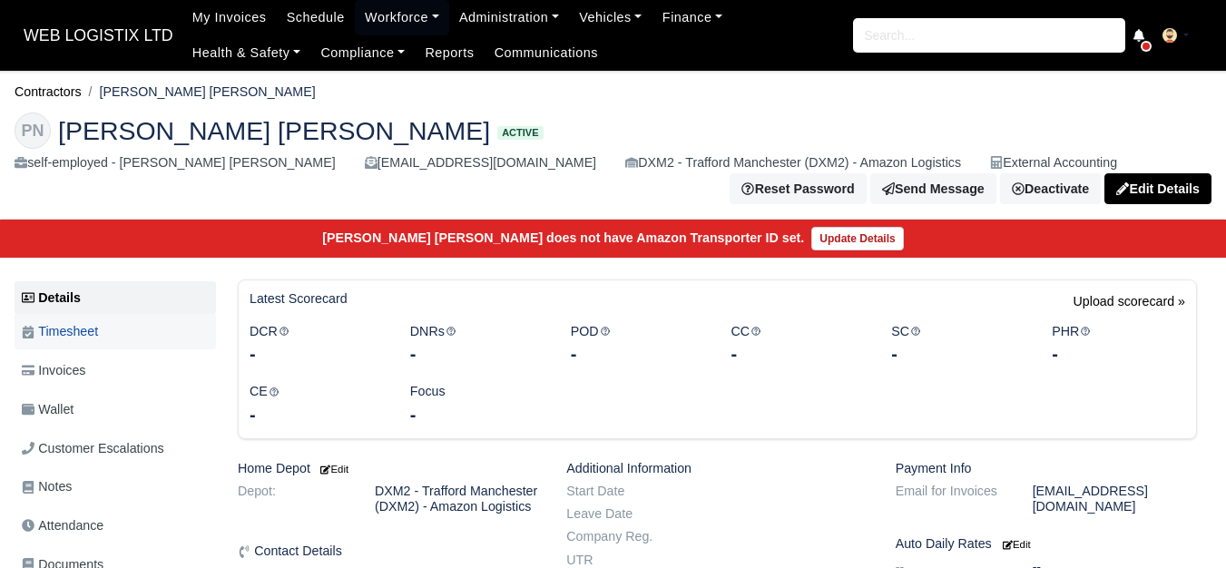
click at [98, 340] on span "Timesheet" at bounding box center [60, 331] width 76 height 21
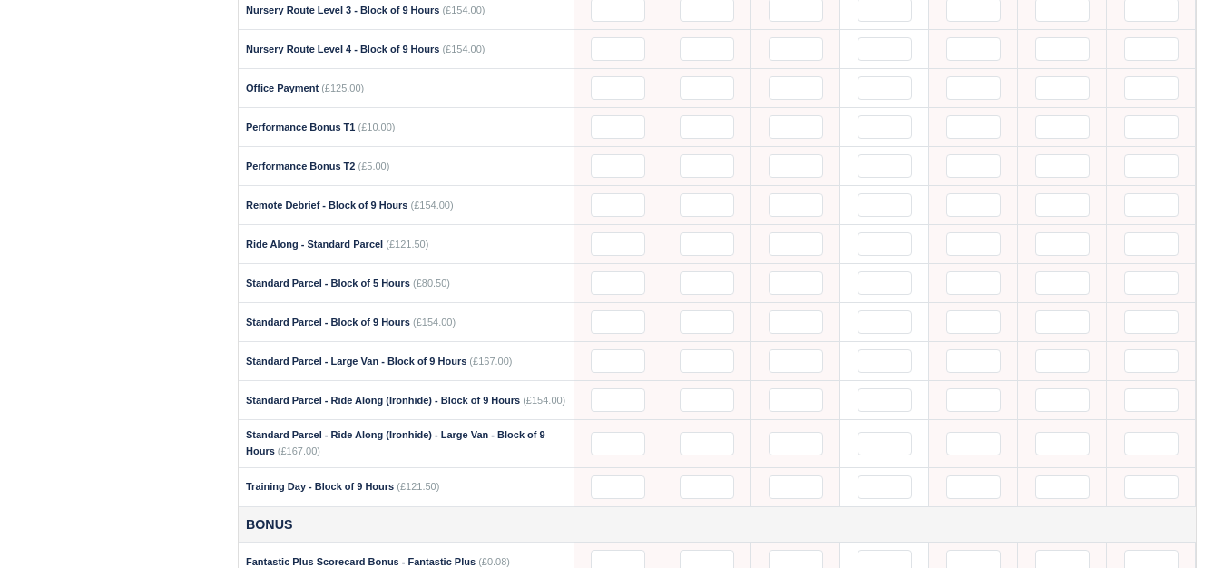
scroll to position [1664, 0]
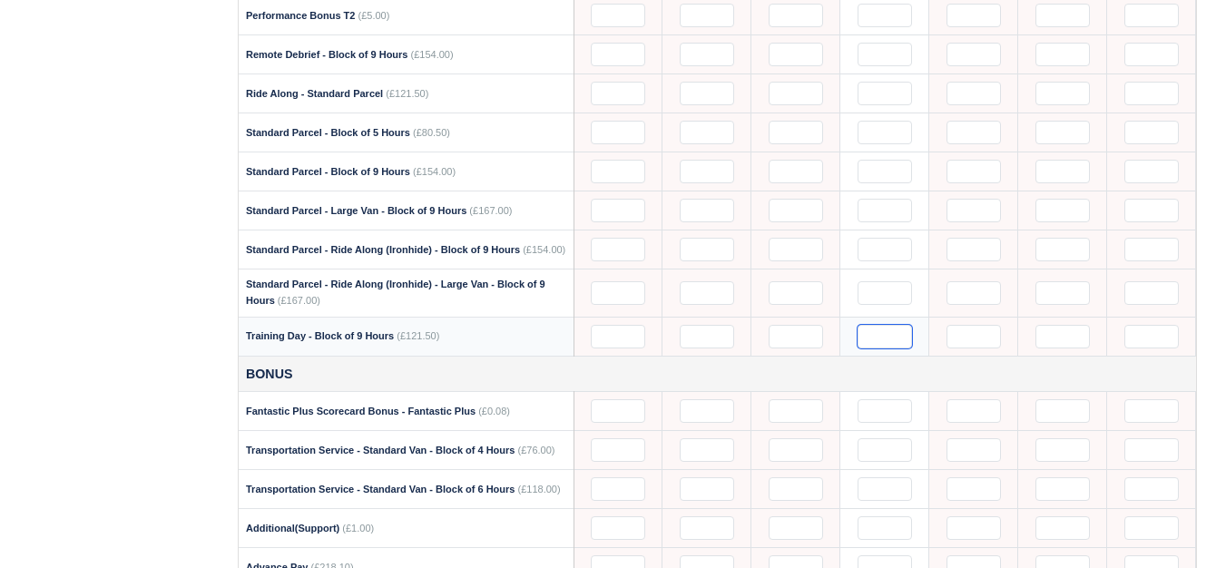
click at [890, 338] on input "text" at bounding box center [885, 337] width 54 height 24
type input "1"
click at [212, 355] on div "Details Timesheet Invoices Wallet Customer Escalations Notes Attendance Documen…" at bounding box center [119, 30] width 209 height 2828
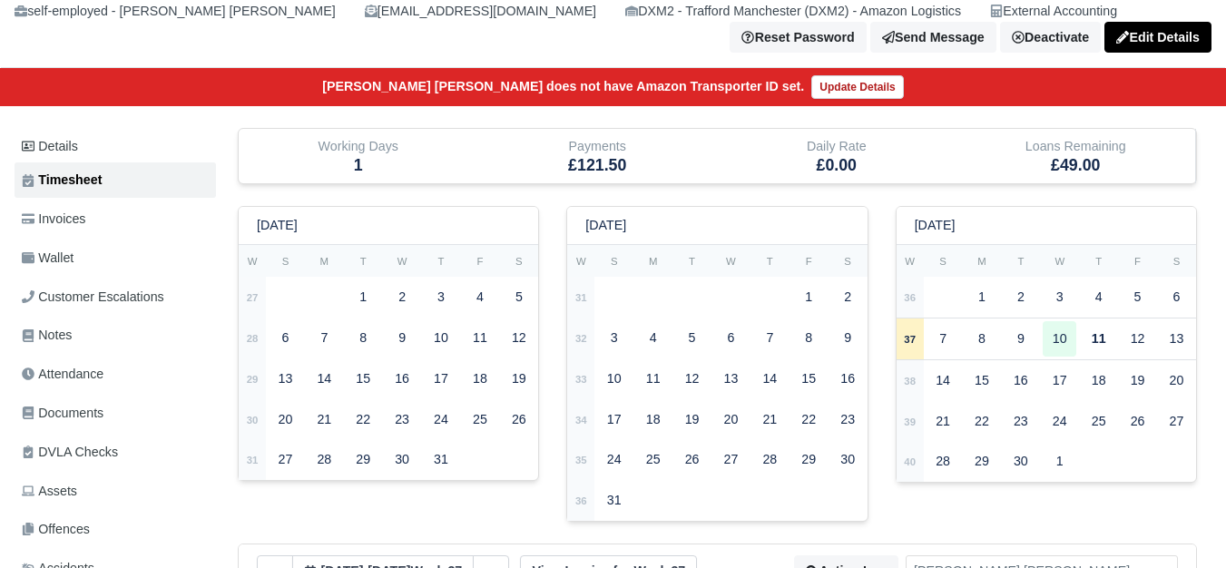
scroll to position [0, 0]
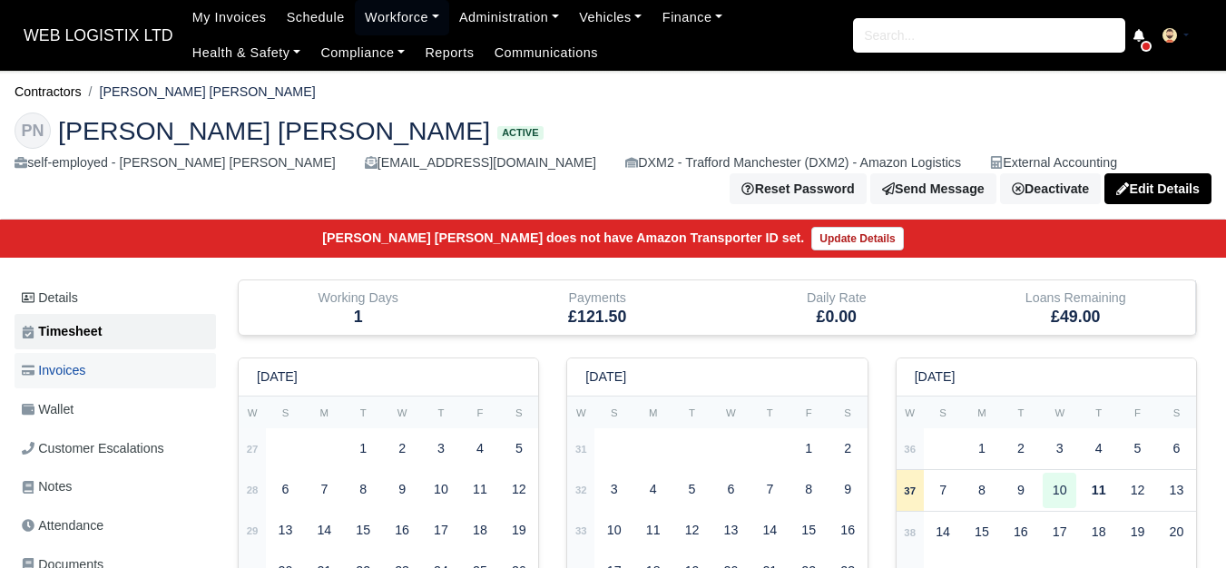
click at [141, 362] on link "Invoices" at bounding box center [116, 370] width 202 height 35
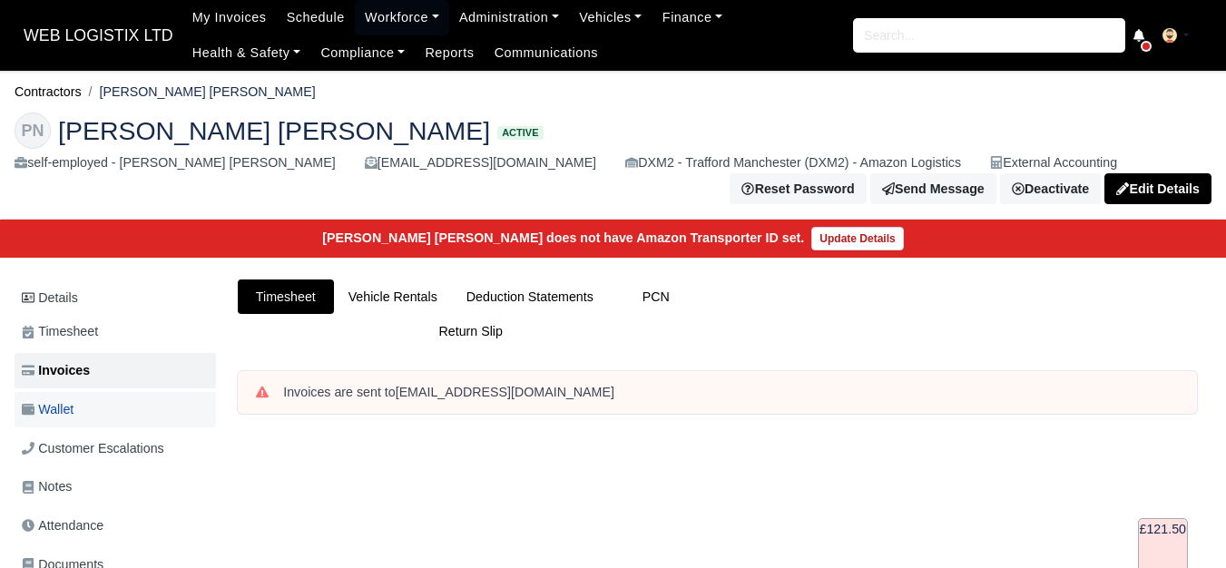
click at [119, 415] on link "Wallet" at bounding box center [116, 409] width 202 height 35
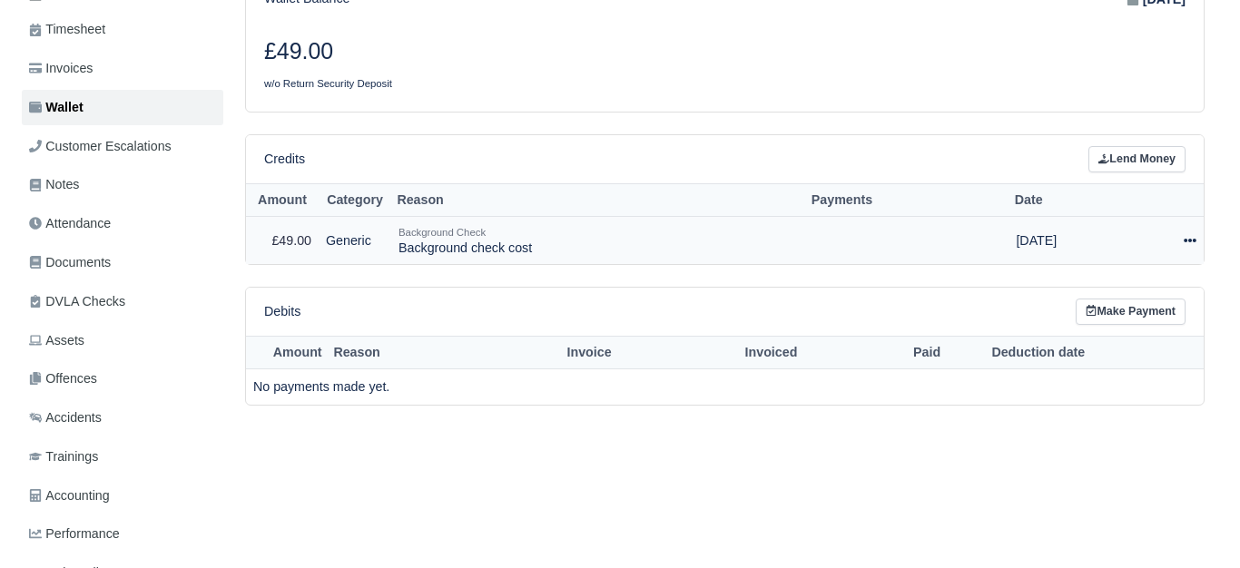
scroll to position [302, 0]
click at [1186, 242] on icon at bounding box center [1183, 241] width 13 height 4
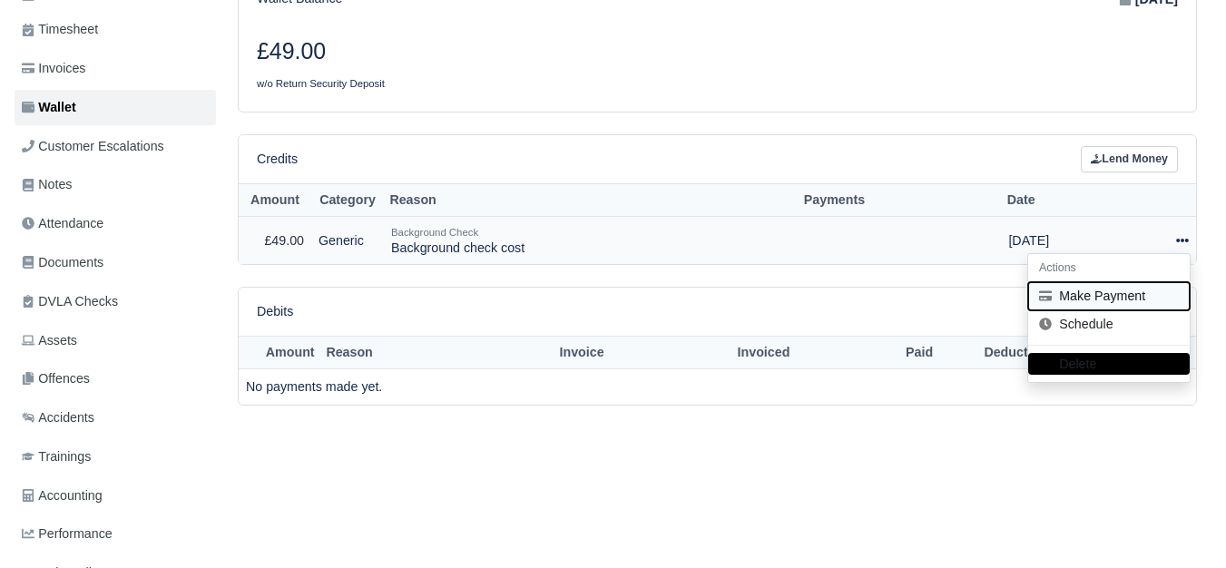
click at [1114, 310] on button "Make Payment" at bounding box center [1110, 296] width 162 height 28
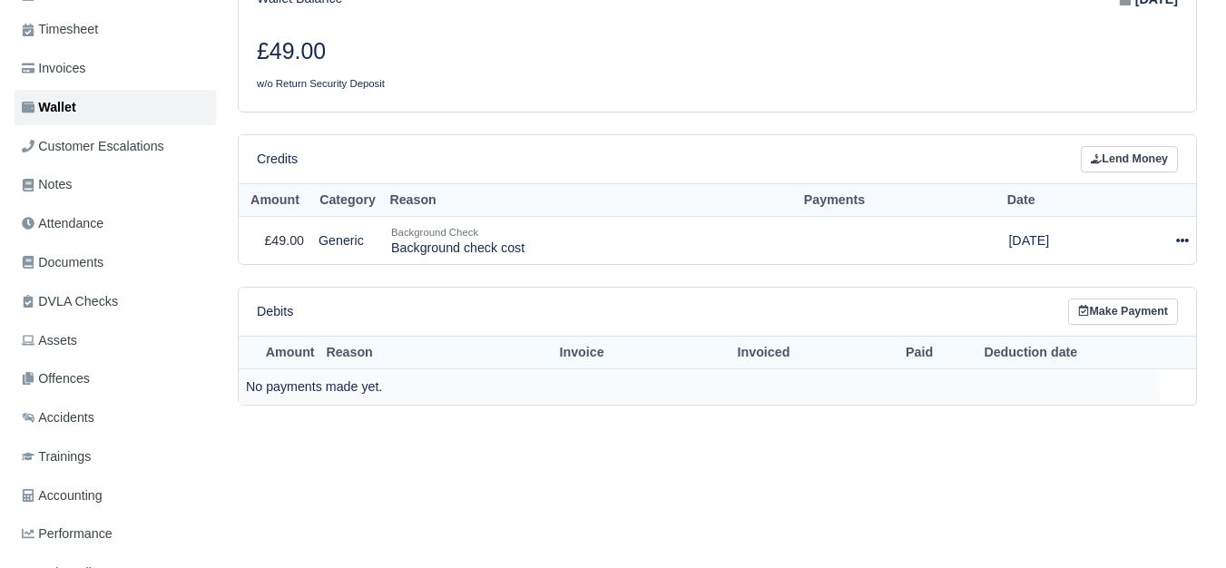
select select "6758"
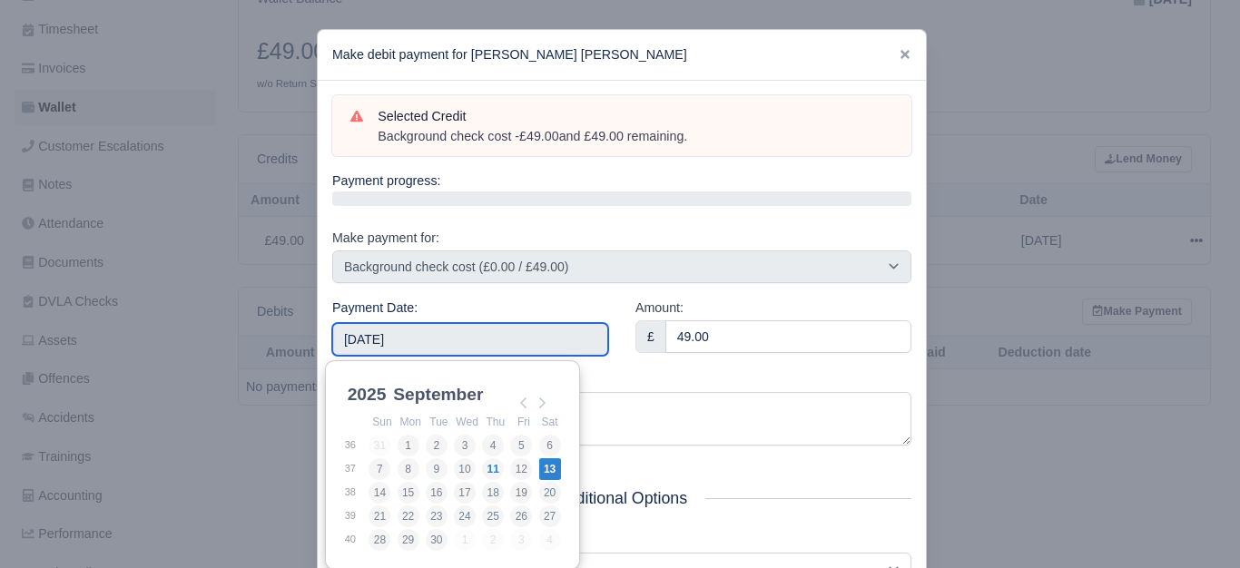
click at [437, 339] on input "[DATE]" at bounding box center [470, 339] width 276 height 33
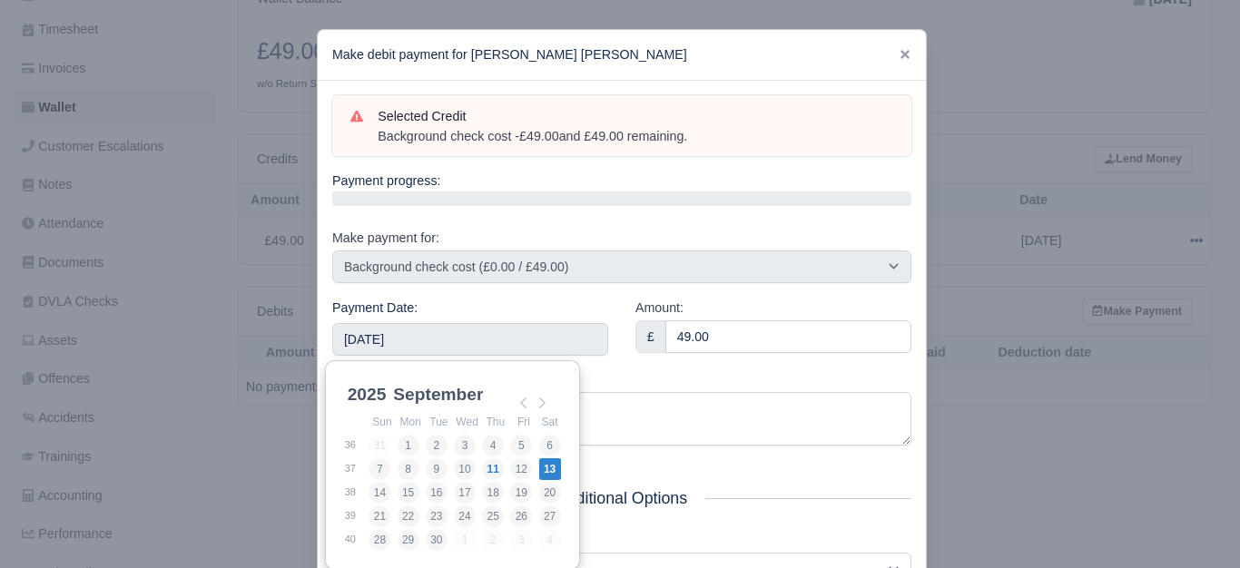
click at [669, 363] on div "Amount: £ 49.00" at bounding box center [773, 334] width 303 height 73
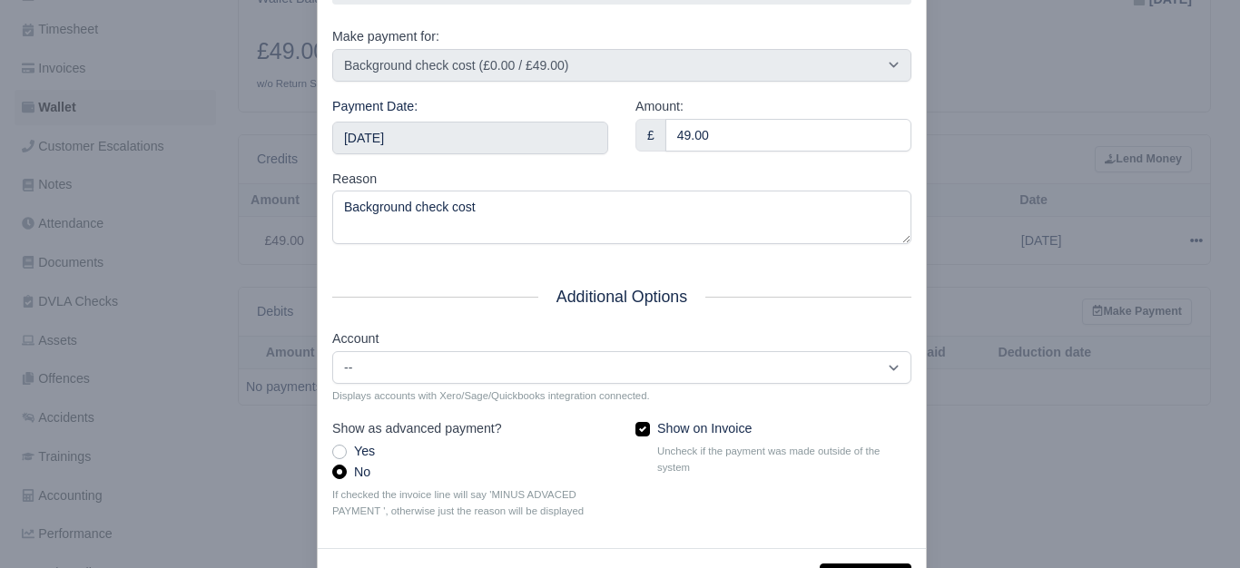
scroll to position [274, 0]
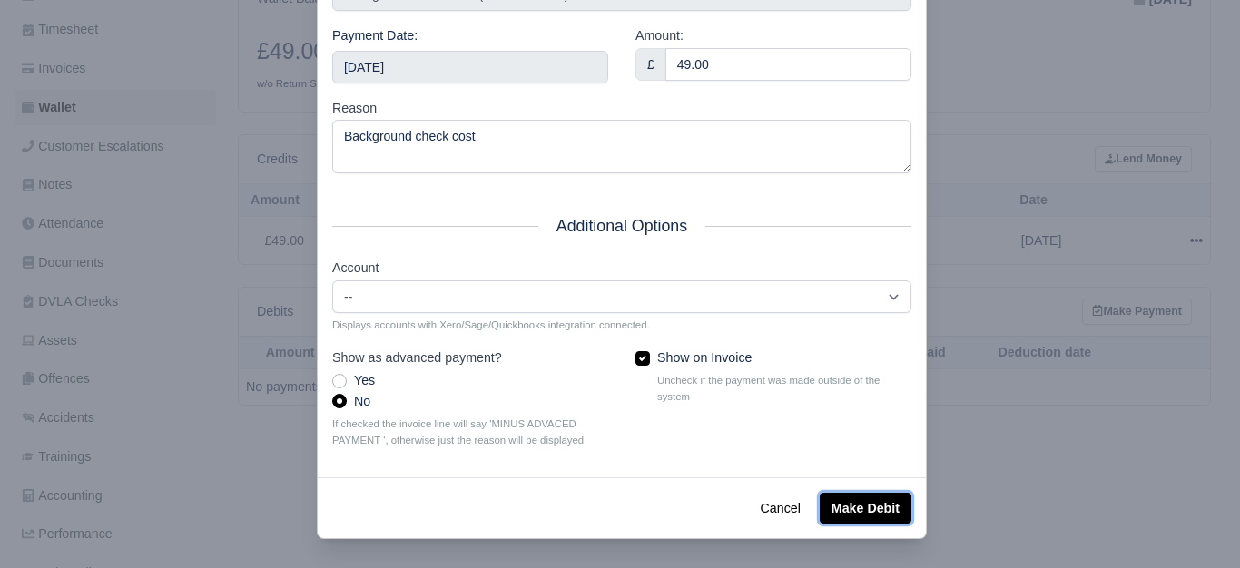
click at [892, 508] on button "Make Debit" at bounding box center [866, 508] width 92 height 31
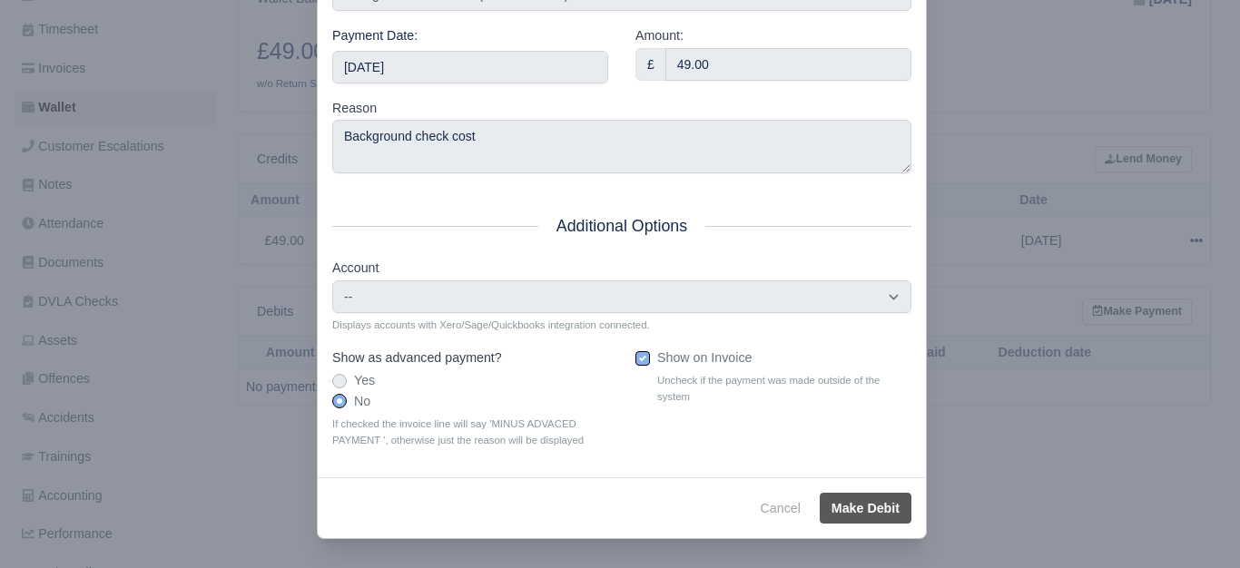
type input "[DATE]T23:59:59+01:00"
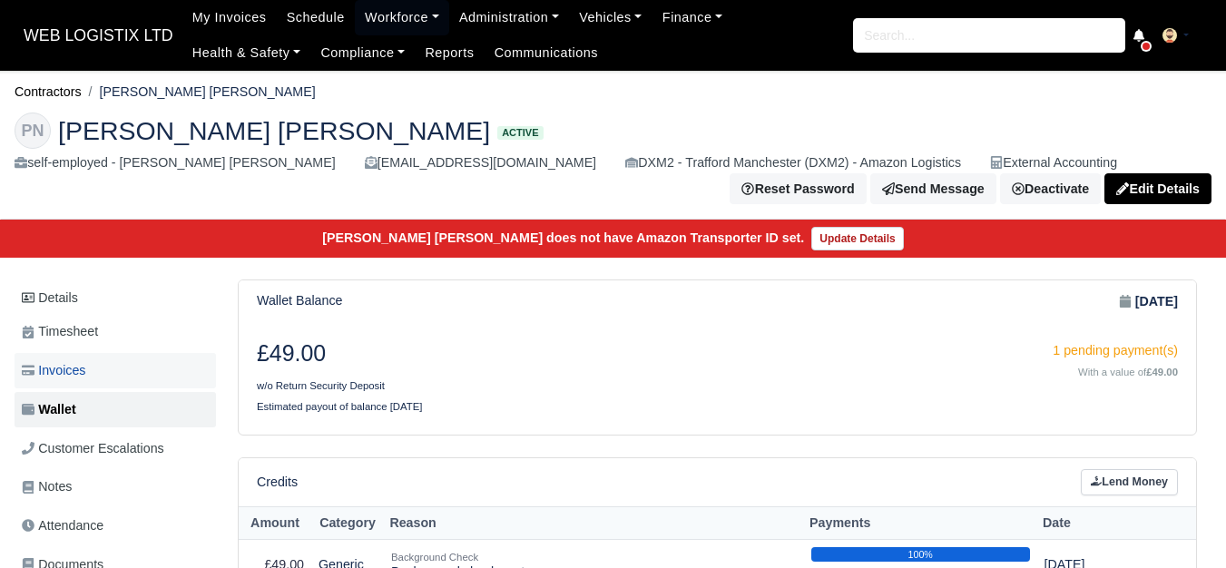
click at [121, 382] on link "Invoices" at bounding box center [116, 370] width 202 height 35
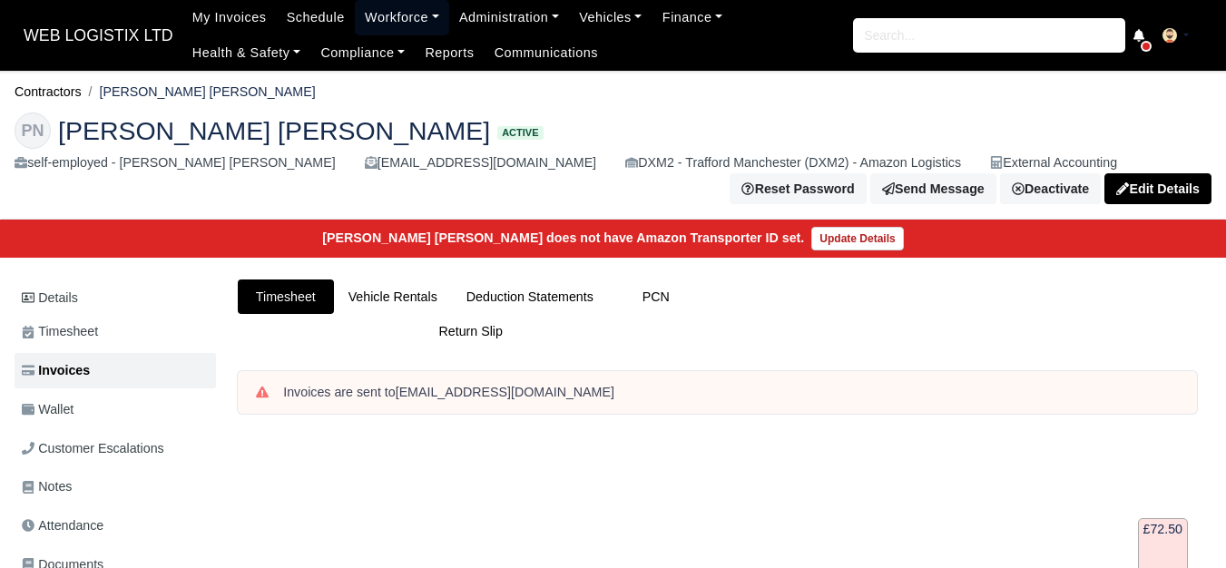
click at [373, 19] on link "Workforce" at bounding box center [402, 17] width 94 height 35
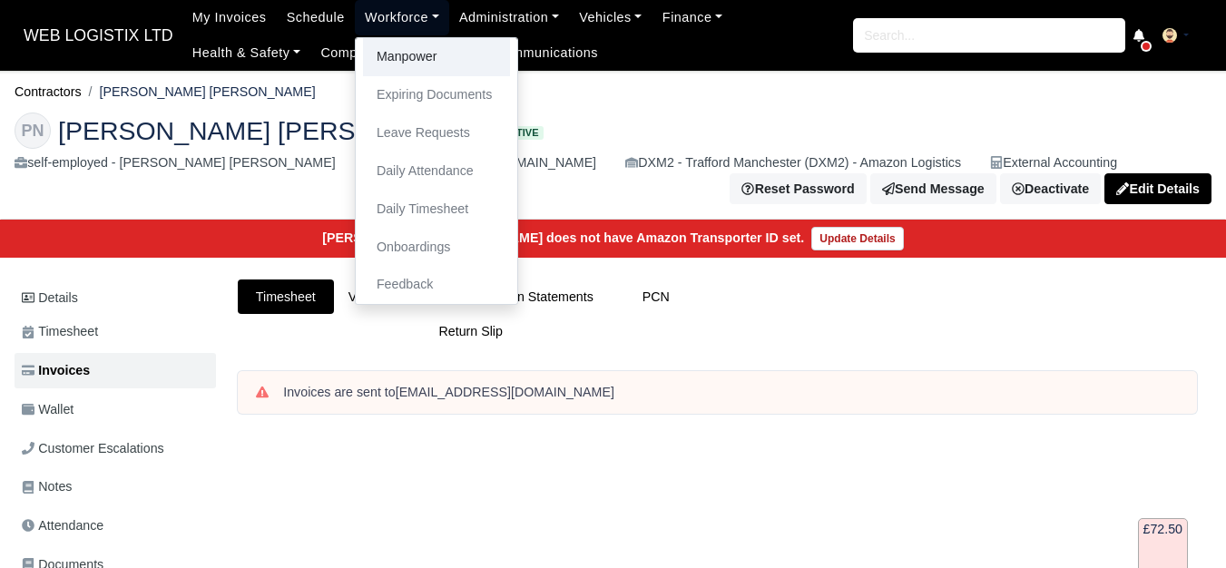
click at [393, 57] on link "Manpower" at bounding box center [436, 57] width 147 height 38
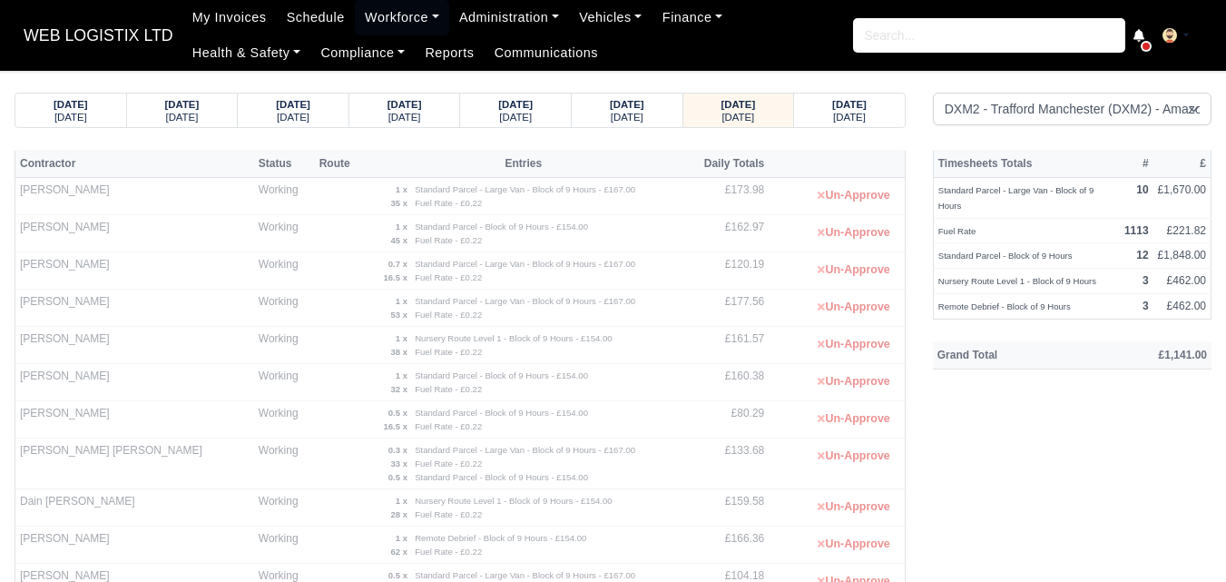
select select "1"
click at [834, 119] on small "[DATE]" at bounding box center [849, 117] width 33 height 11
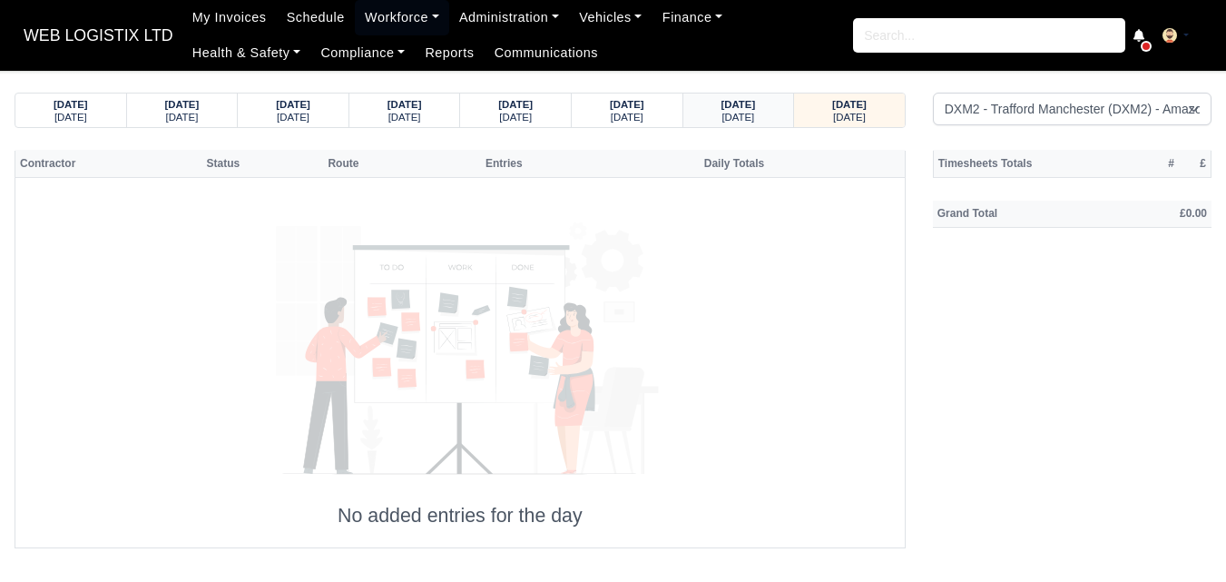
click at [743, 113] on small "[DATE]" at bounding box center [738, 117] width 33 height 11
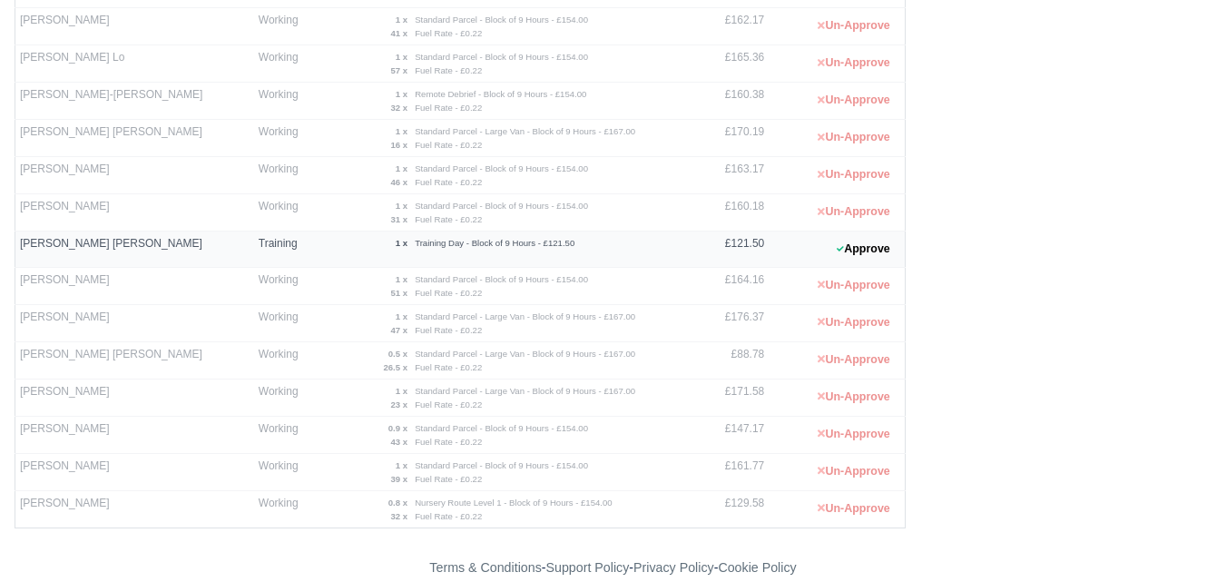
scroll to position [868, 0]
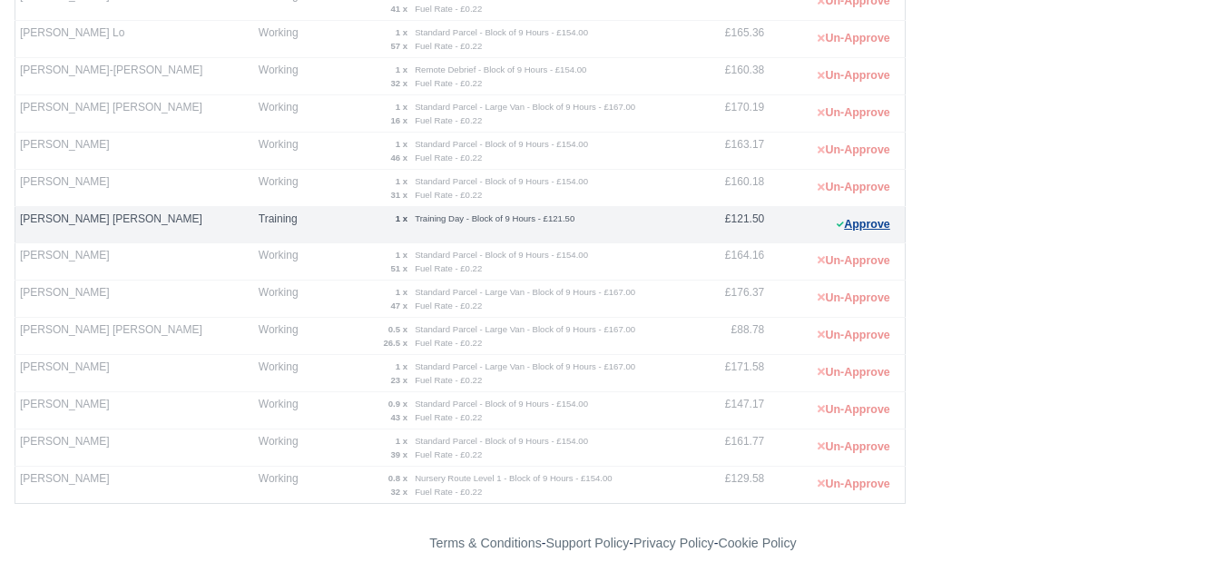
click at [862, 231] on button "Approve" at bounding box center [864, 225] width 74 height 26
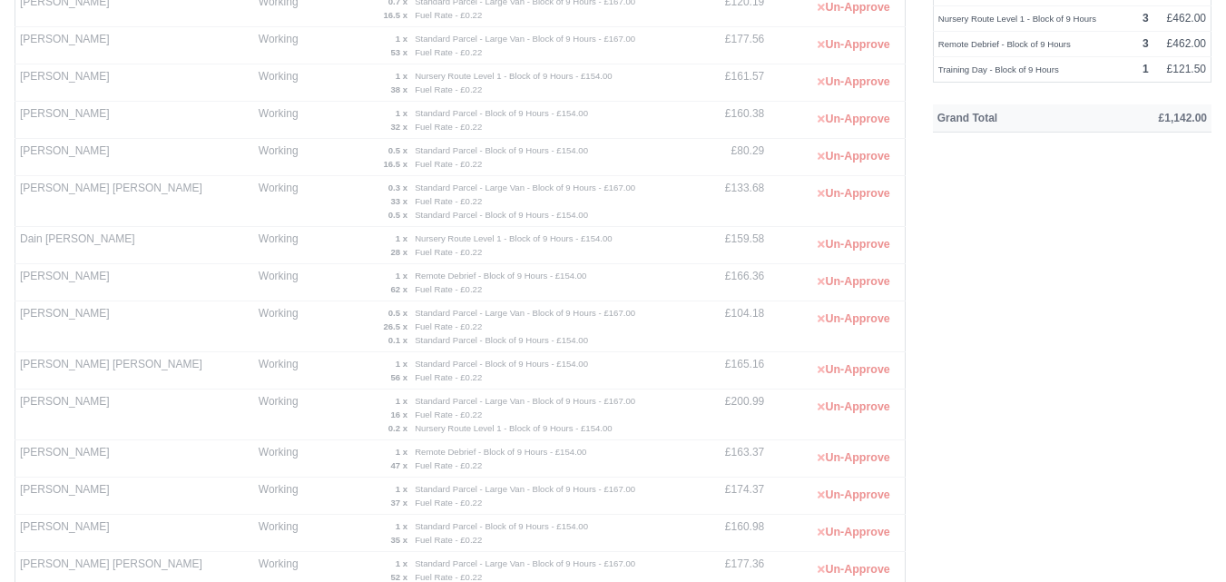
scroll to position [0, 0]
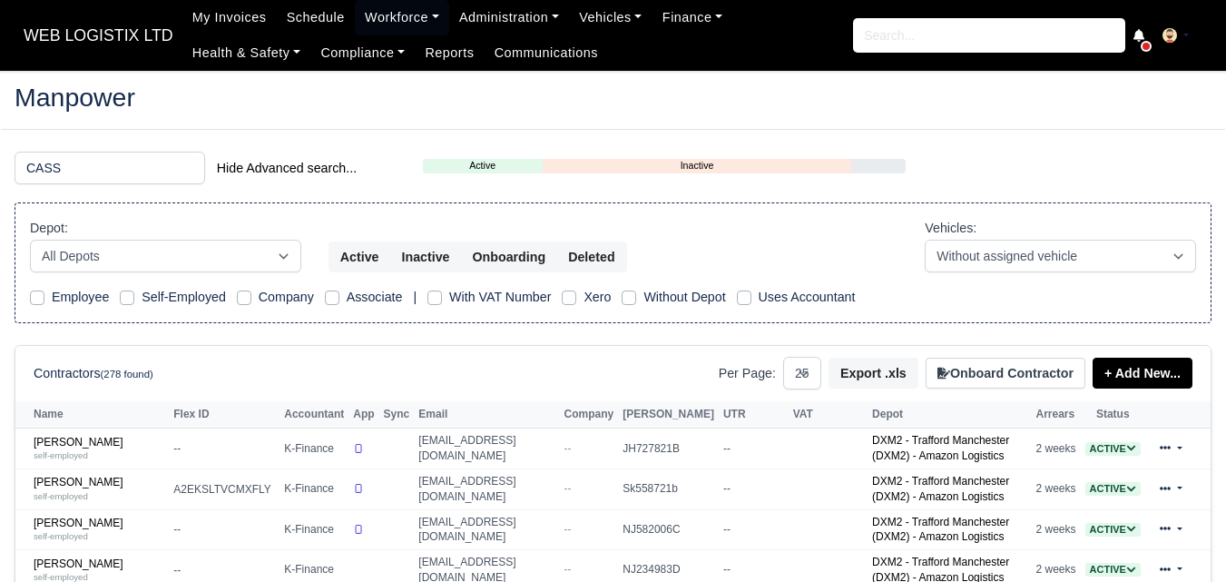
select select "25"
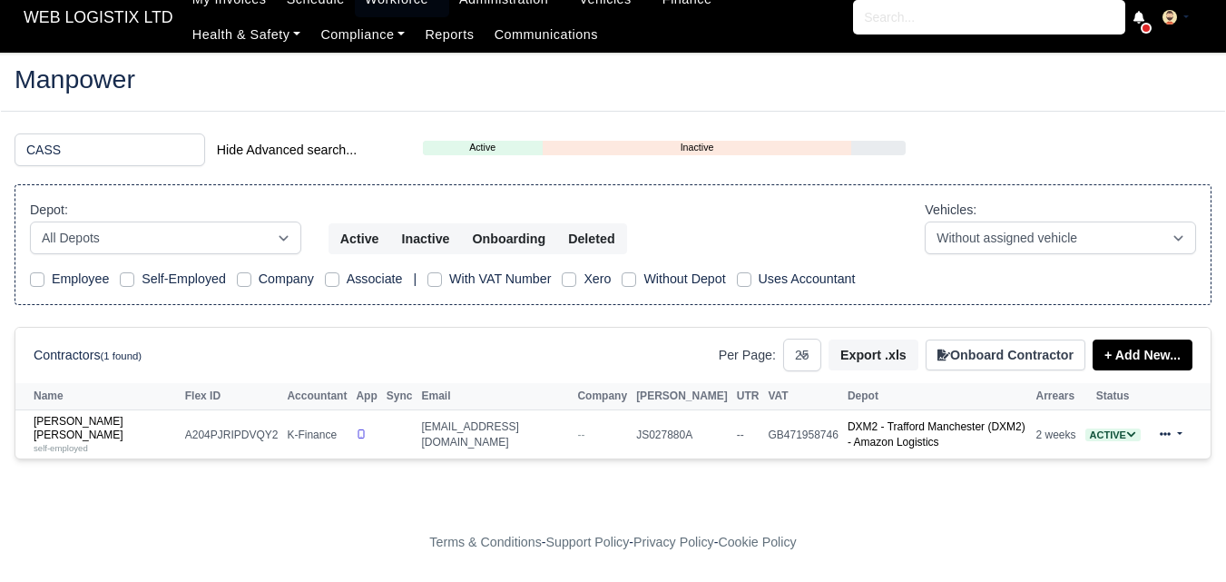
scroll to position [6, 0]
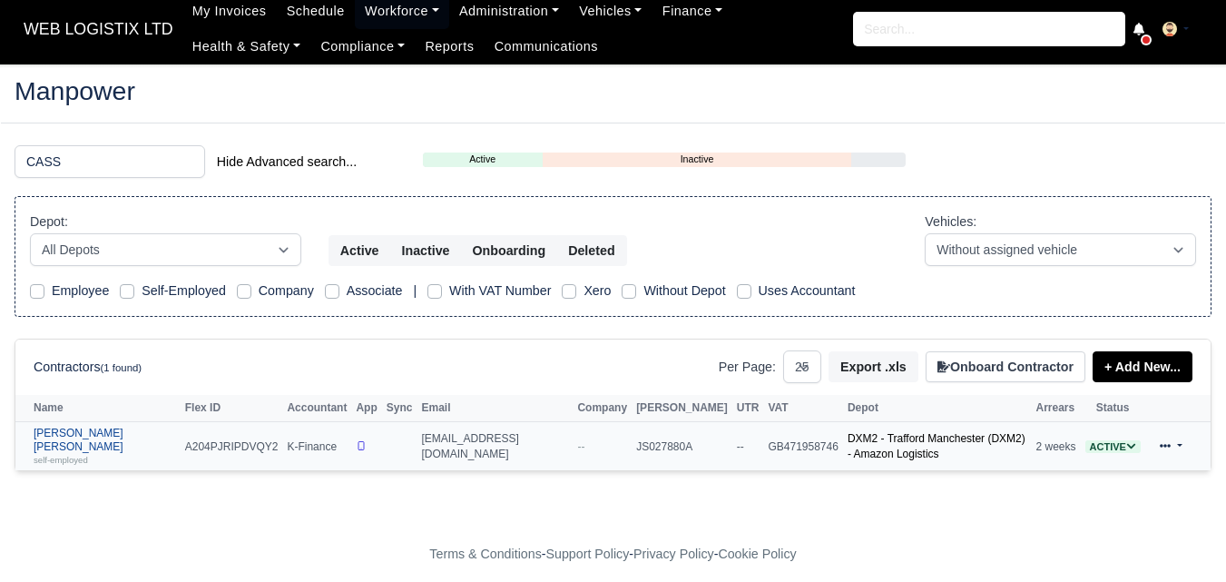
type input "CASS"
click at [74, 453] on div "self-employed" at bounding box center [105, 459] width 143 height 13
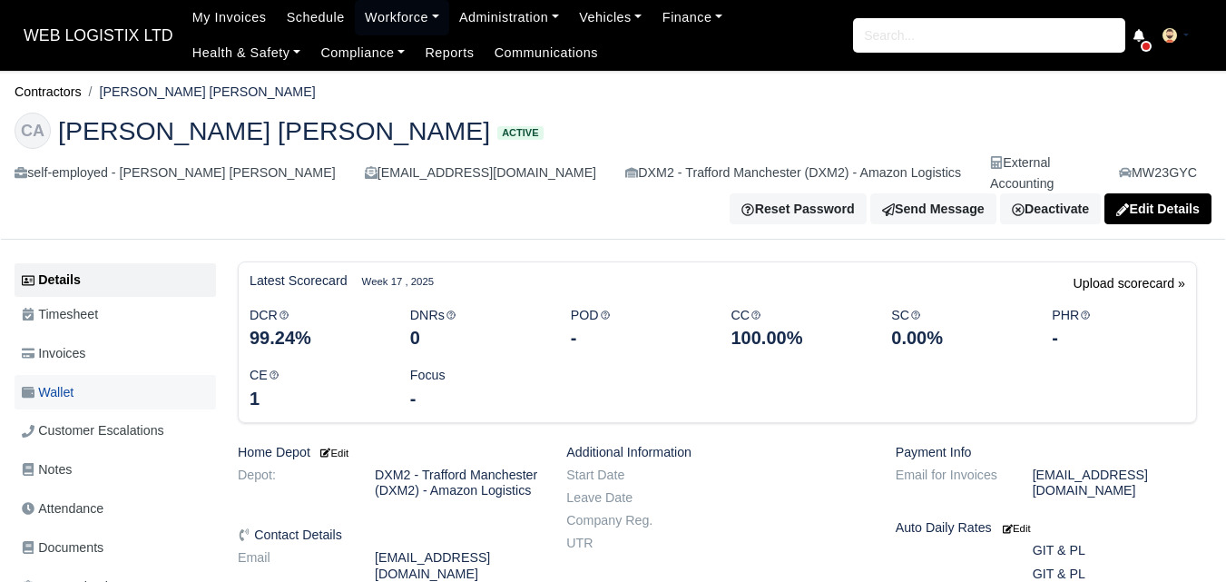
click at [66, 382] on span "Wallet" at bounding box center [48, 392] width 52 height 21
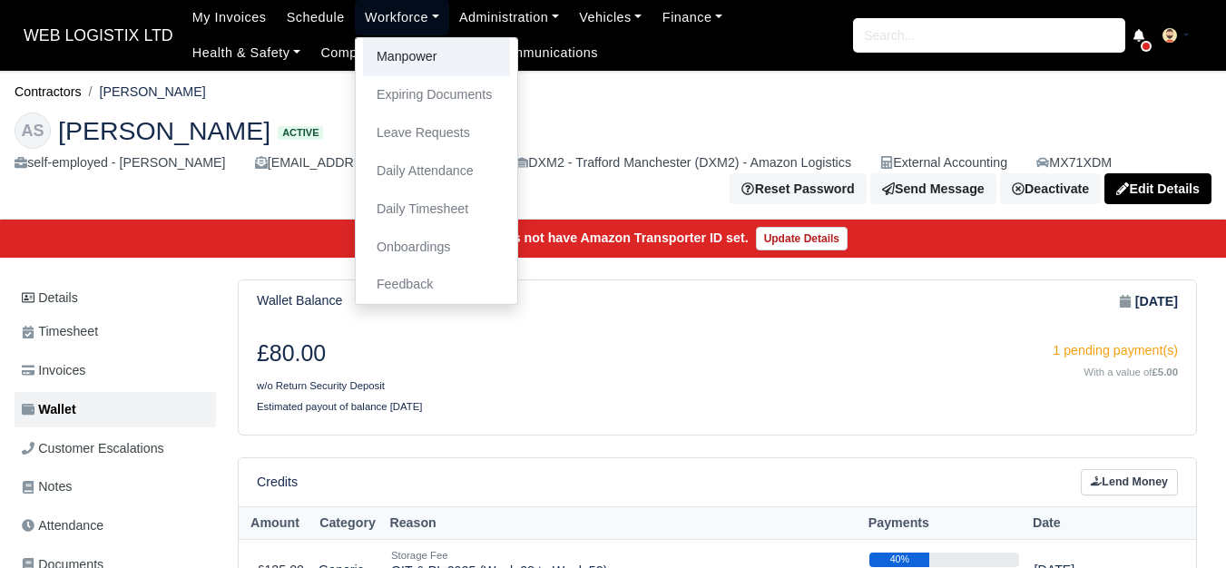
click at [381, 62] on link "Manpower" at bounding box center [436, 57] width 147 height 38
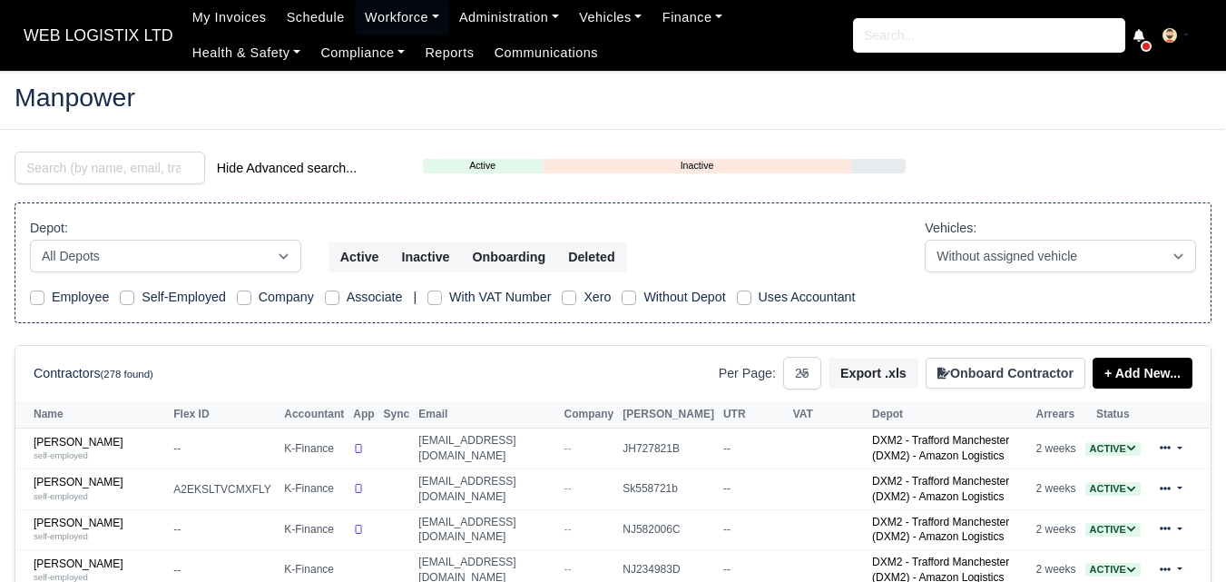
select select "25"
click at [126, 163] on input "search" at bounding box center [110, 168] width 191 height 33
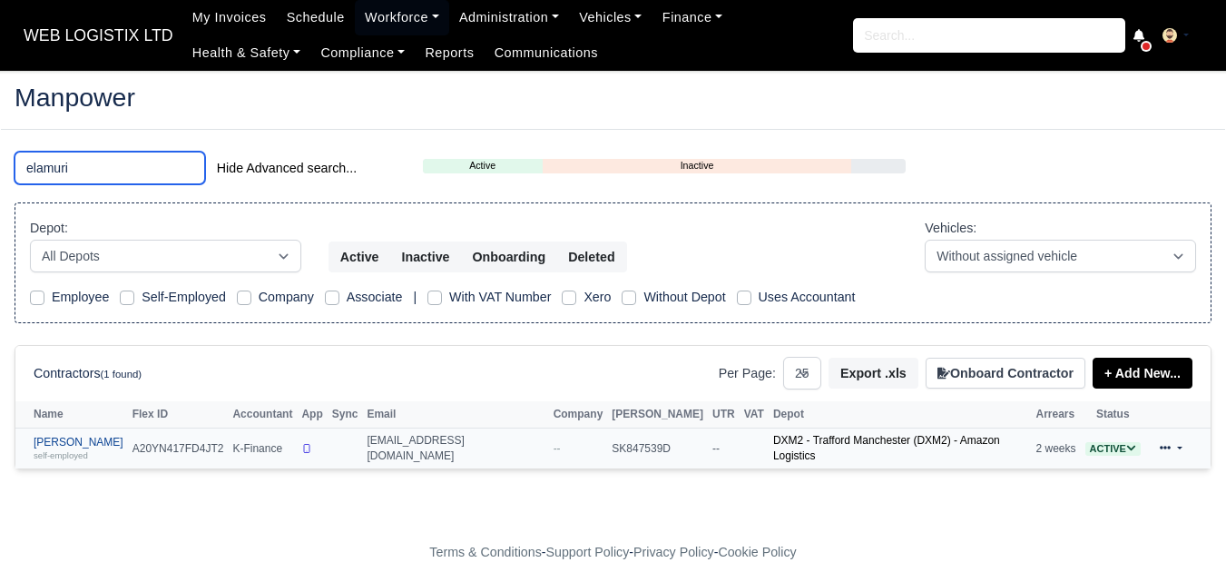
type input "elamuri"
click at [86, 436] on link "[PERSON_NAME] self-employed" at bounding box center [79, 449] width 90 height 26
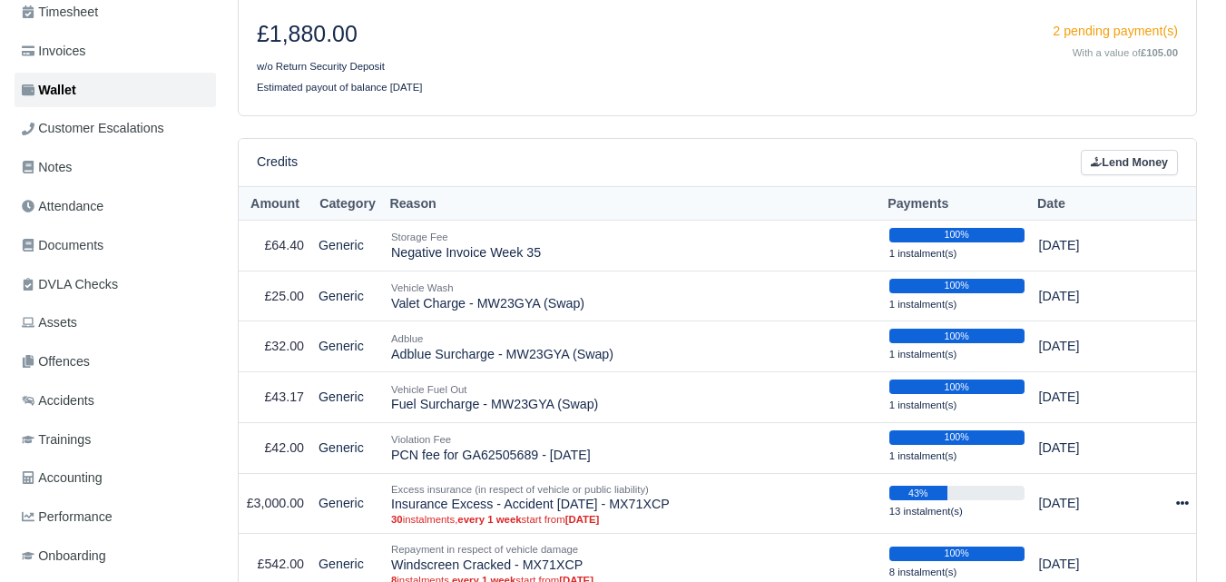
scroll to position [302, 0]
click at [1111, 153] on link "Lend Money" at bounding box center [1129, 163] width 97 height 26
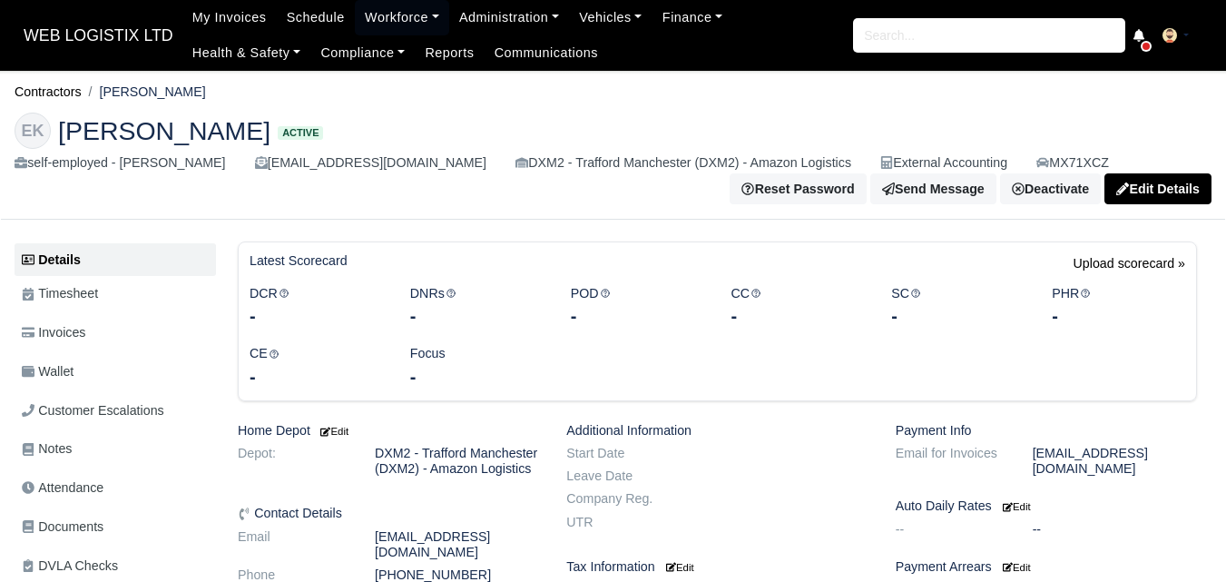
click at [56, 374] on span "Wallet" at bounding box center [48, 371] width 52 height 21
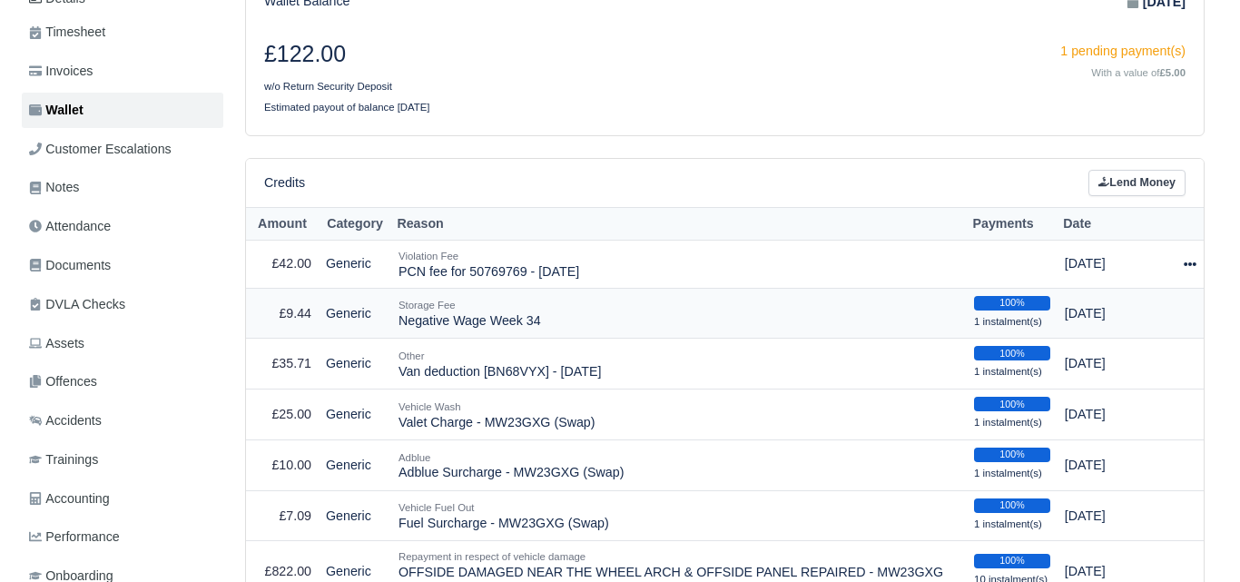
scroll to position [302, 0]
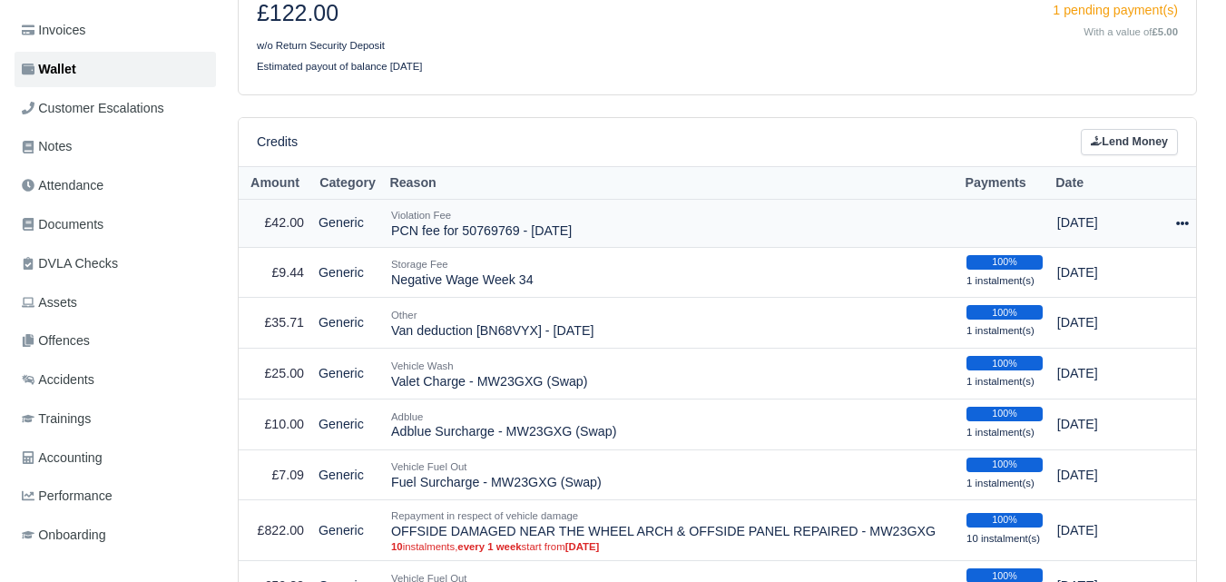
click at [1186, 222] on icon at bounding box center [1183, 223] width 13 height 13
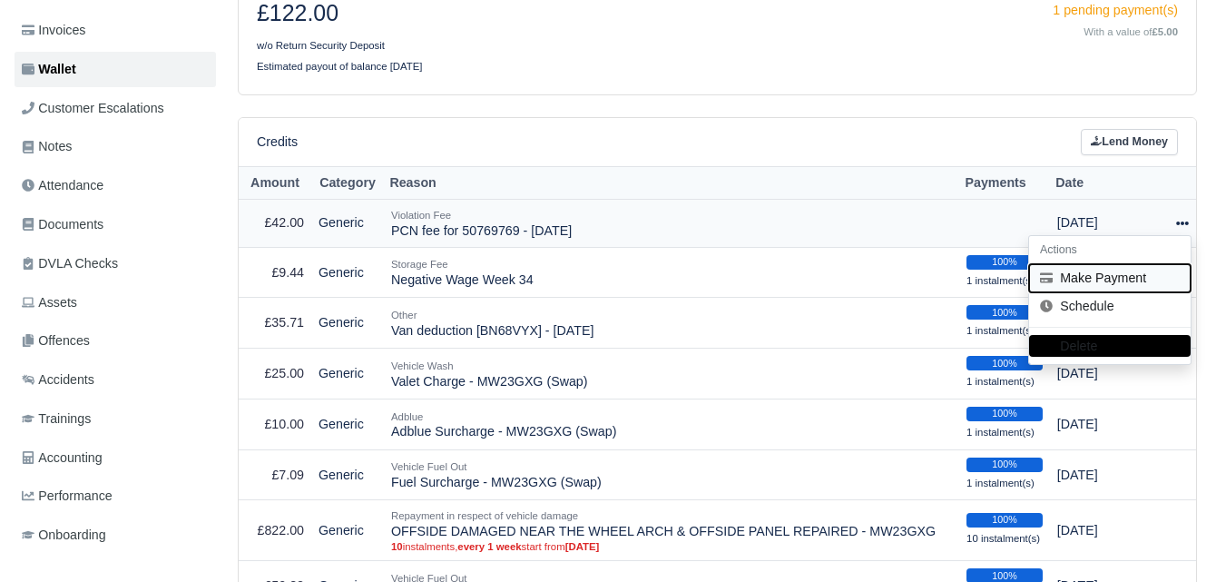
click at [1090, 285] on button "Make Payment" at bounding box center [1110, 278] width 162 height 28
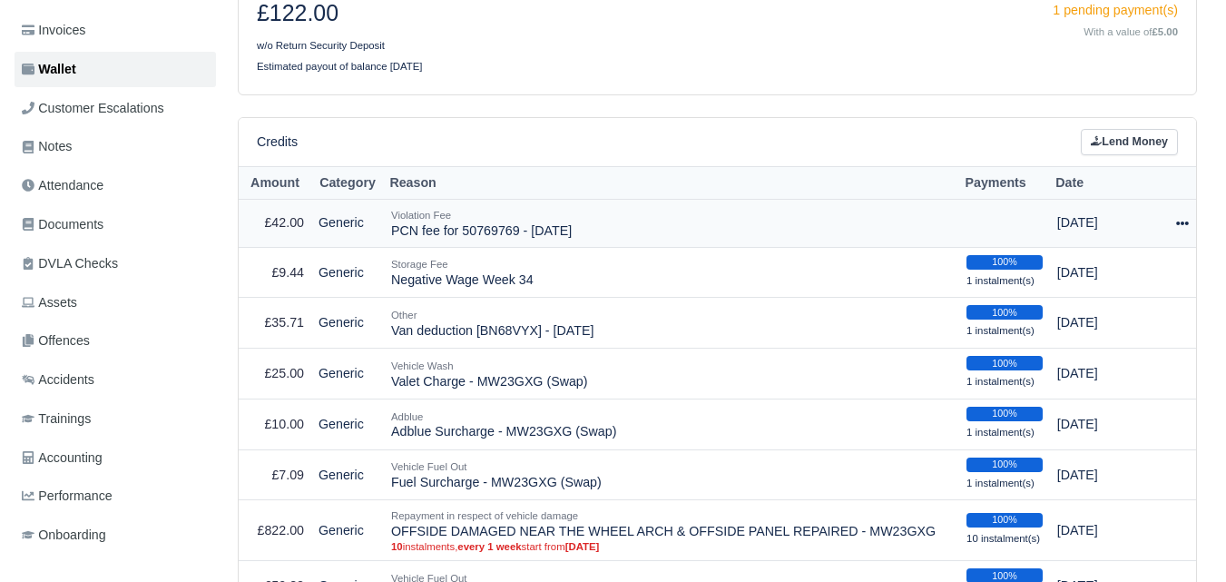
select select "6762"
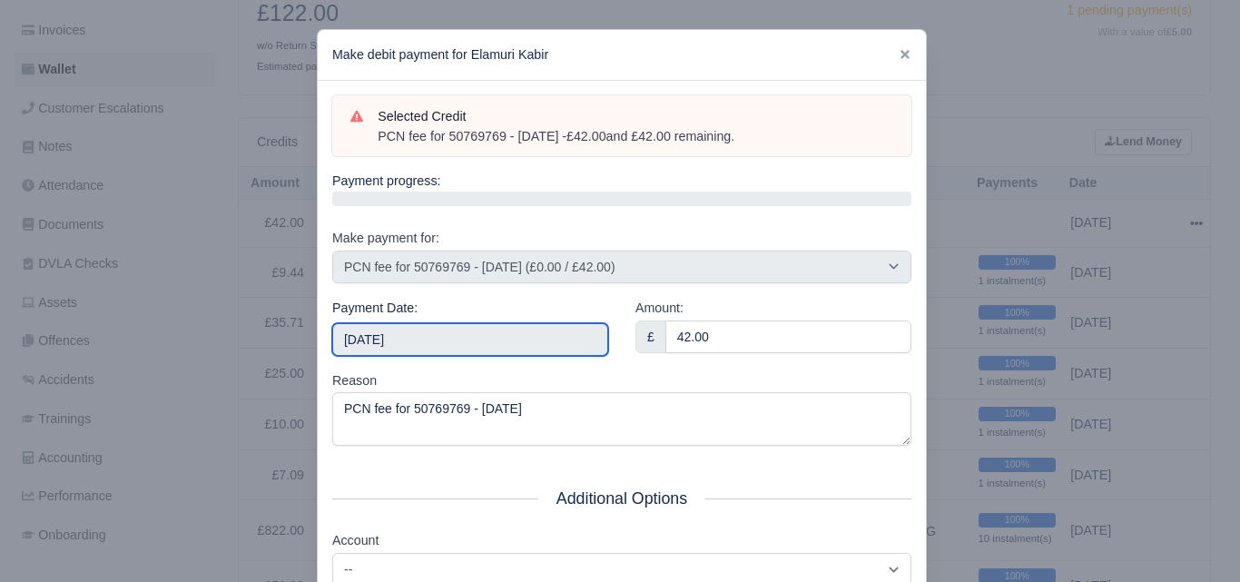
click at [472, 350] on input "[DATE]" at bounding box center [470, 339] width 276 height 33
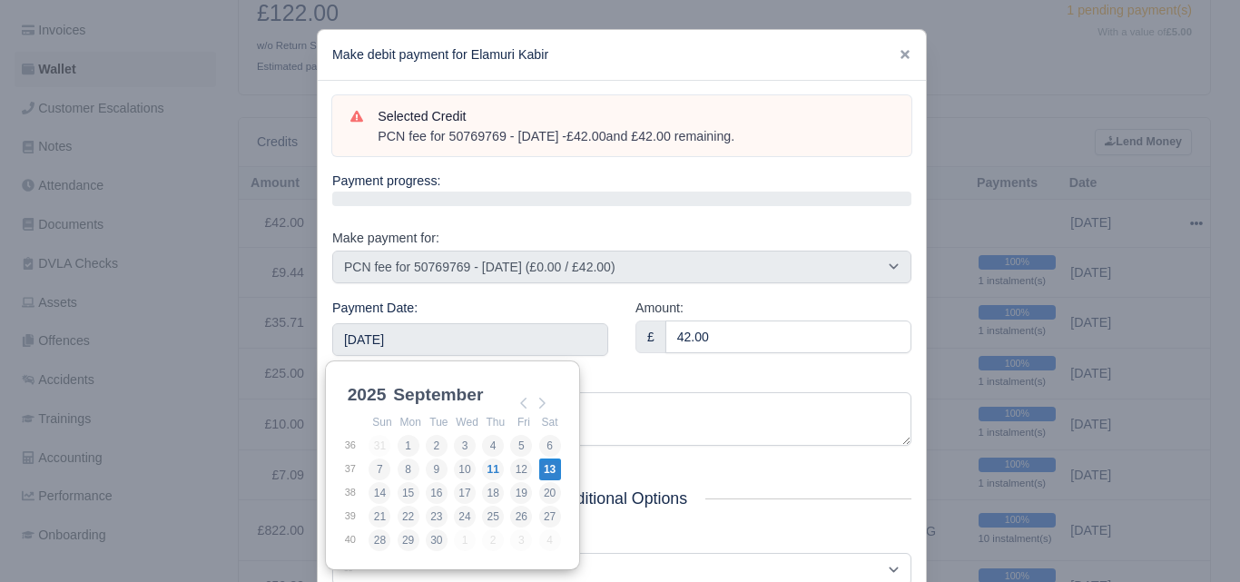
click at [723, 359] on div "Amount: £ 42.00" at bounding box center [773, 334] width 303 height 73
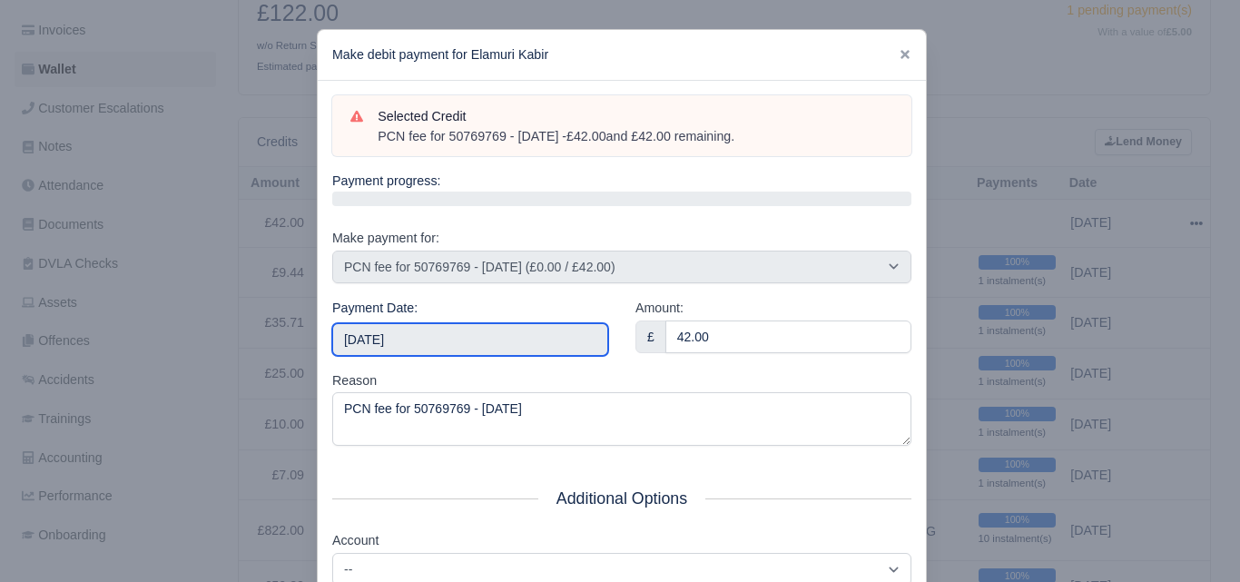
click at [572, 343] on input "2025-09-13" at bounding box center [470, 339] width 276 height 33
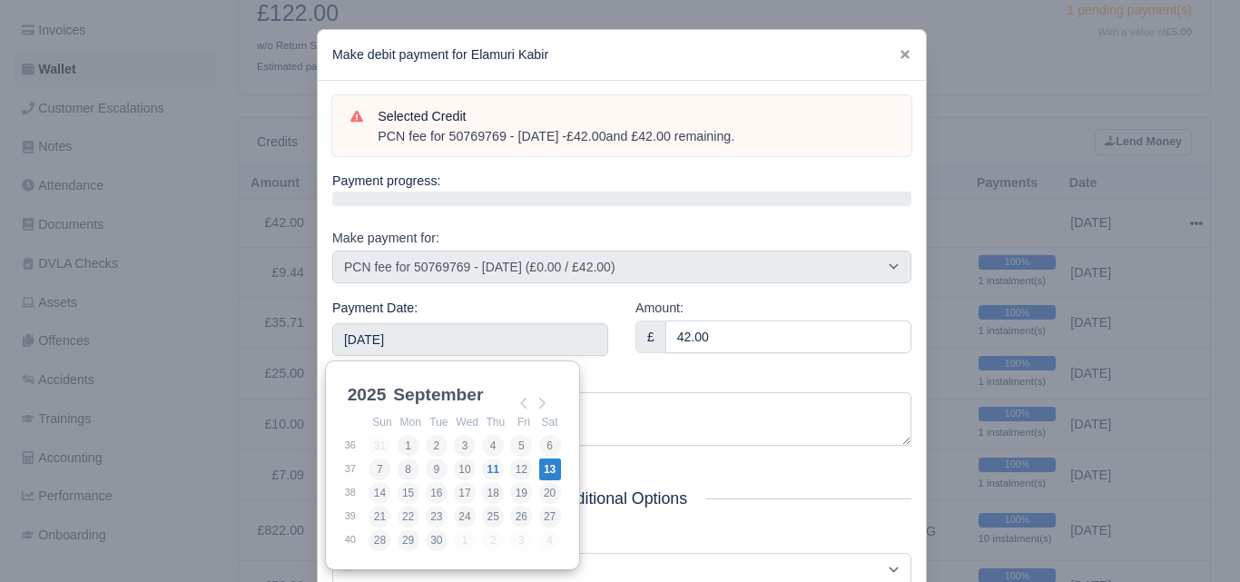
click at [654, 362] on div "Amount: £ 42.00" at bounding box center [773, 334] width 303 height 73
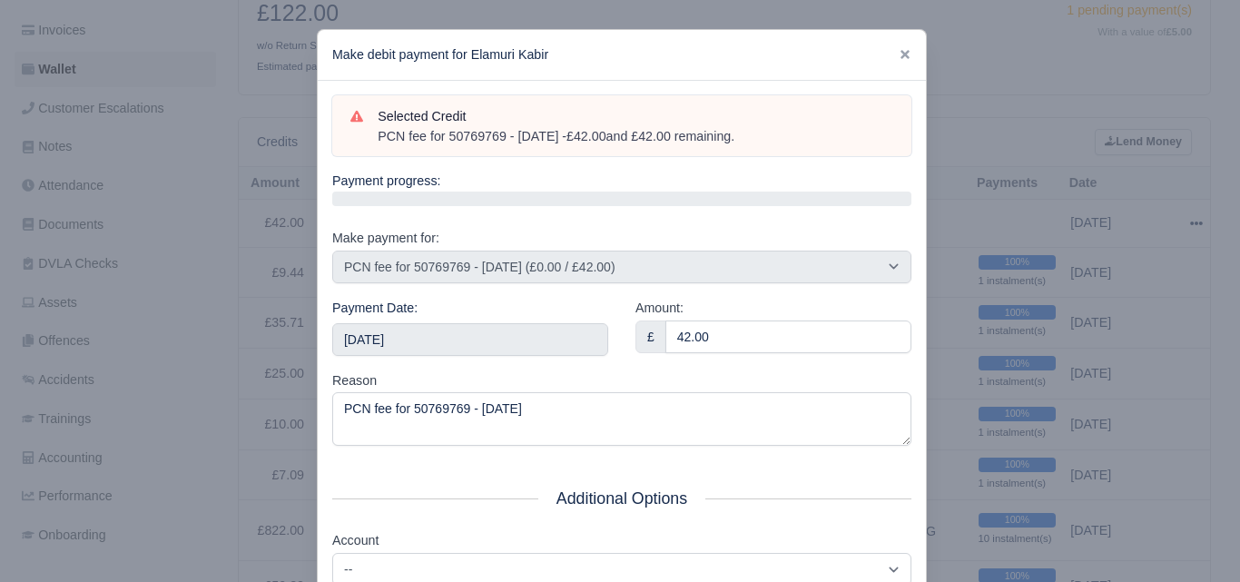
scroll to position [261, 0]
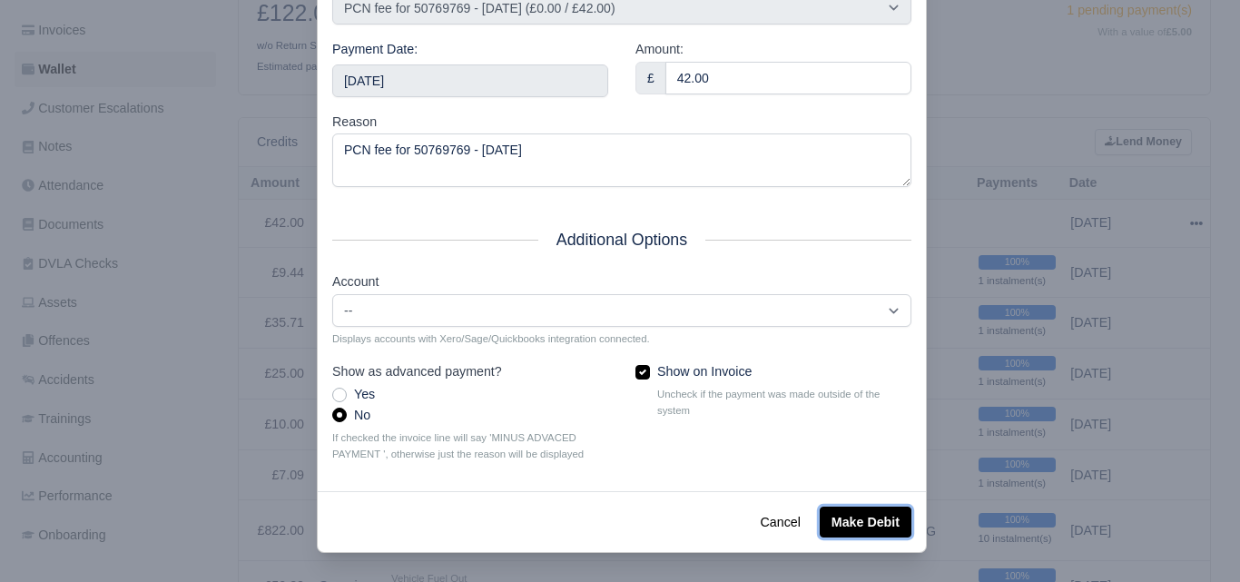
click at [871, 519] on button "Make Debit" at bounding box center [866, 522] width 92 height 31
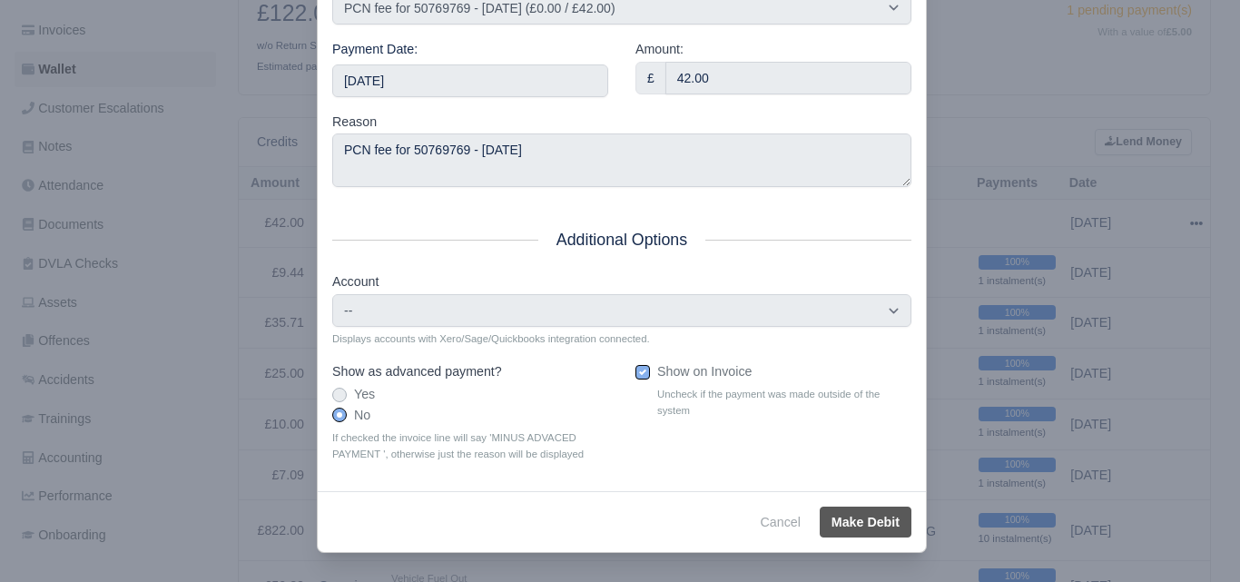
type input "2025-09-13T23:59:59+01:00"
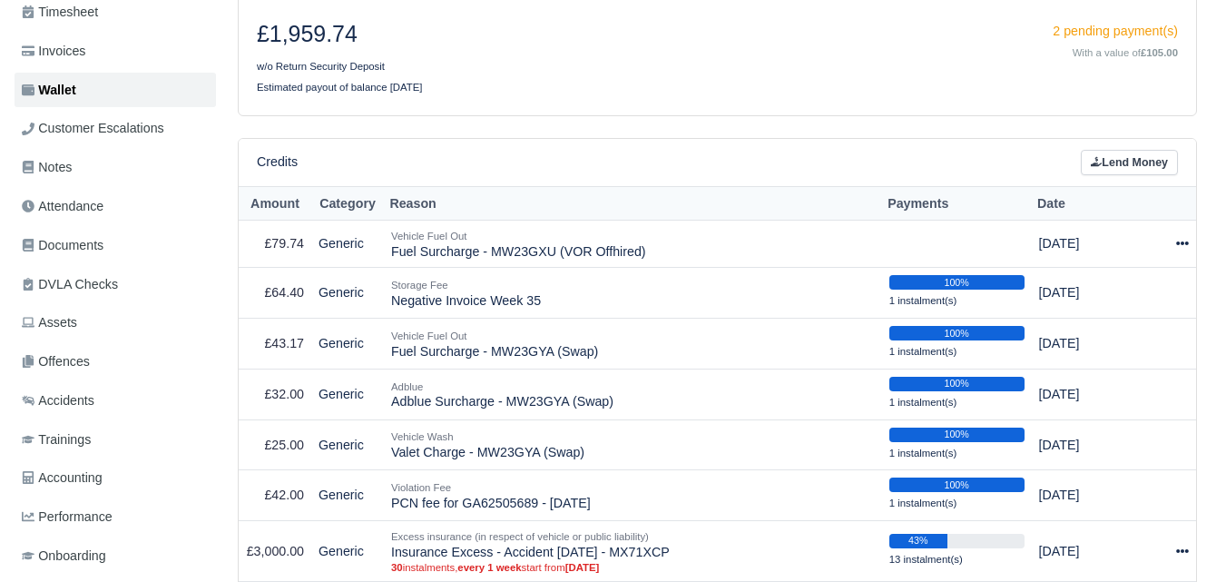
scroll to position [302, 0]
drag, startPoint x: 390, startPoint y: 226, endPoint x: 669, endPoint y: 233, distance: 278.8
click at [669, 233] on td "Vehicle Fuel Out Fuel Surcharge - MW23GXU (VOR Offhired)" at bounding box center [633, 244] width 498 height 48
copy td "Fuel Surcharge - MW23GXU (VOR Offhired)"
click at [1131, 150] on link "Lend Money" at bounding box center [1129, 163] width 97 height 26
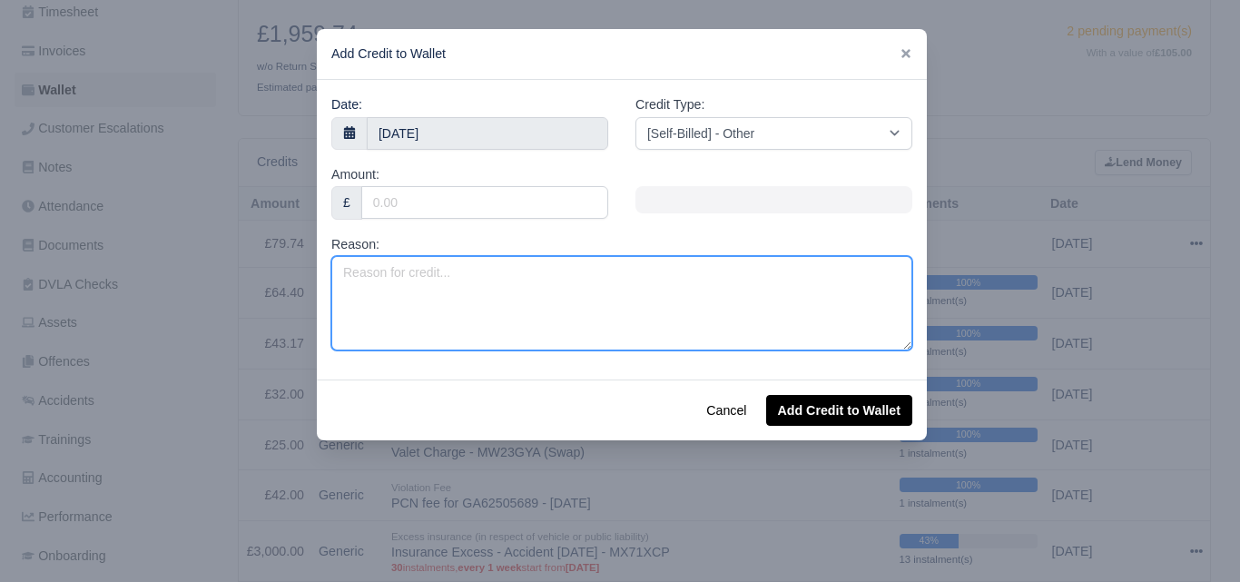
click at [492, 291] on textarea "Reason:" at bounding box center [621, 303] width 581 height 94
paste textarea "Fuel Surcharge - MW23GXU (VOR Offhired)"
drag, startPoint x: 343, startPoint y: 273, endPoint x: 395, endPoint y: 280, distance: 52.1
click at [395, 280] on textarea "Fuel Surcharge - MW23GXU (VOR Offhired)" at bounding box center [621, 303] width 581 height 94
type textarea "Valet Charge - MW23GXU (VOR Offhired)"
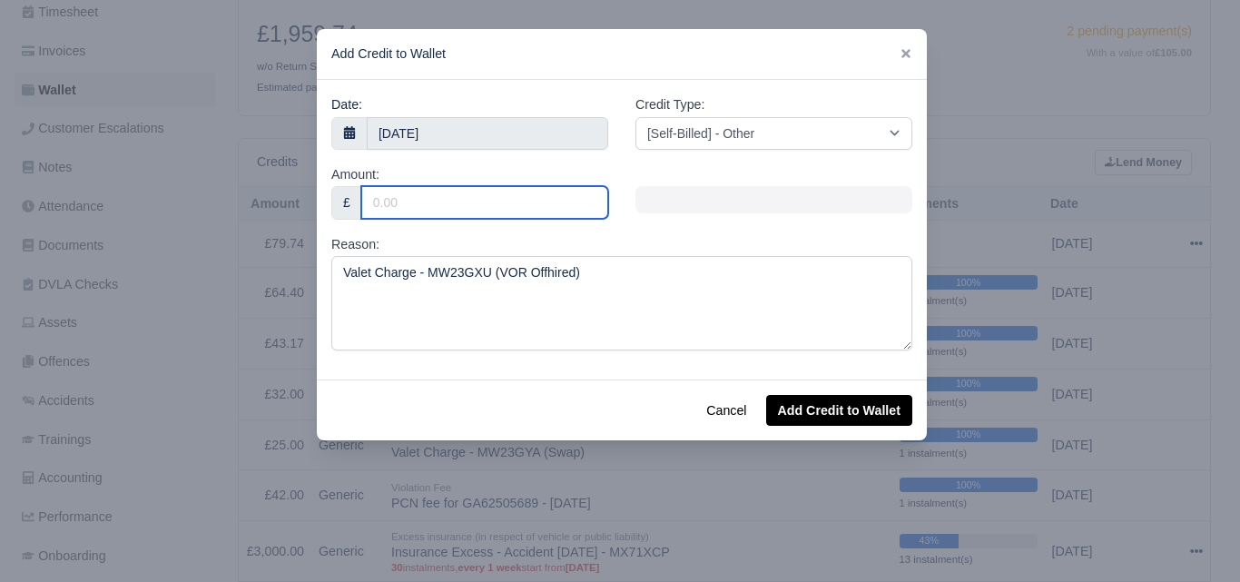
click at [422, 198] on input "Amount:" at bounding box center [484, 202] width 247 height 33
drag, startPoint x: 422, startPoint y: 198, endPoint x: 389, endPoint y: 199, distance: 32.7
click at [389, 199] on input "255" at bounding box center [484, 202] width 247 height 33
type input "25"
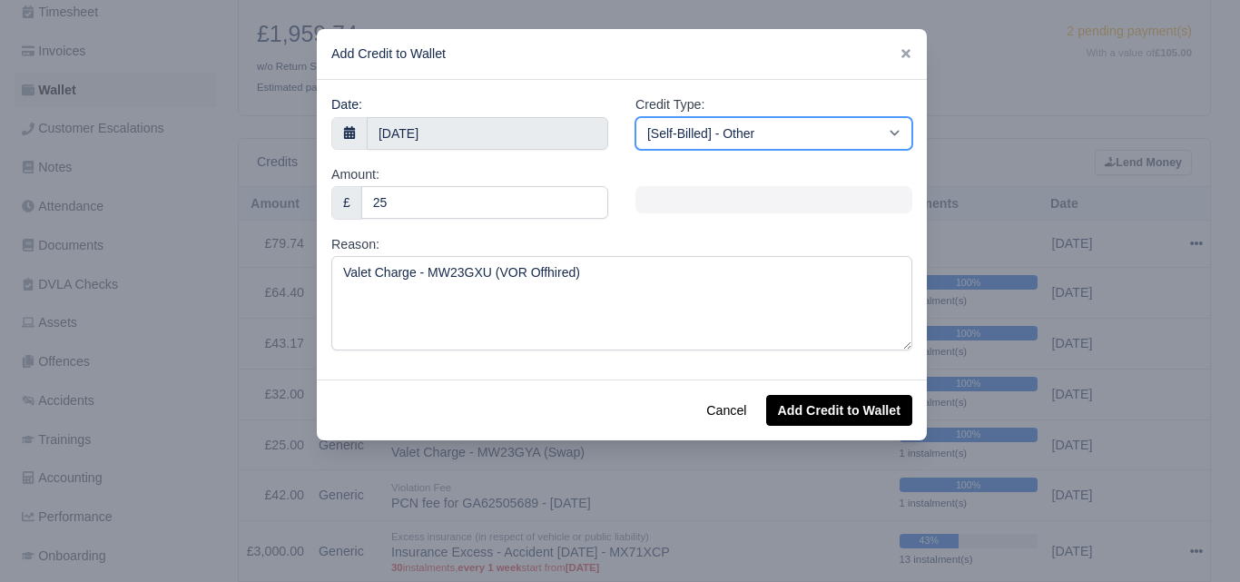
click at [693, 133] on select "[Self-Billed] - Other [Self-Billed] - Negative Invoice [Self-Billed] - Keychain…" at bounding box center [773, 133] width 277 height 33
click at [635, 117] on select "[Self-Billed] - Other [Self-Billed] - Negative Invoice [Self-Billed] - Keychain…" at bounding box center [773, 133] width 277 height 33
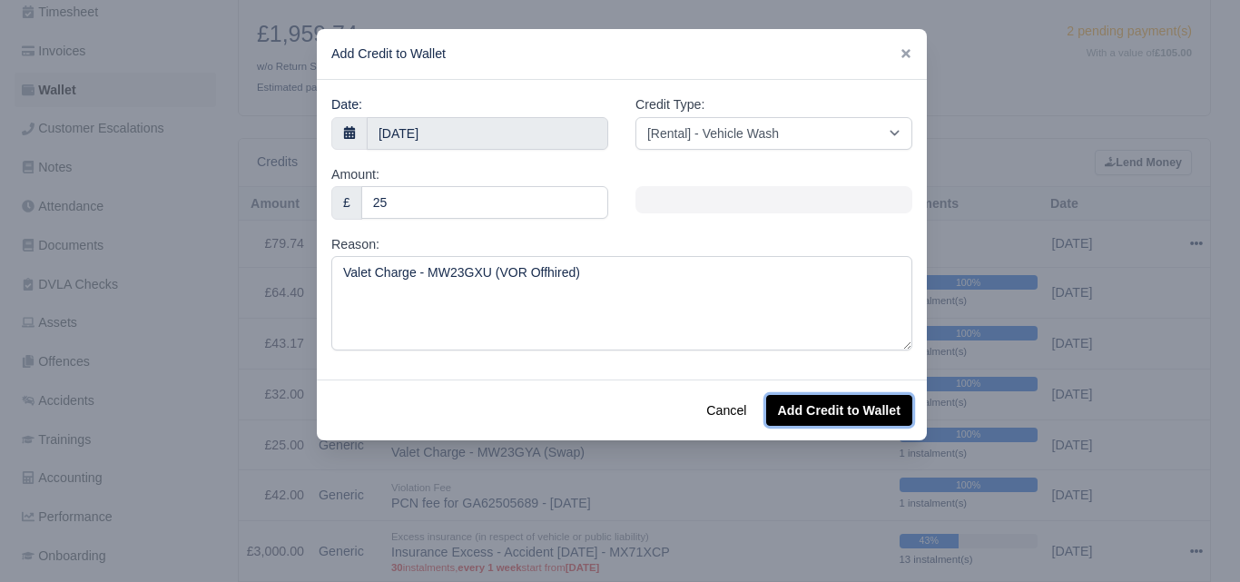
click at [835, 415] on button "Add Credit to Wallet" at bounding box center [839, 410] width 146 height 31
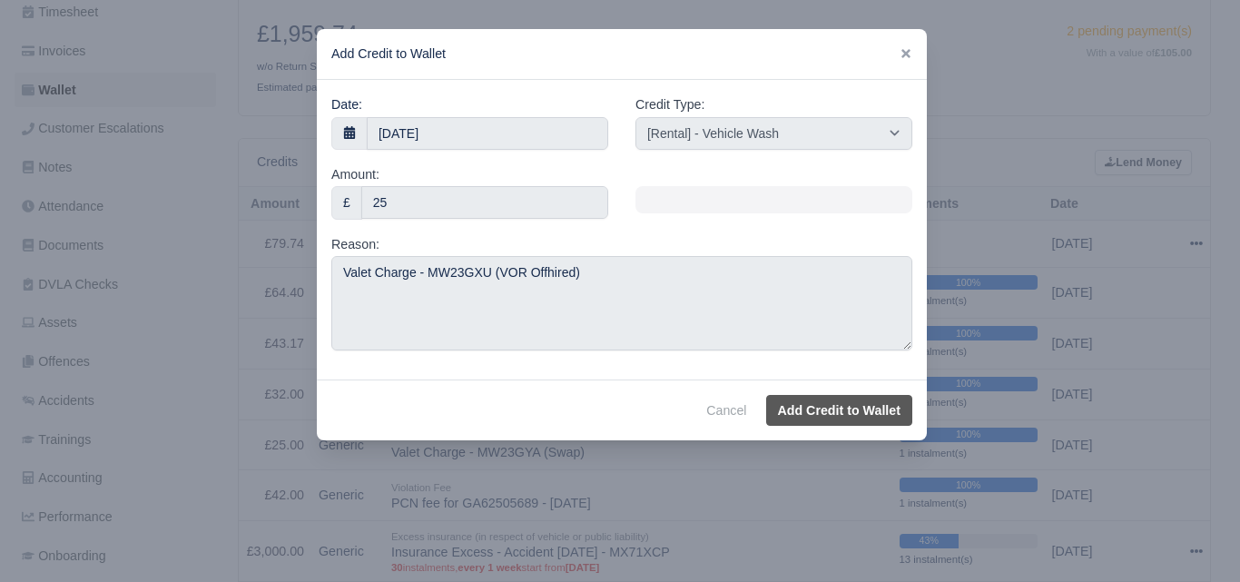
select select "other"
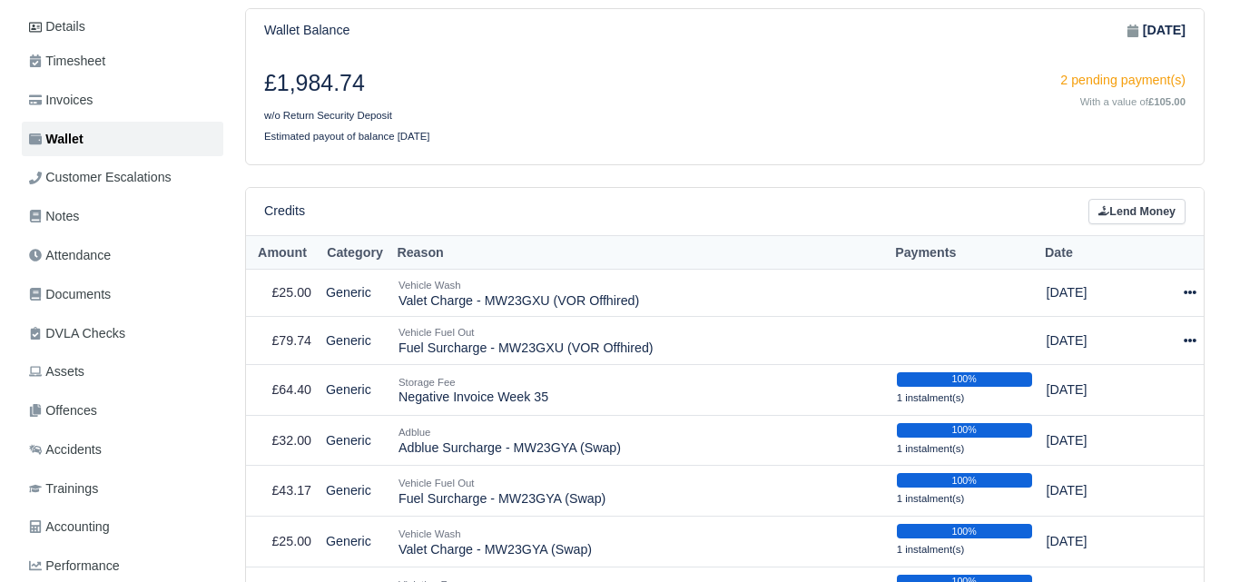
scroll to position [454, 0]
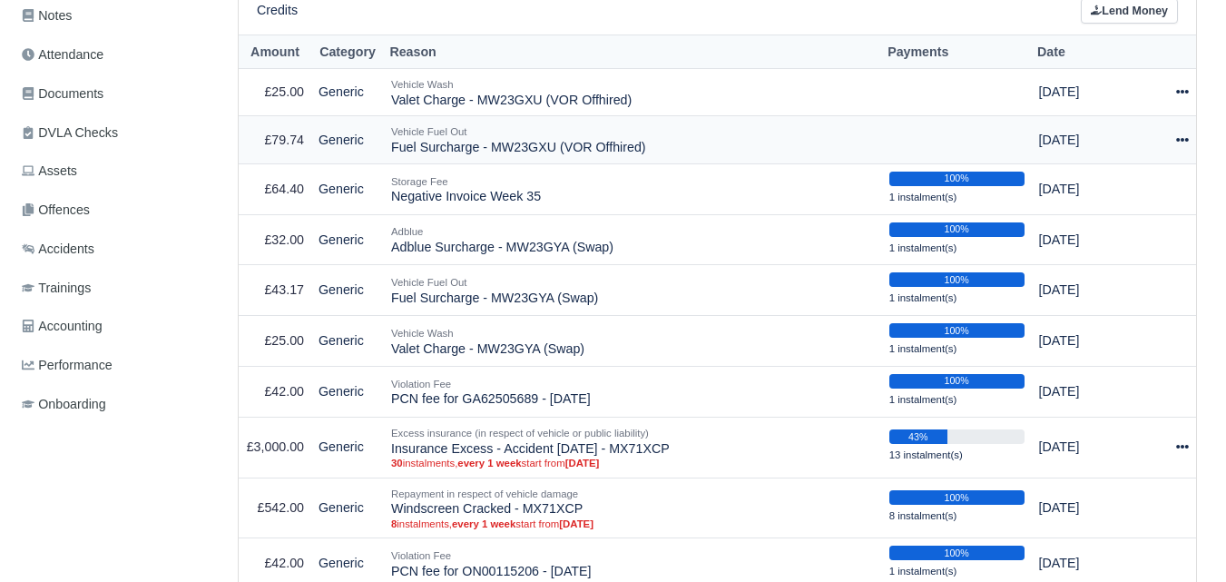
click at [1177, 133] on icon at bounding box center [1183, 139] width 13 height 13
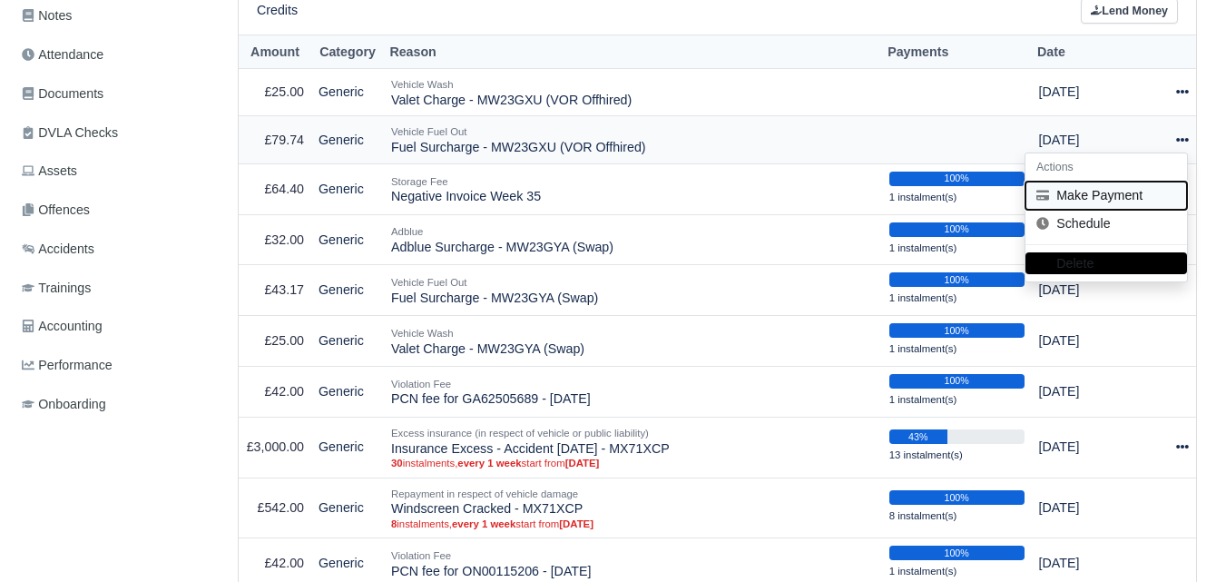
click at [1092, 182] on button "Make Payment" at bounding box center [1107, 196] width 162 height 28
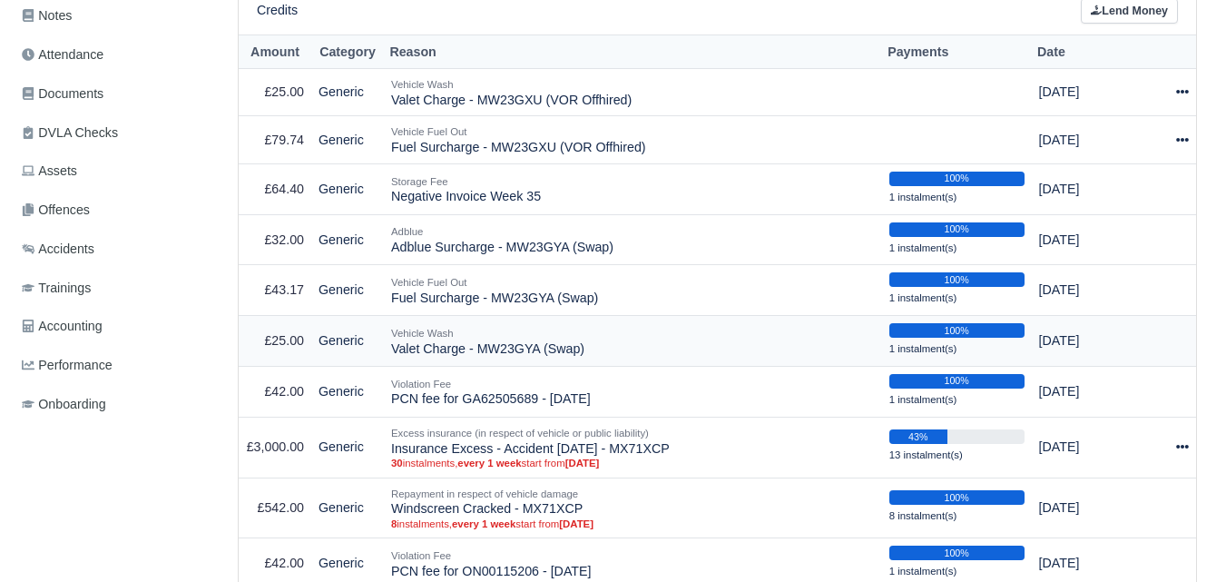
select select "6768"
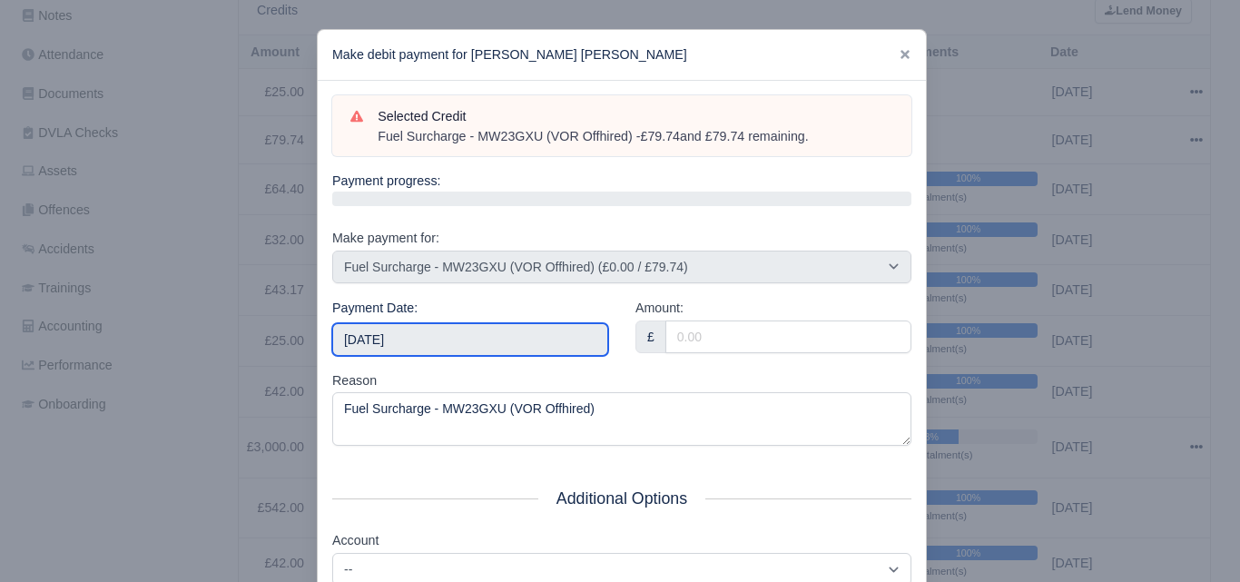
click at [490, 340] on input "[DATE]" at bounding box center [470, 339] width 276 height 33
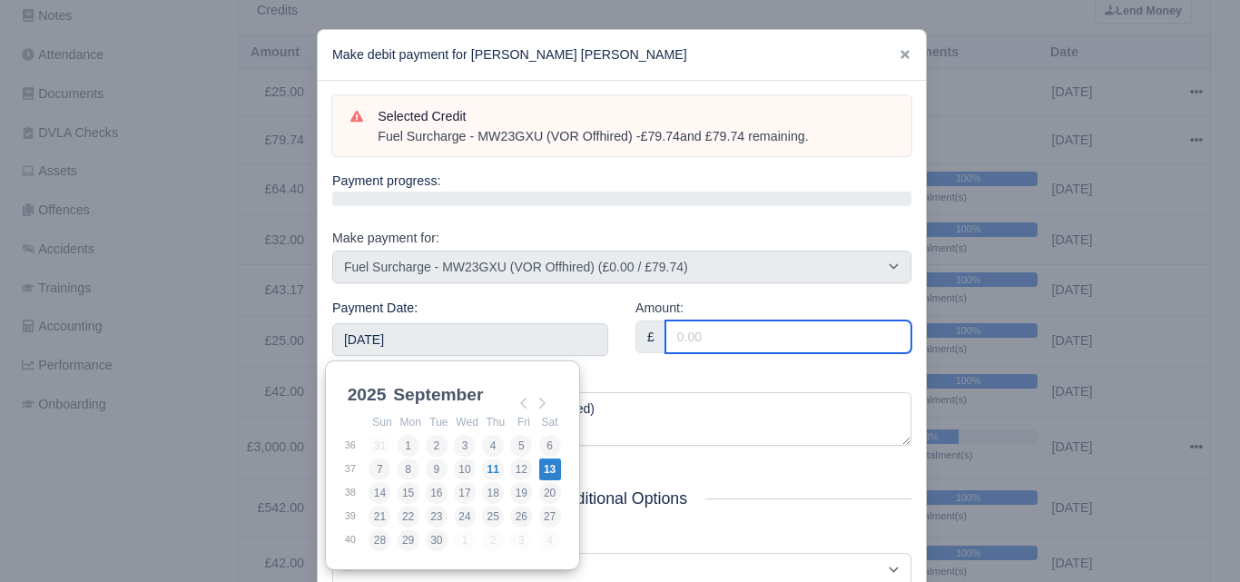
click at [743, 331] on input "Amount:" at bounding box center [788, 336] width 246 height 33
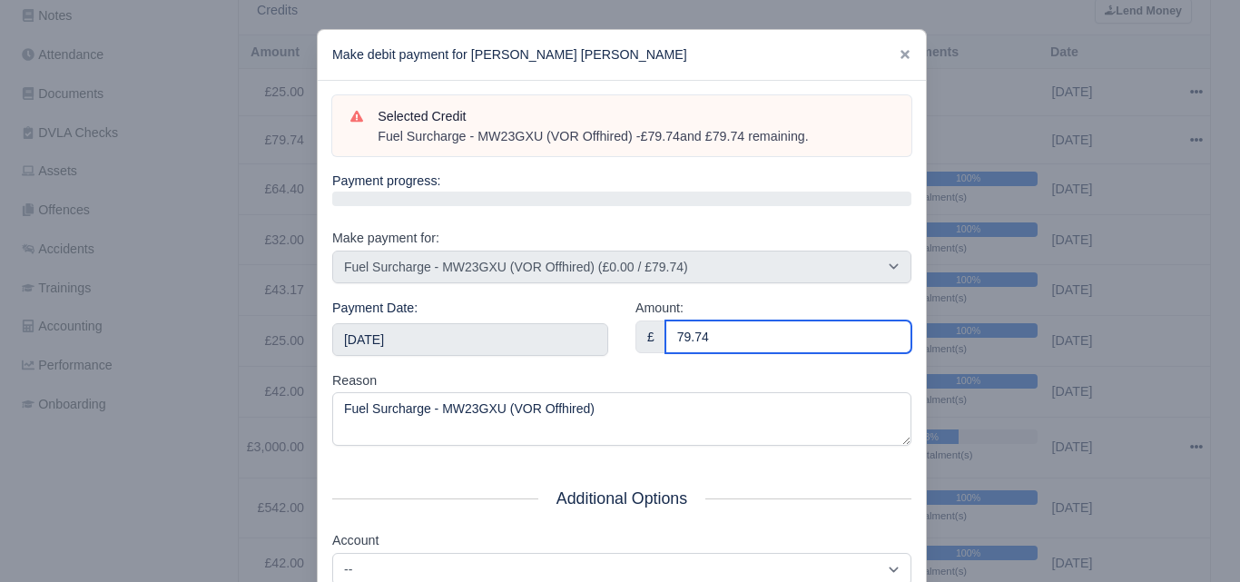
type input "79.74"
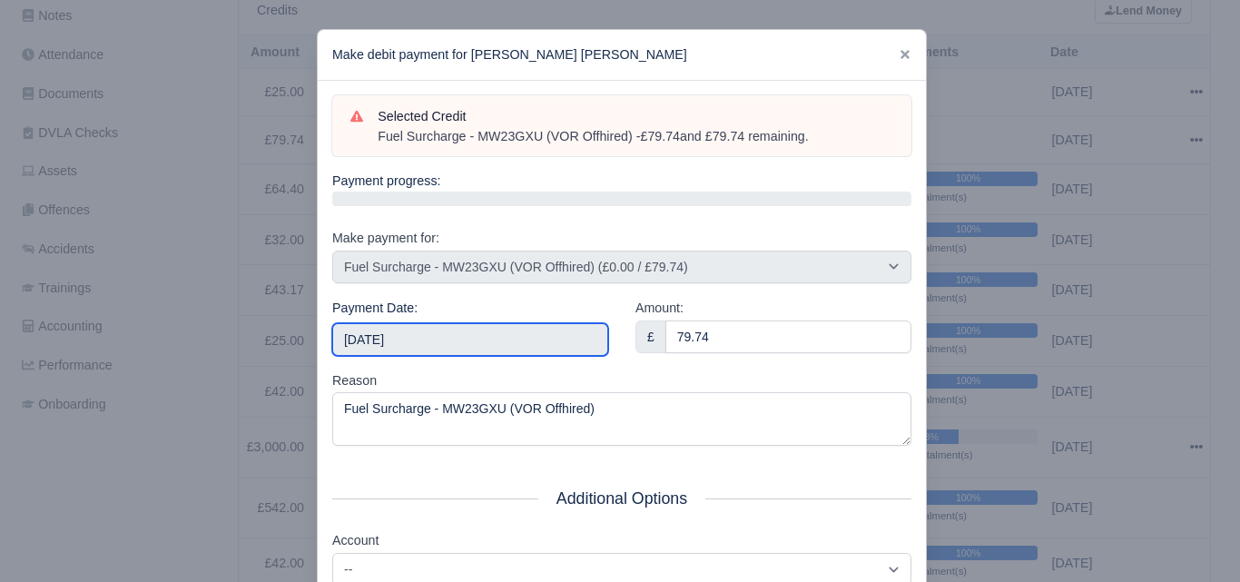
click at [562, 330] on input "2025-09-13" at bounding box center [470, 339] width 276 height 33
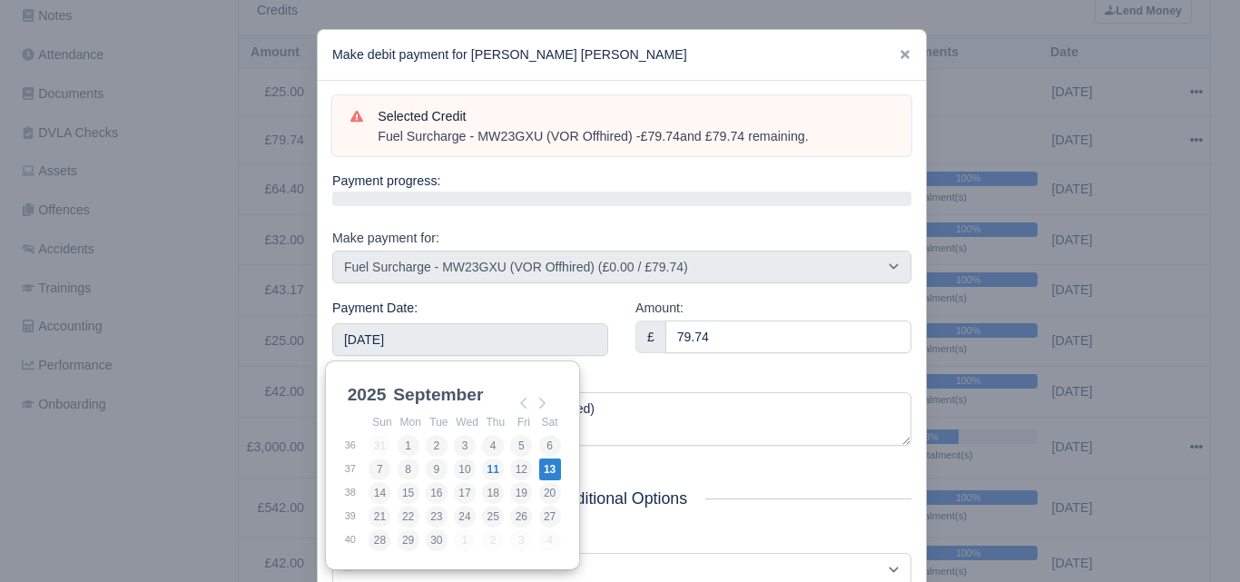
click at [645, 366] on div "Amount: £ 79.74" at bounding box center [773, 334] width 303 height 73
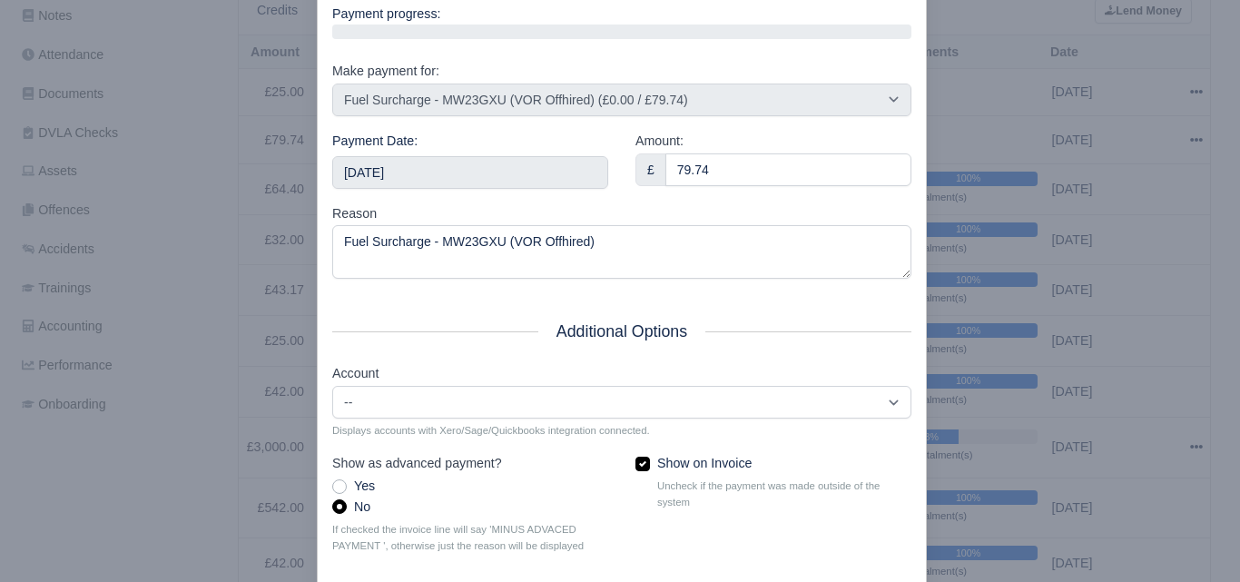
scroll to position [261, 0]
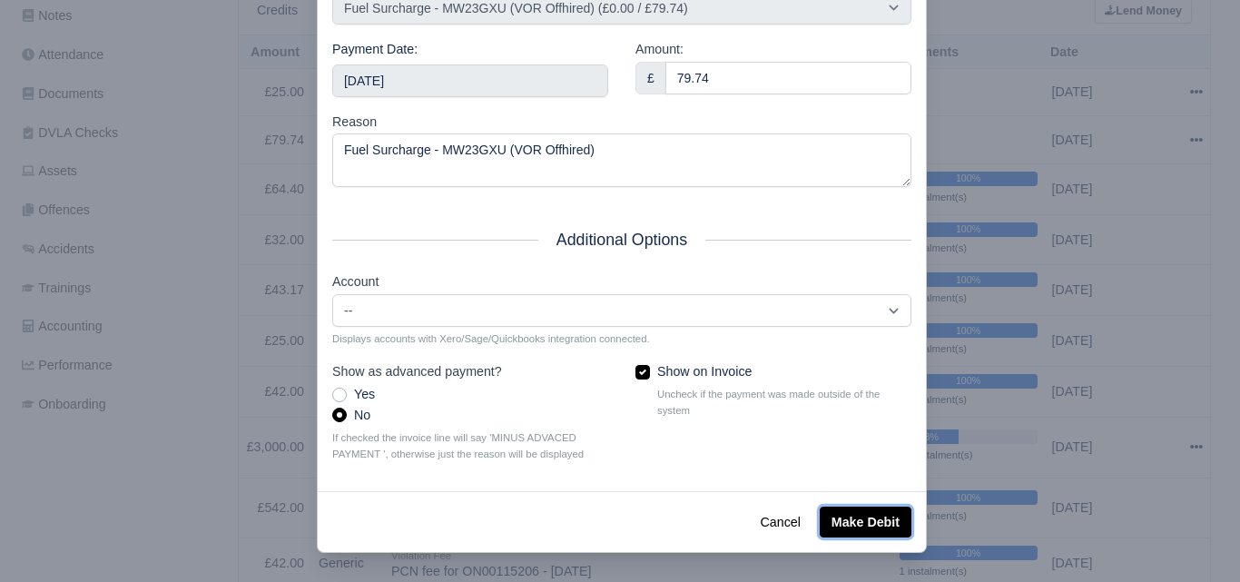
click at [840, 518] on button "Make Debit" at bounding box center [866, 522] width 92 height 31
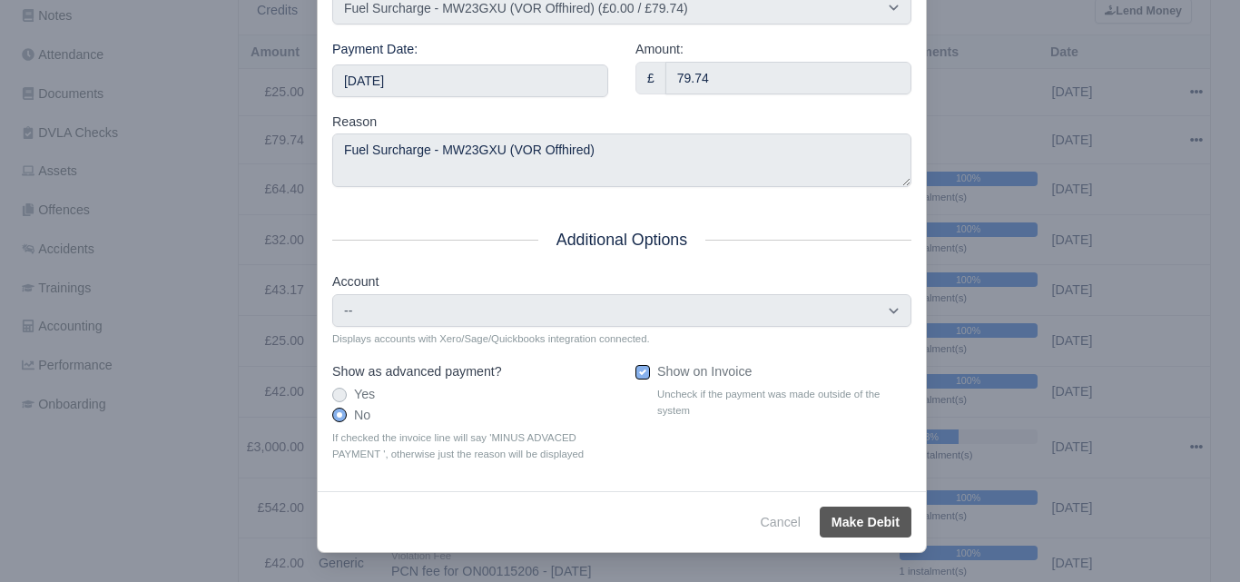
type input "2025-09-13T23:59:59+01:00"
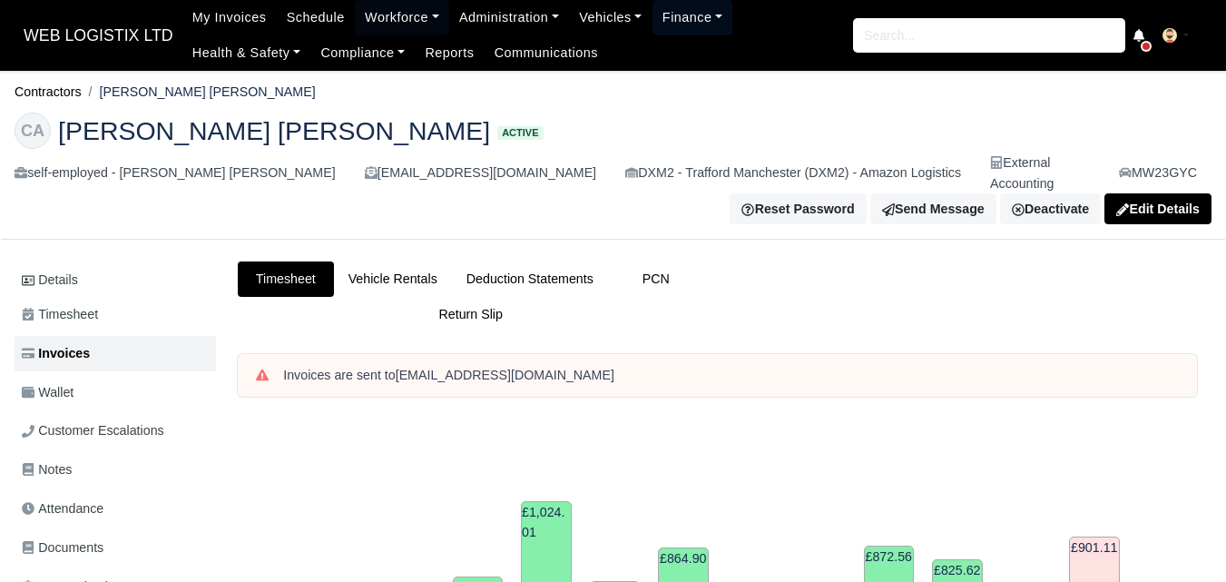
click at [653, 13] on link "Finance" at bounding box center [693, 17] width 81 height 35
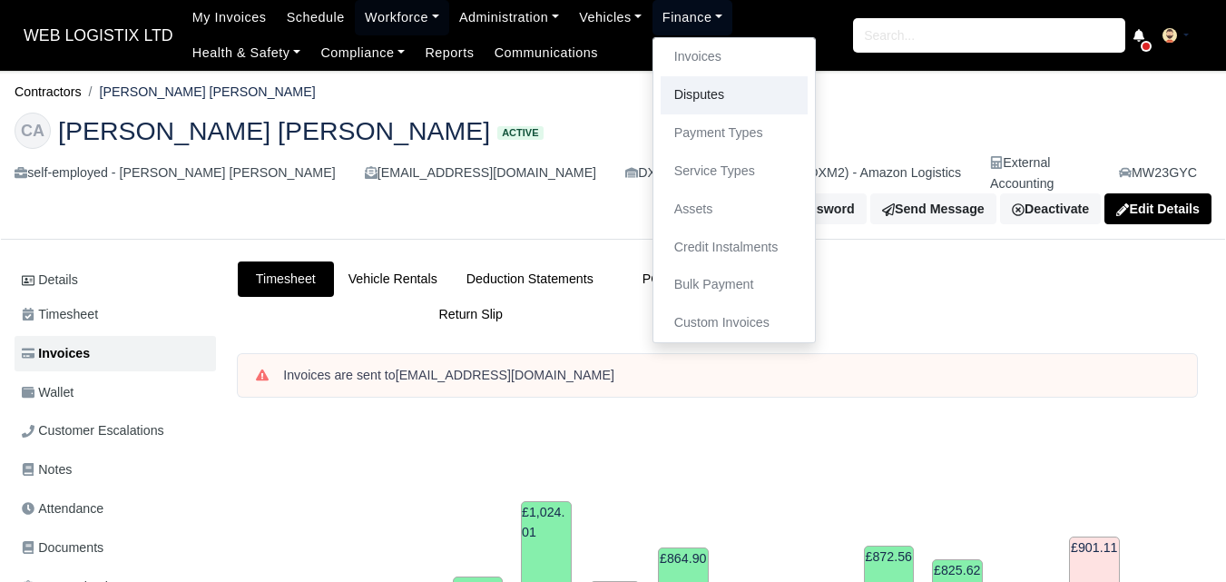
click at [697, 86] on link "Disputes" at bounding box center [734, 95] width 147 height 38
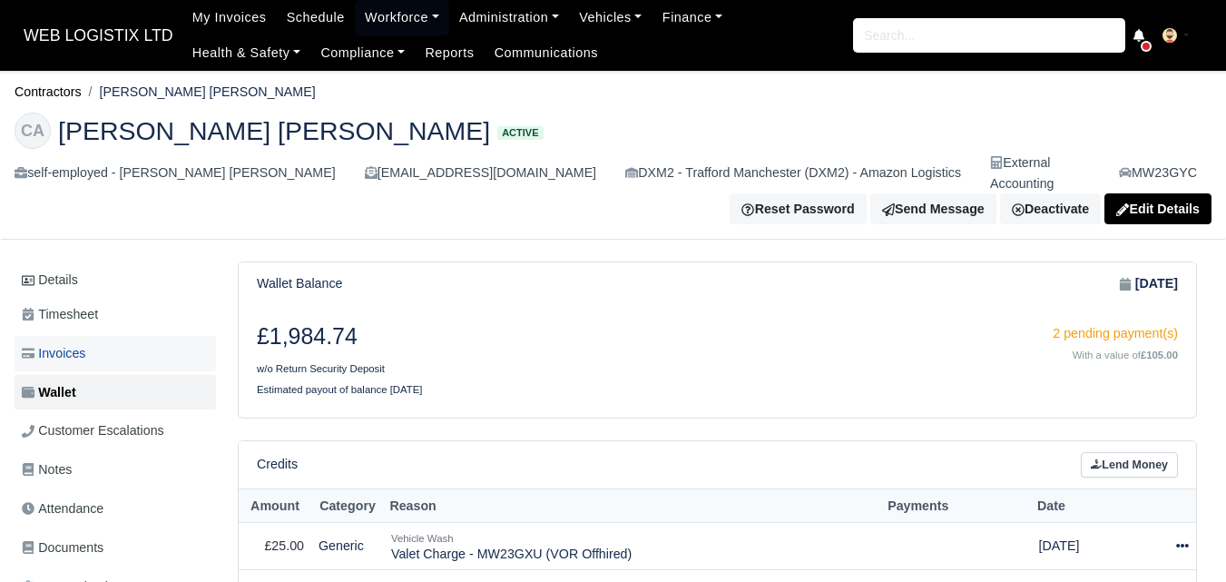
click at [95, 336] on link "Invoices" at bounding box center [116, 353] width 202 height 35
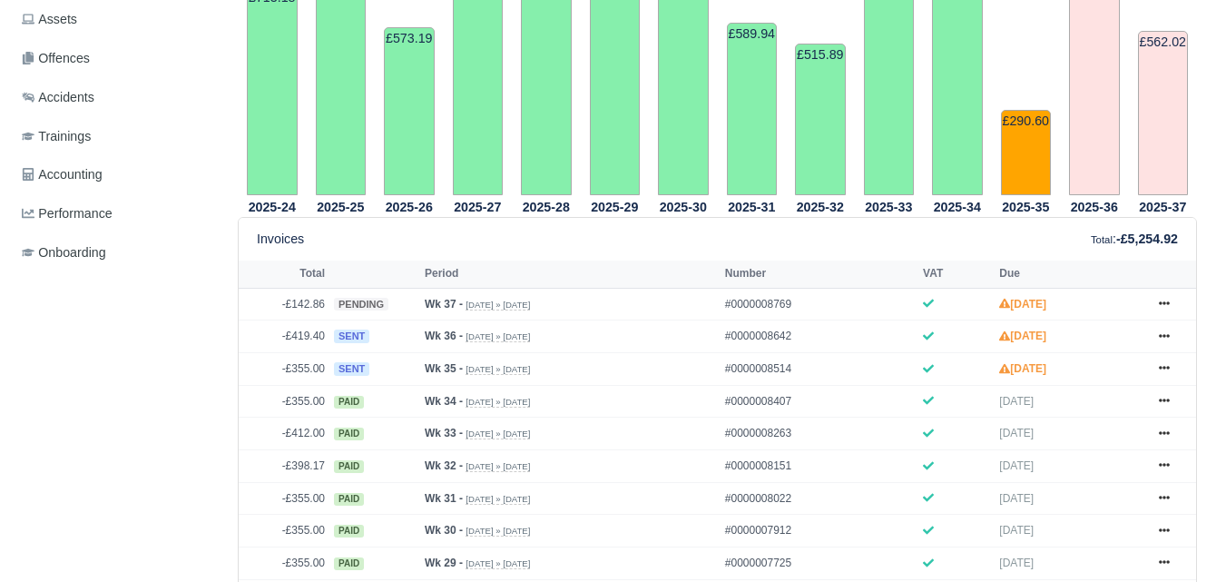
scroll to position [606, 0]
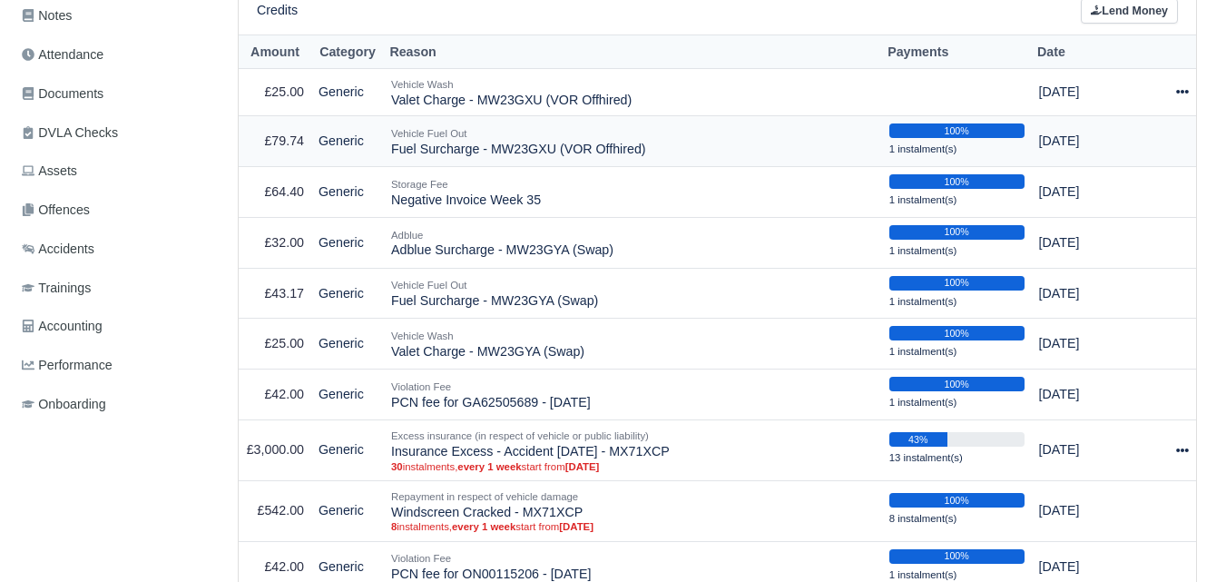
scroll to position [454, 0]
click at [1177, 85] on icon at bounding box center [1183, 91] width 13 height 13
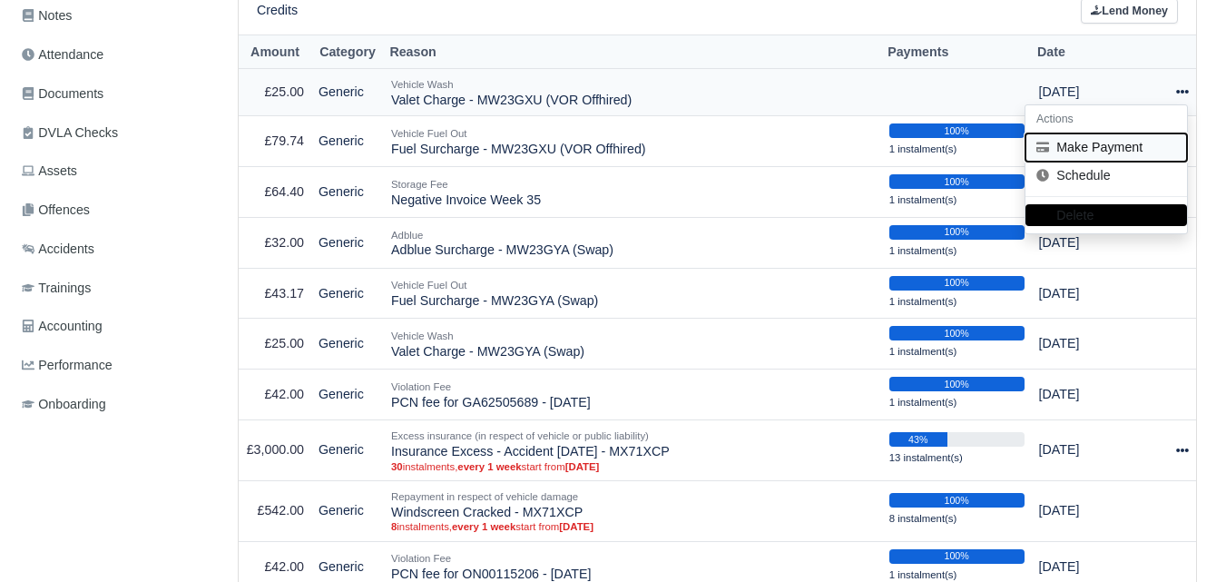
click at [1107, 133] on button "Make Payment" at bounding box center [1107, 147] width 162 height 28
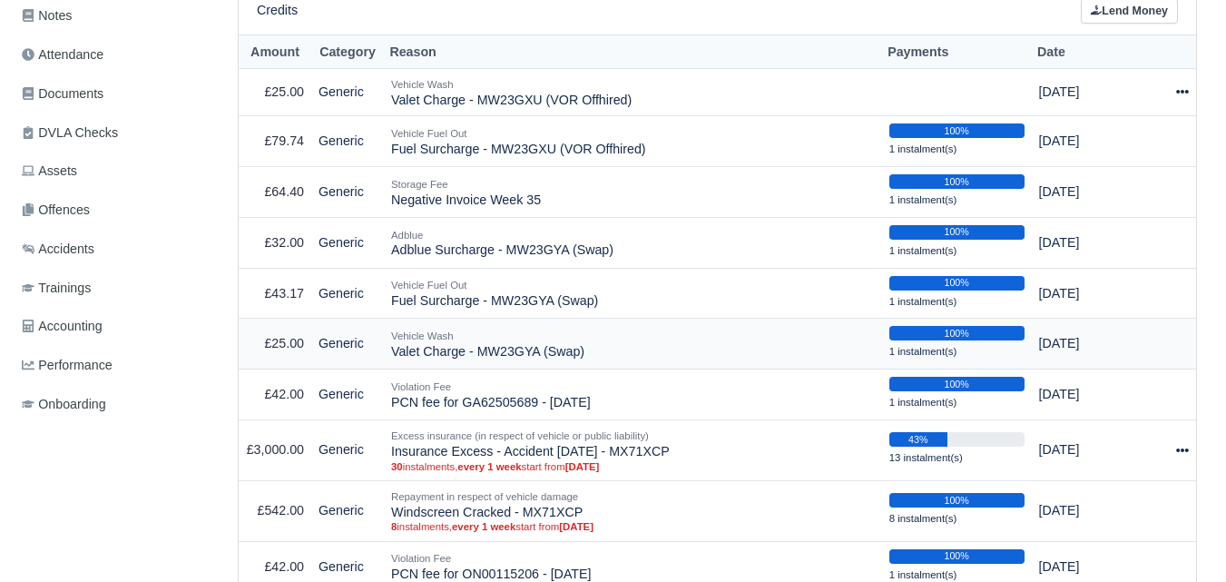
scroll to position [357, 0]
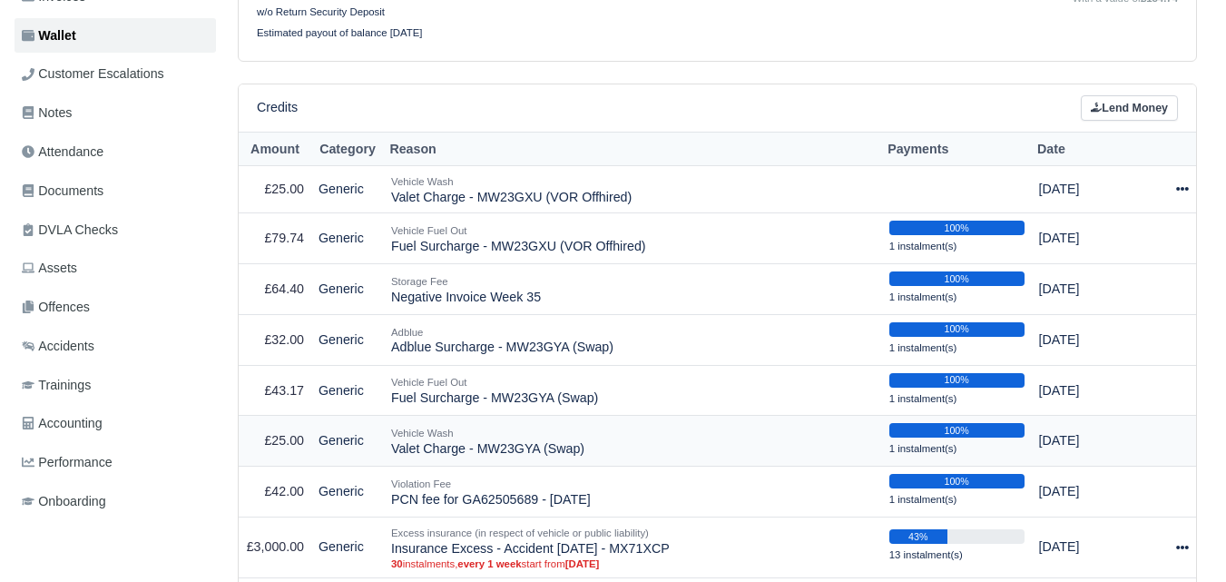
select select "6769"
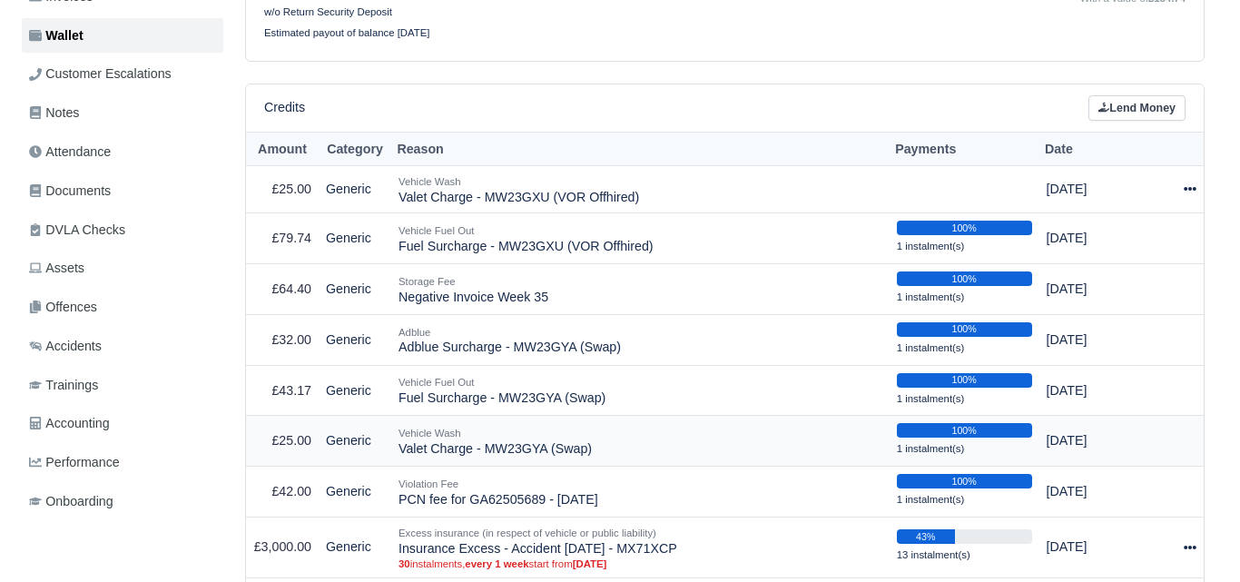
scroll to position [0, 0]
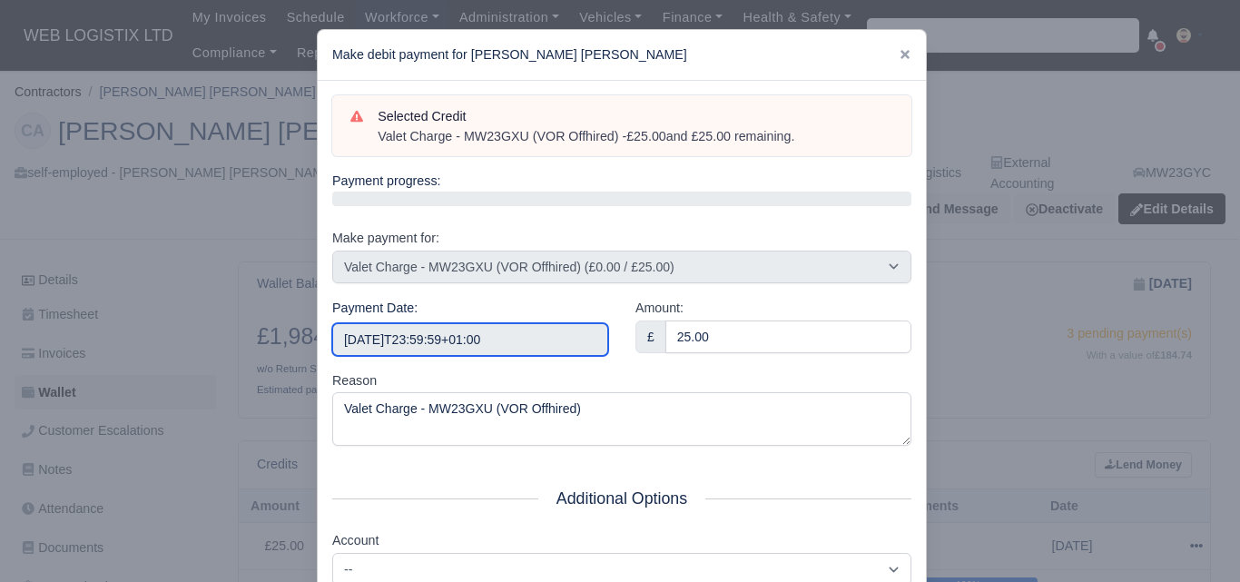
click at [513, 331] on input "2025-09-13T23:59:59+01:00" at bounding box center [470, 339] width 276 height 33
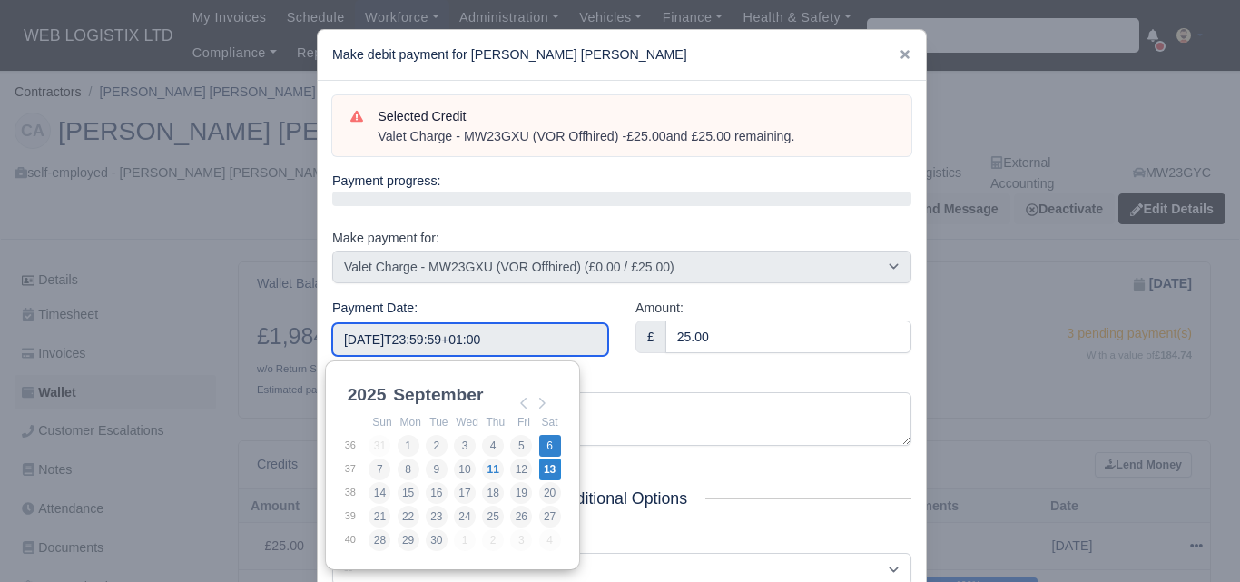
type input "2025-09-06"
click at [516, 335] on input "2025-09-06" at bounding box center [470, 339] width 276 height 33
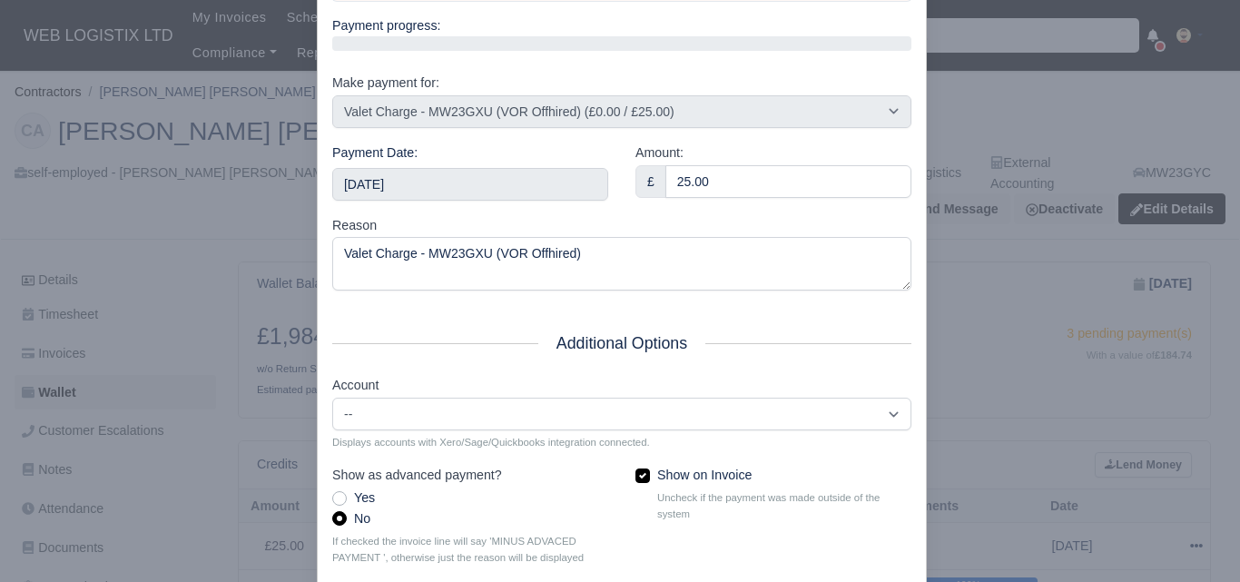
scroll to position [261, 0]
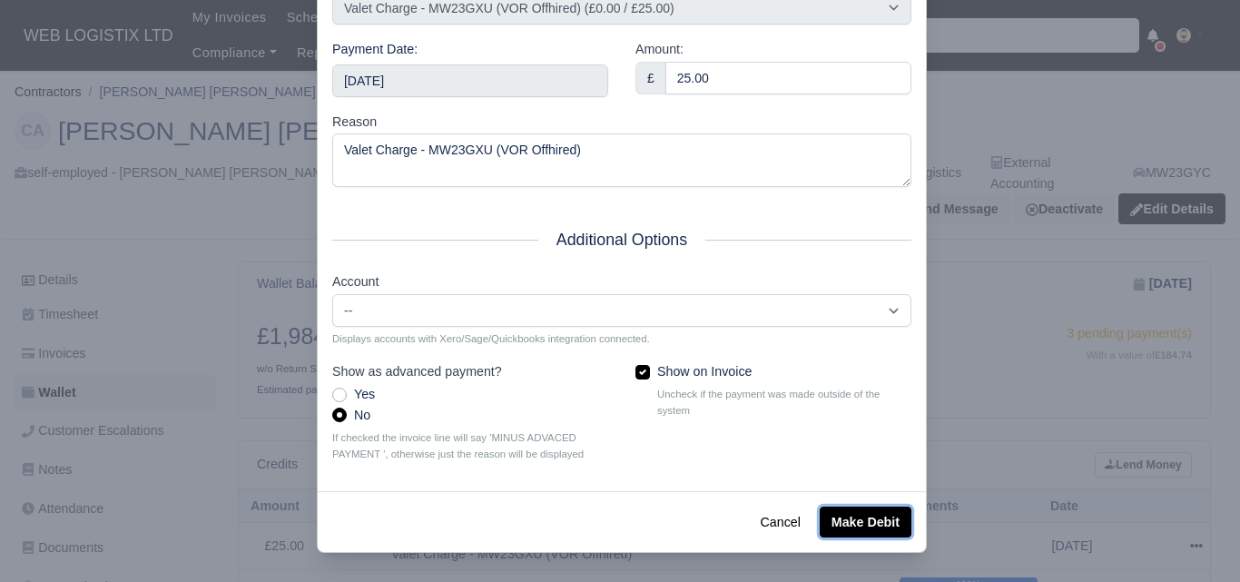
click at [839, 522] on button "Make Debit" at bounding box center [866, 522] width 92 height 31
